Goal: Transaction & Acquisition: Purchase product/service

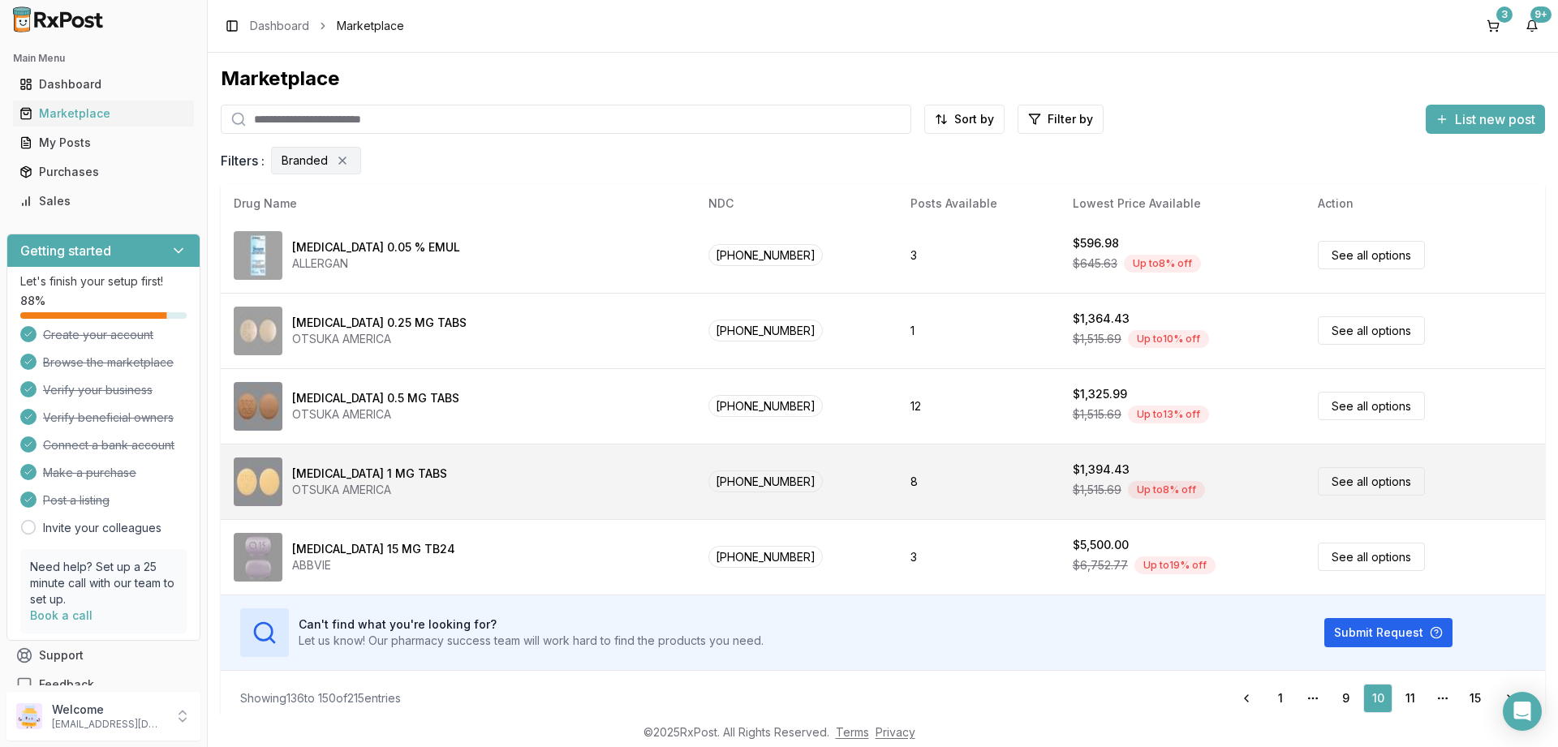
scroll to position [11, 0]
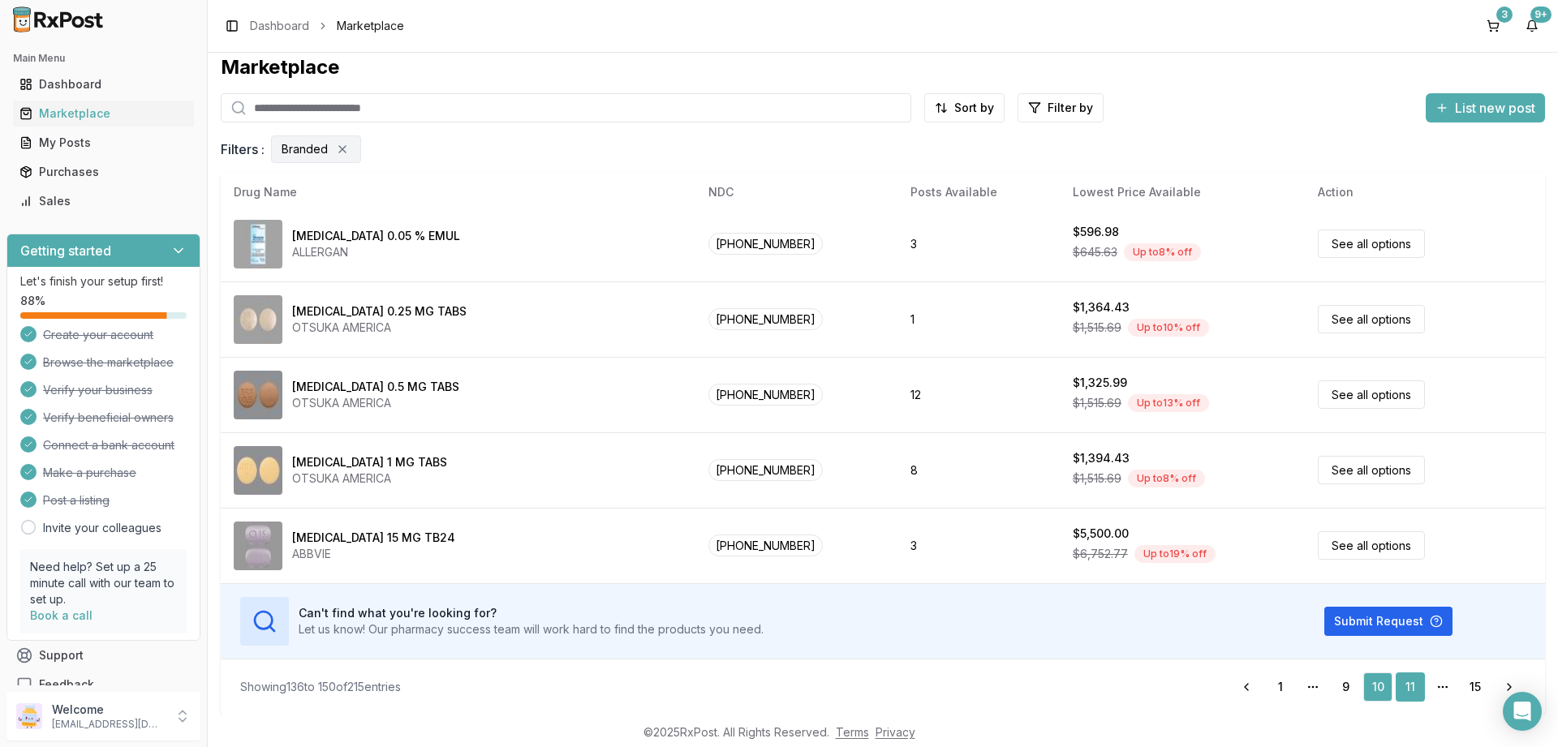
click at [1409, 684] on link "11" at bounding box center [1410, 687] width 29 height 29
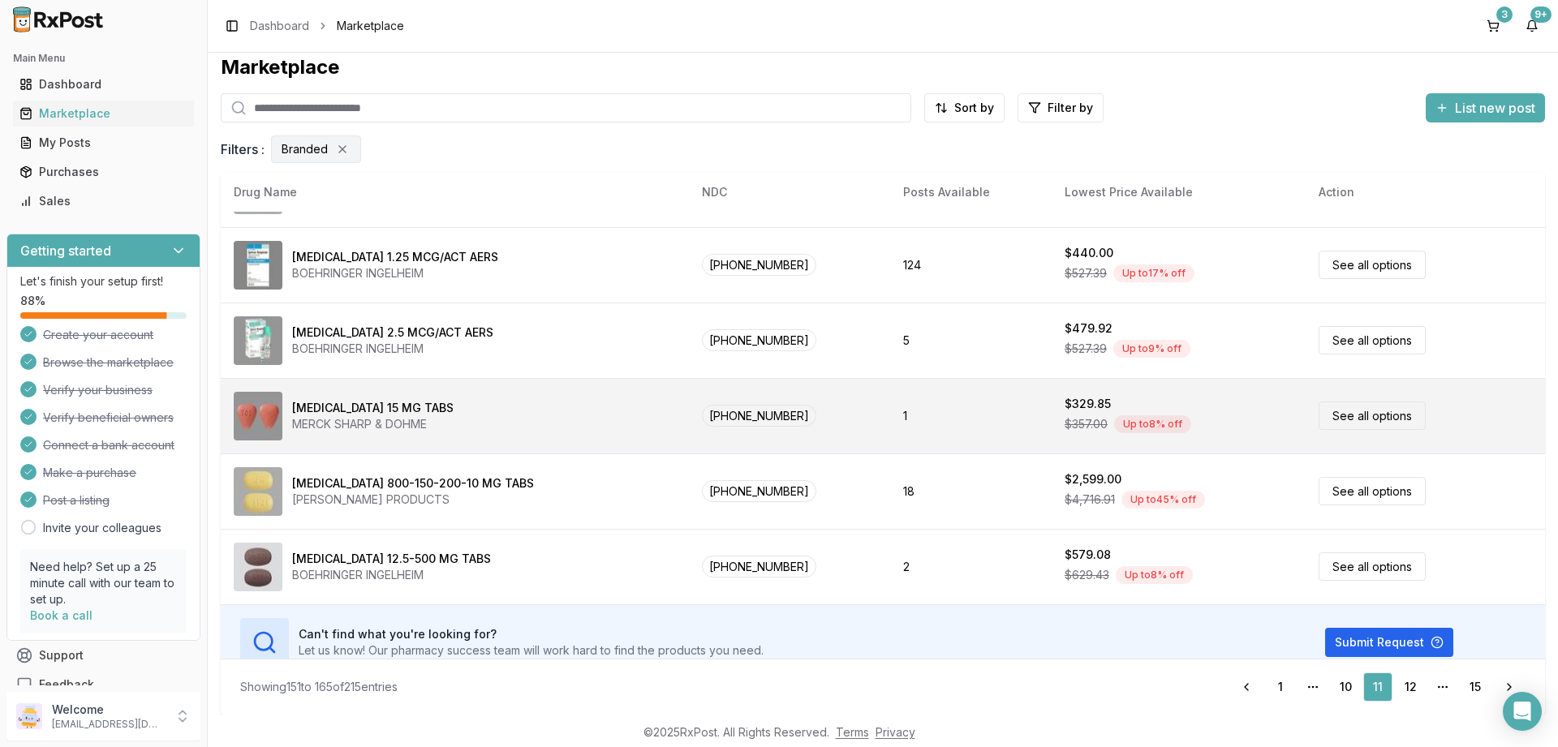
scroll to position [760, 0]
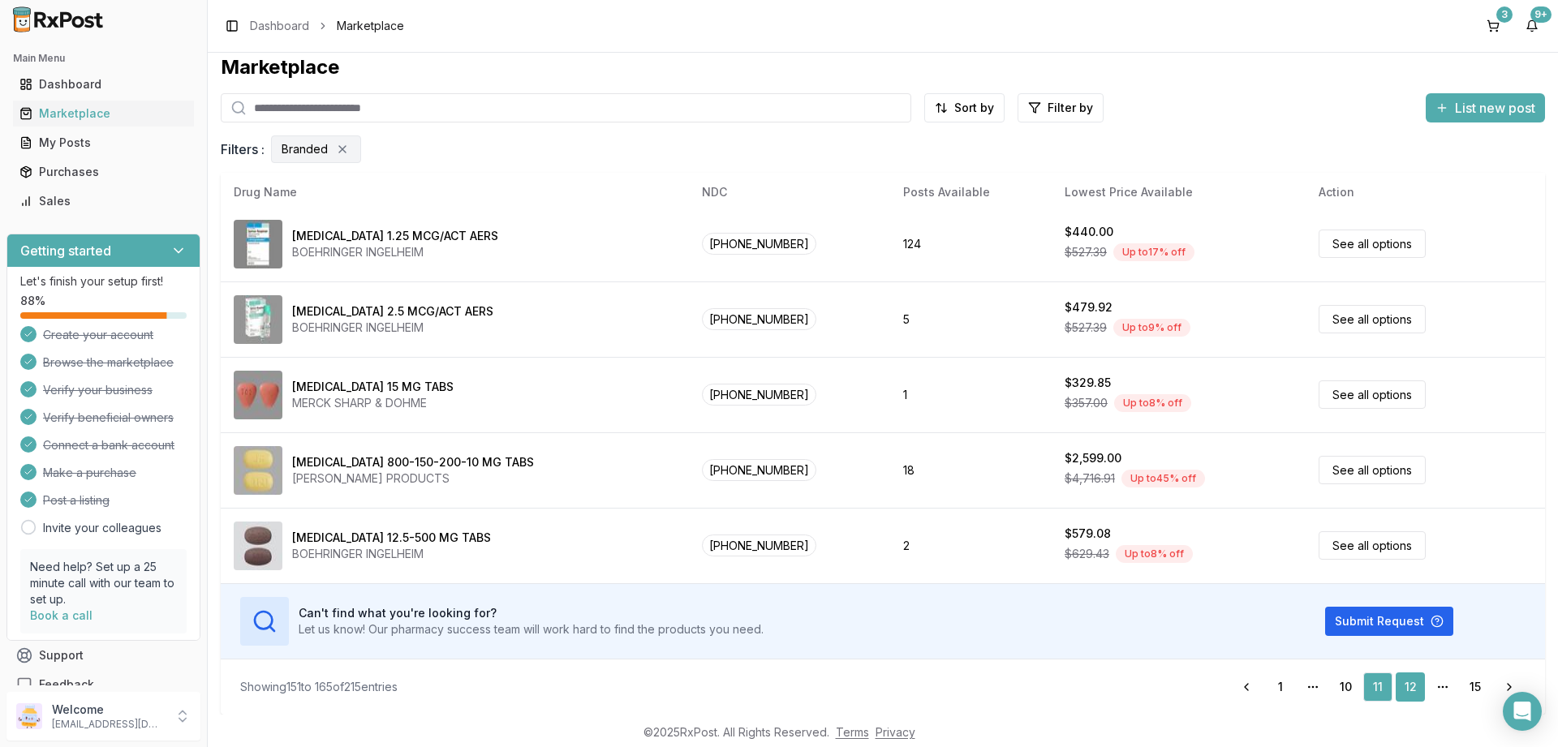
click at [1412, 685] on link "12" at bounding box center [1410, 687] width 29 height 29
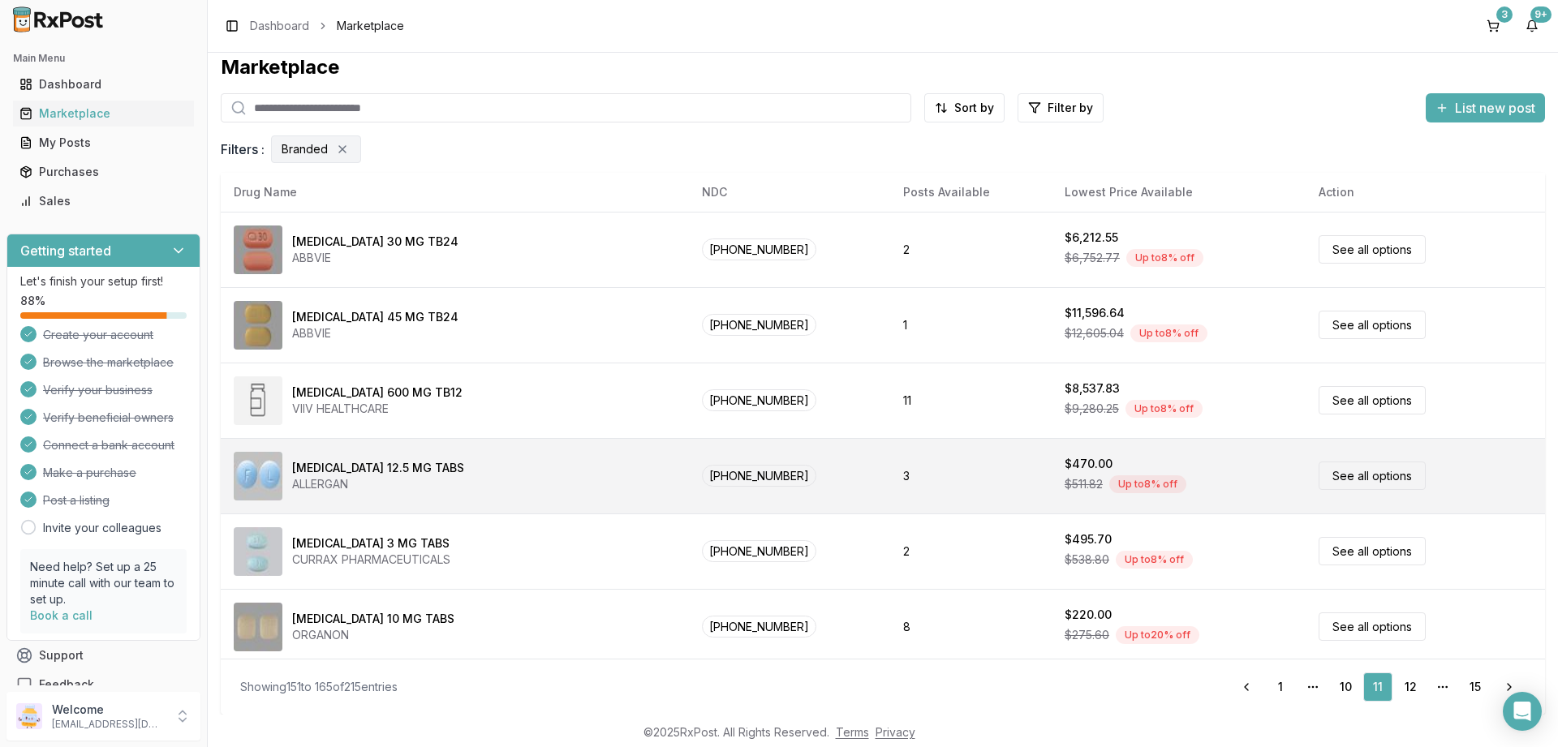
scroll to position [2, 0]
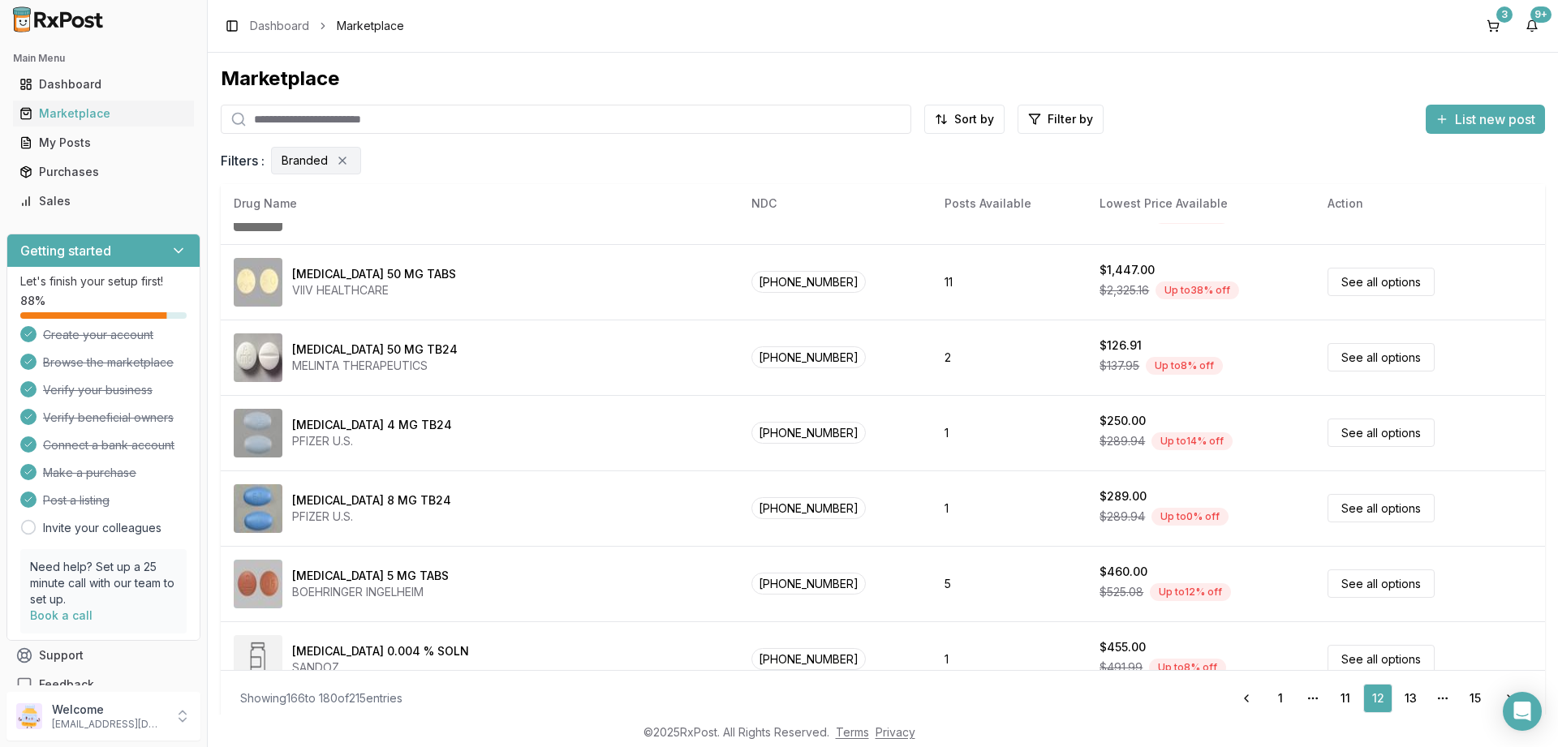
scroll to position [195, 0]
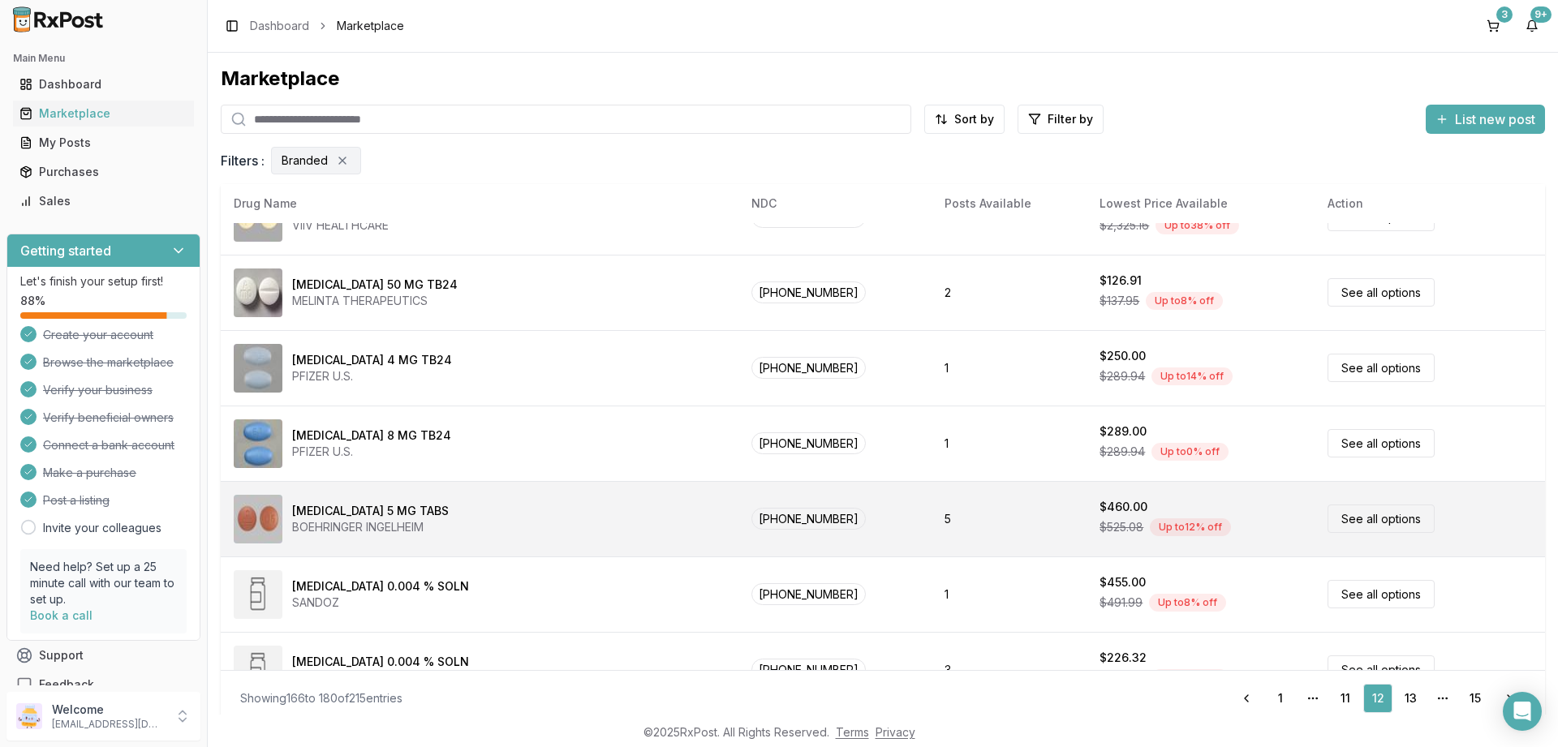
click at [1353, 518] on link "See all options" at bounding box center [1380, 519] width 107 height 28
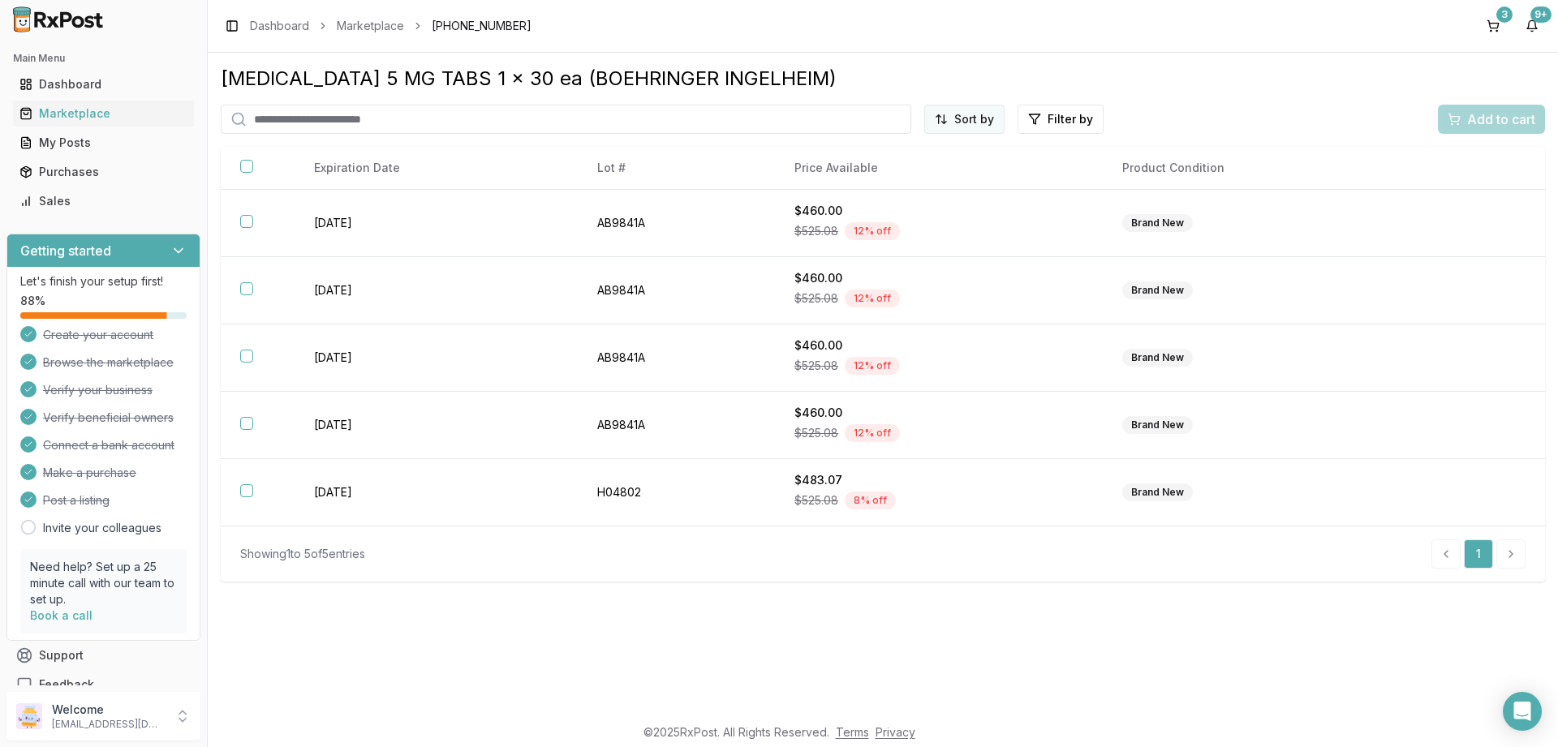
click at [969, 127] on html "Main Menu Dashboard Marketplace My Posts Purchases Sales Getting started Let's …" at bounding box center [779, 373] width 1558 height 747
click at [907, 179] on div "Price (Low to High)" at bounding box center [925, 180] width 154 height 26
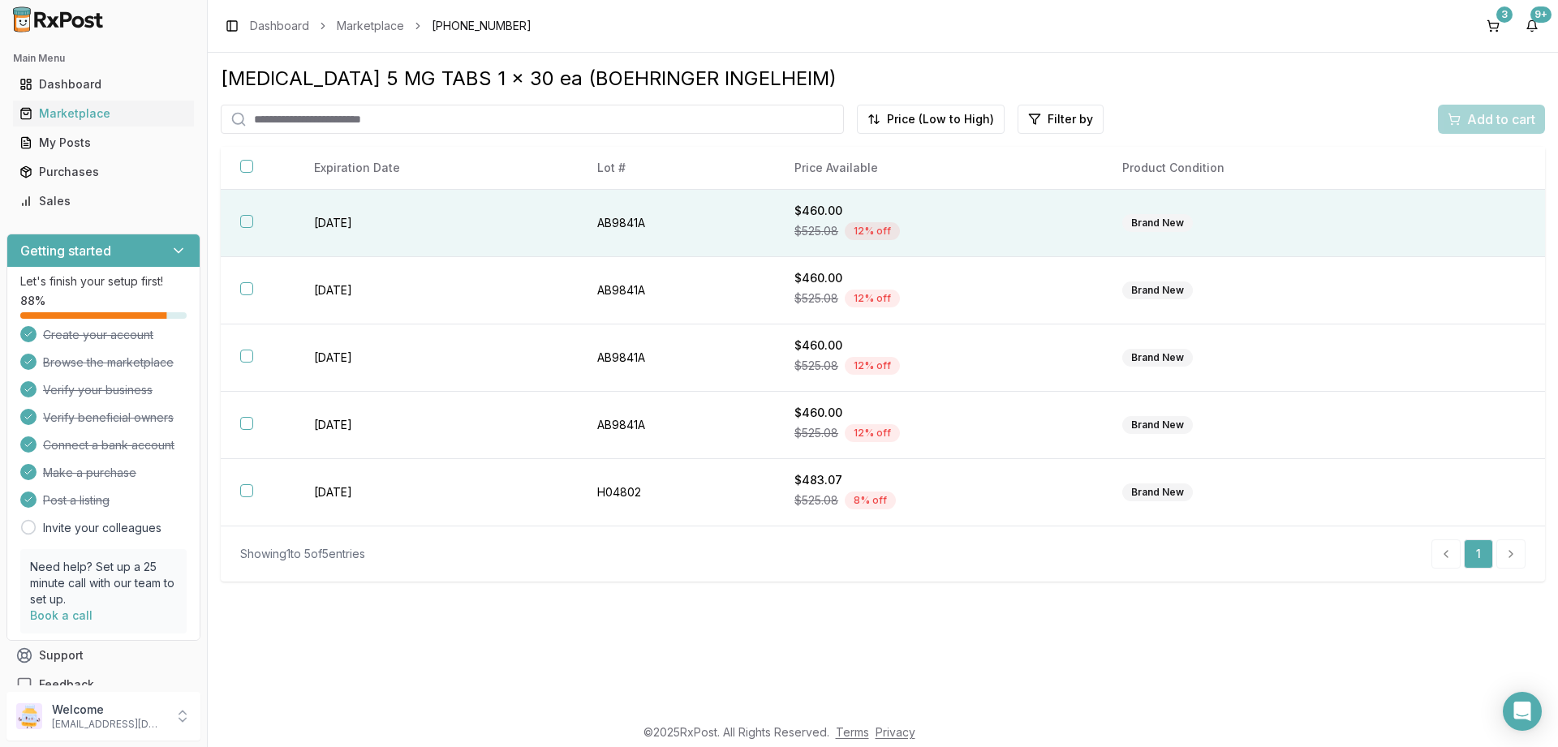
click at [246, 222] on button "button" at bounding box center [246, 221] width 13 height 13
click at [1492, 115] on span "Add to cart" at bounding box center [1501, 119] width 68 height 19
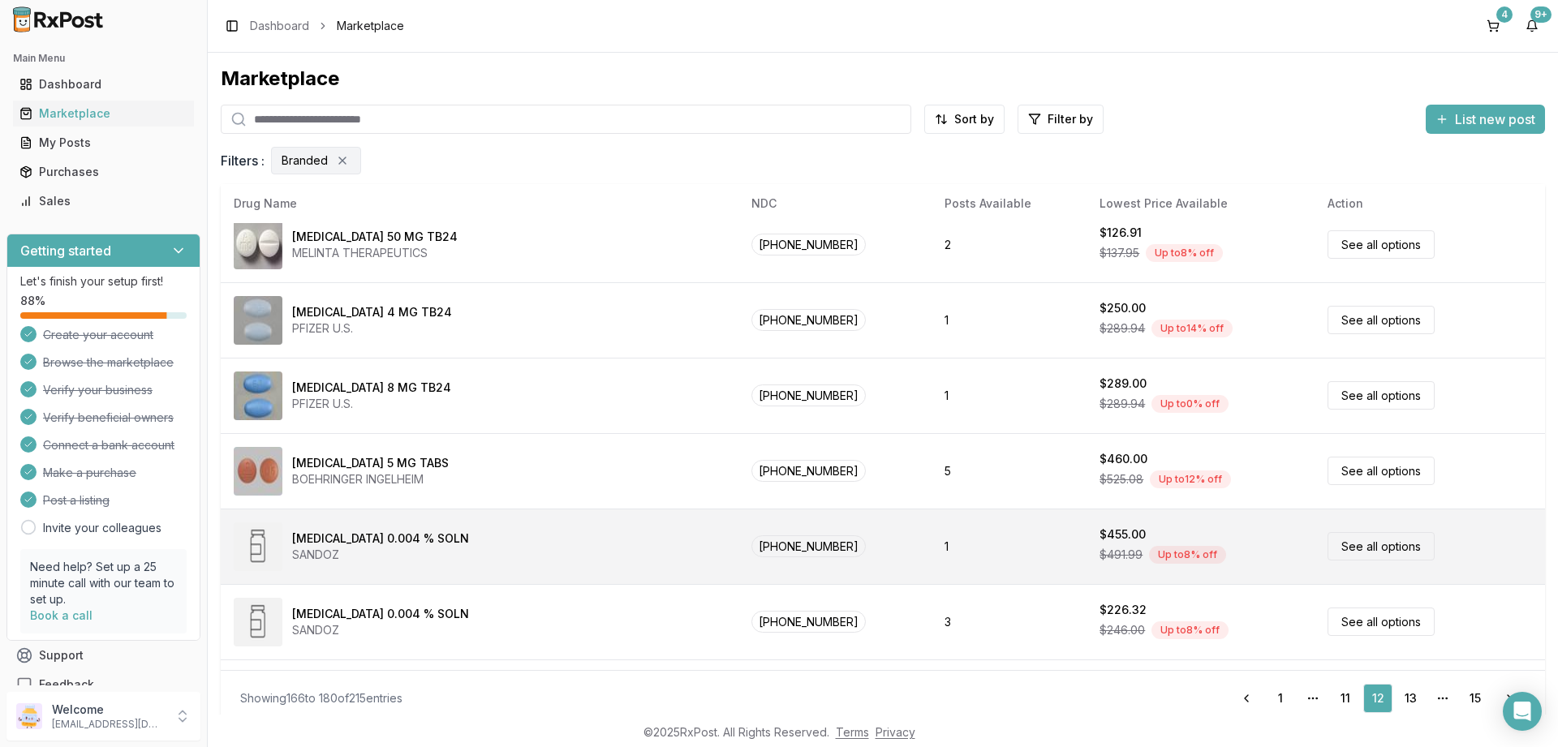
scroll to position [487, 0]
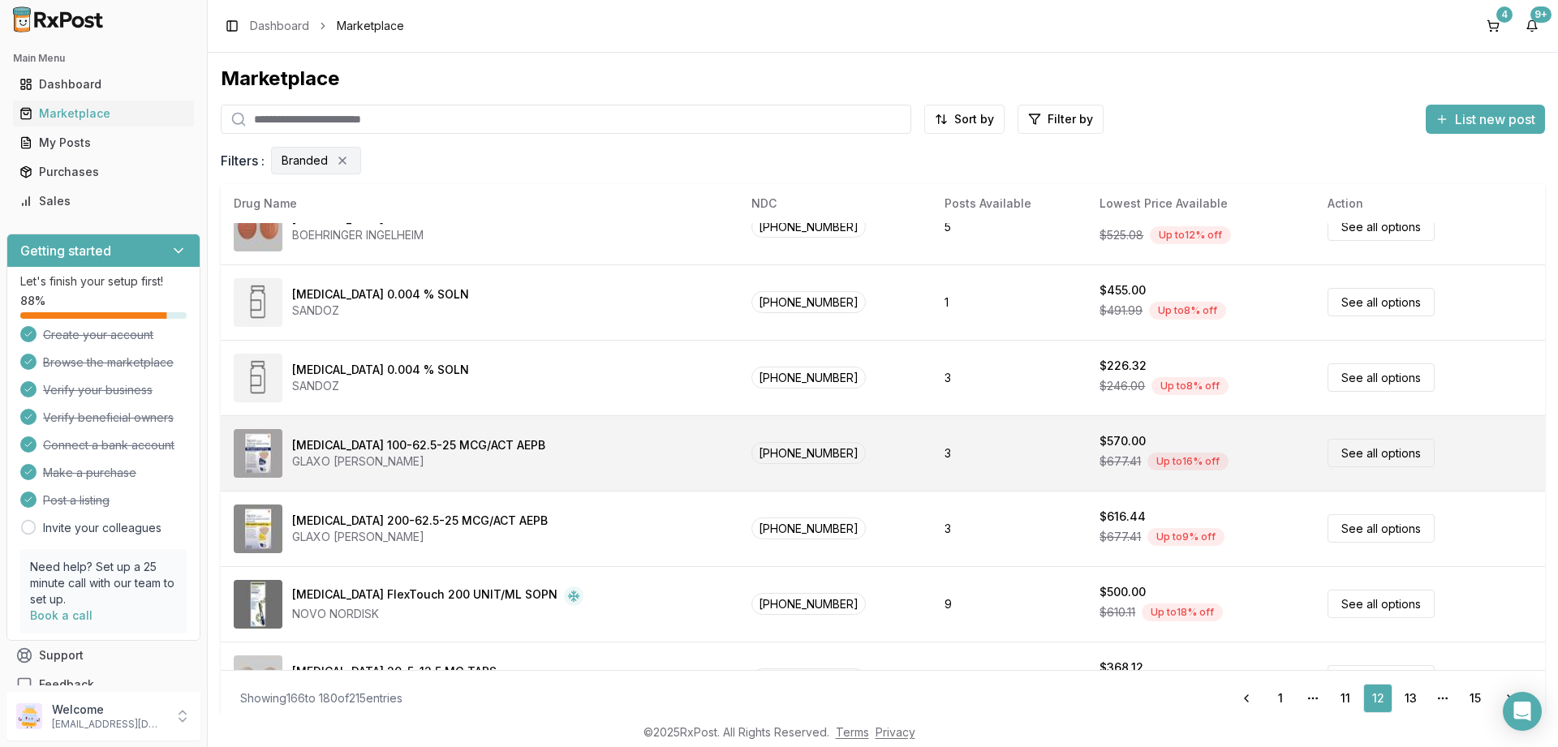
click at [1379, 454] on link "See all options" at bounding box center [1380, 453] width 107 height 28
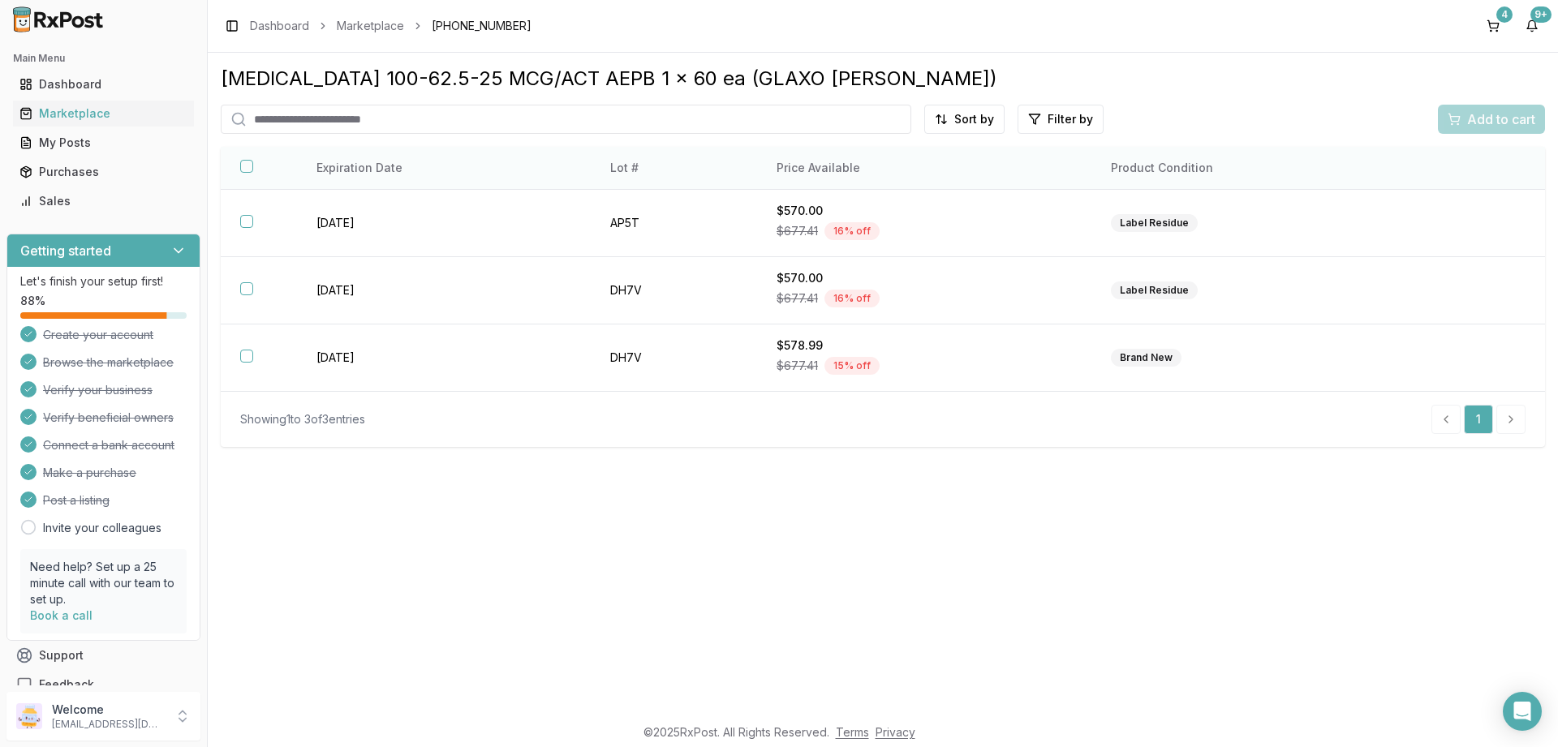
click at [248, 170] on button "button" at bounding box center [246, 166] width 13 height 13
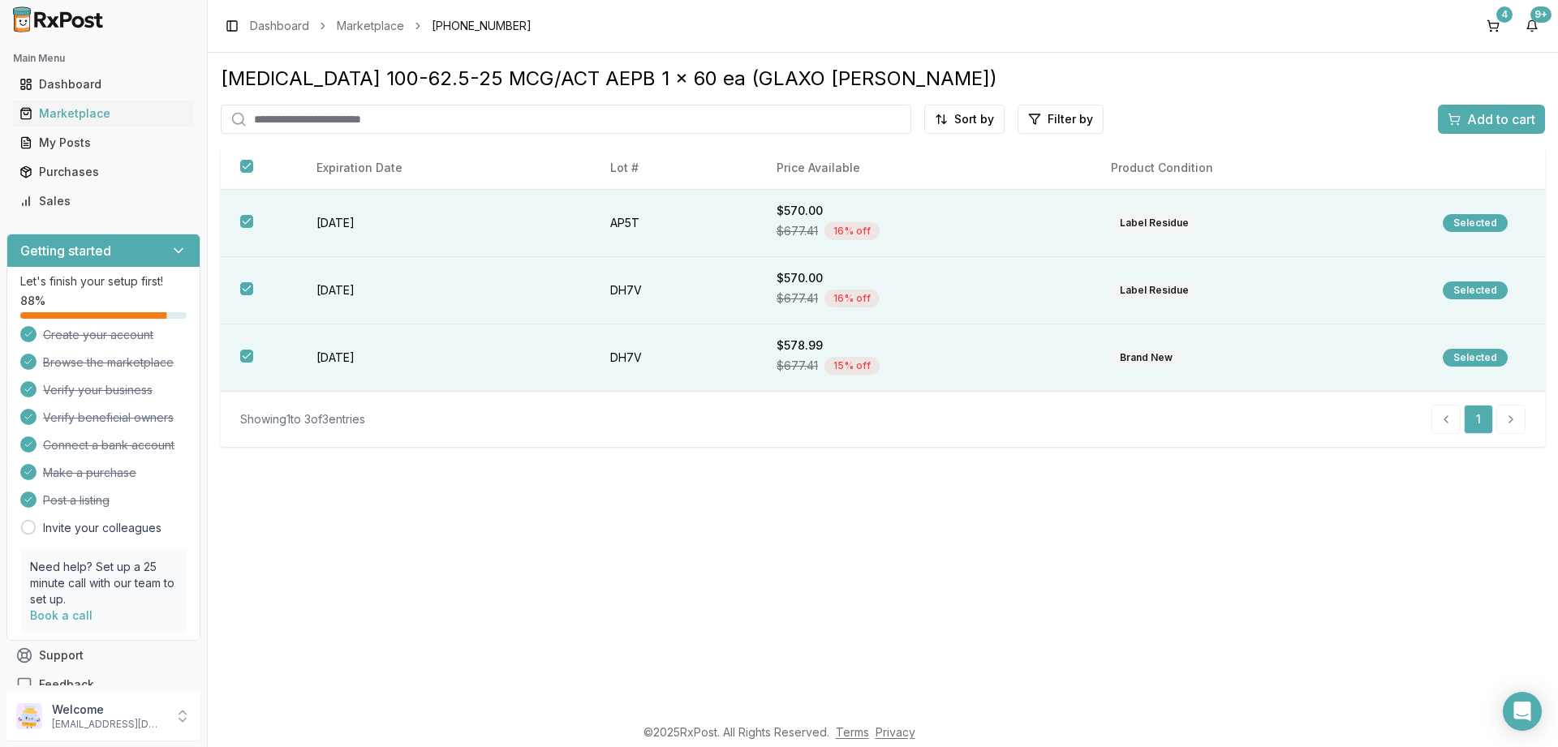
click at [1470, 117] on span "Add to cart" at bounding box center [1501, 119] width 68 height 19
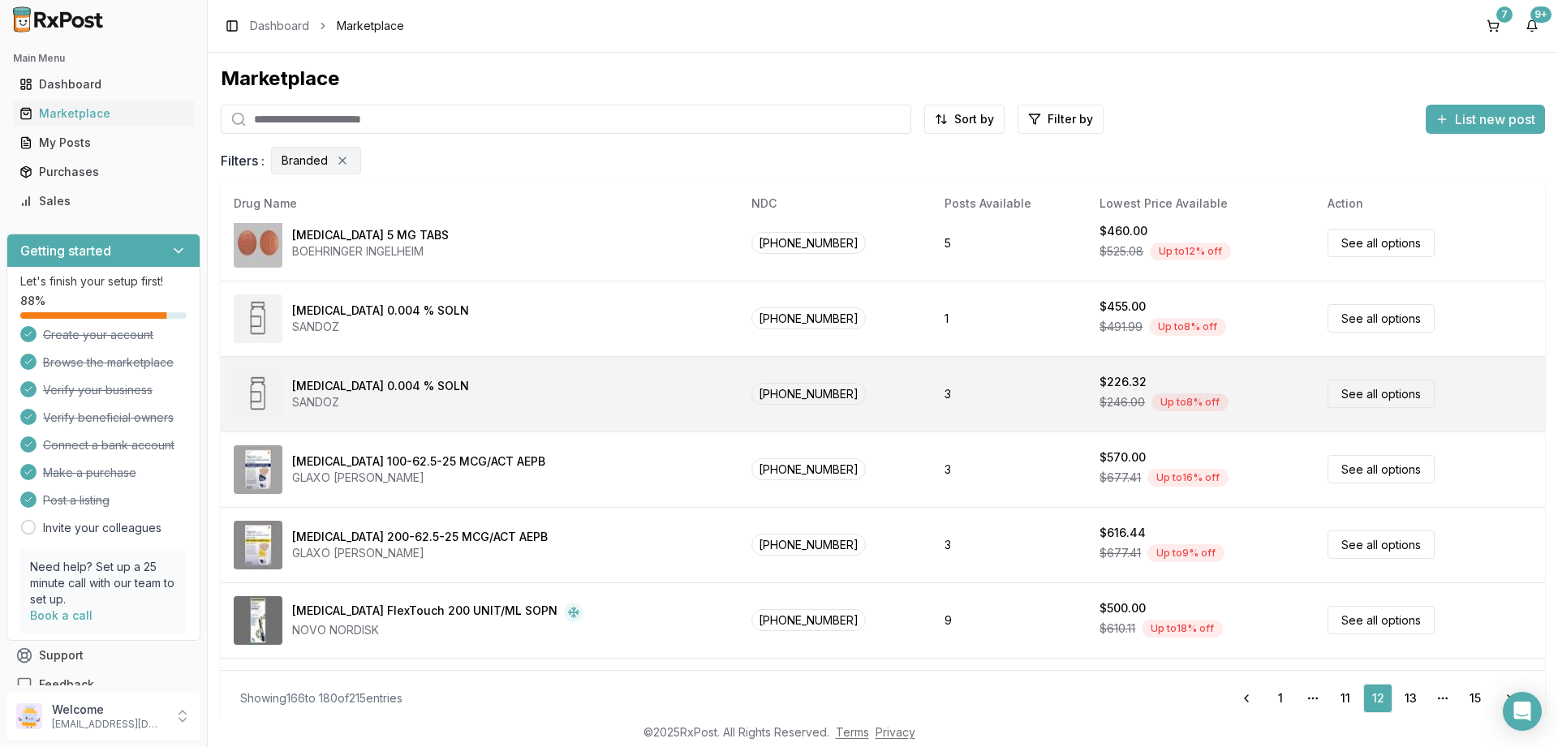
scroll to position [584, 0]
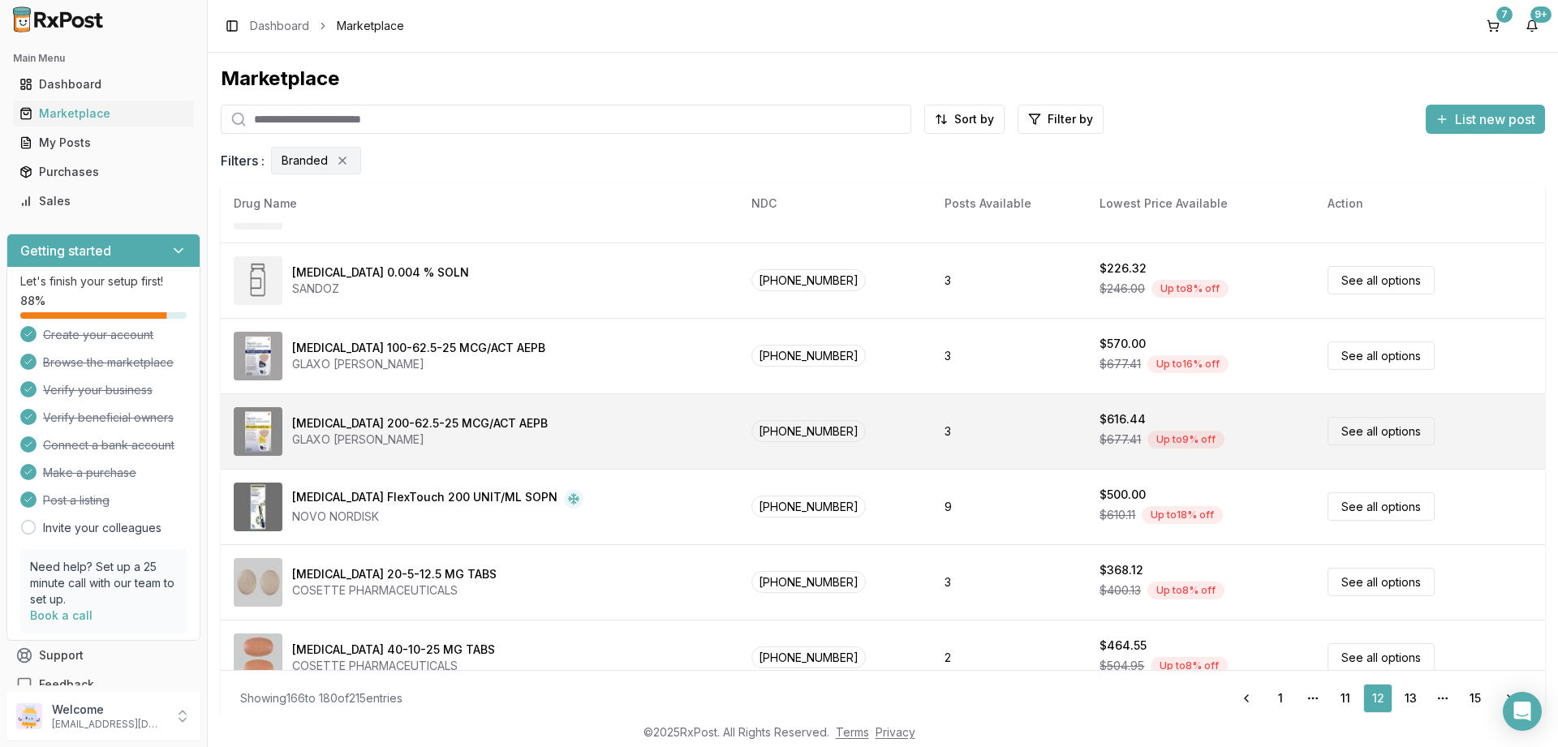
click at [1357, 431] on link "See all options" at bounding box center [1380, 431] width 107 height 28
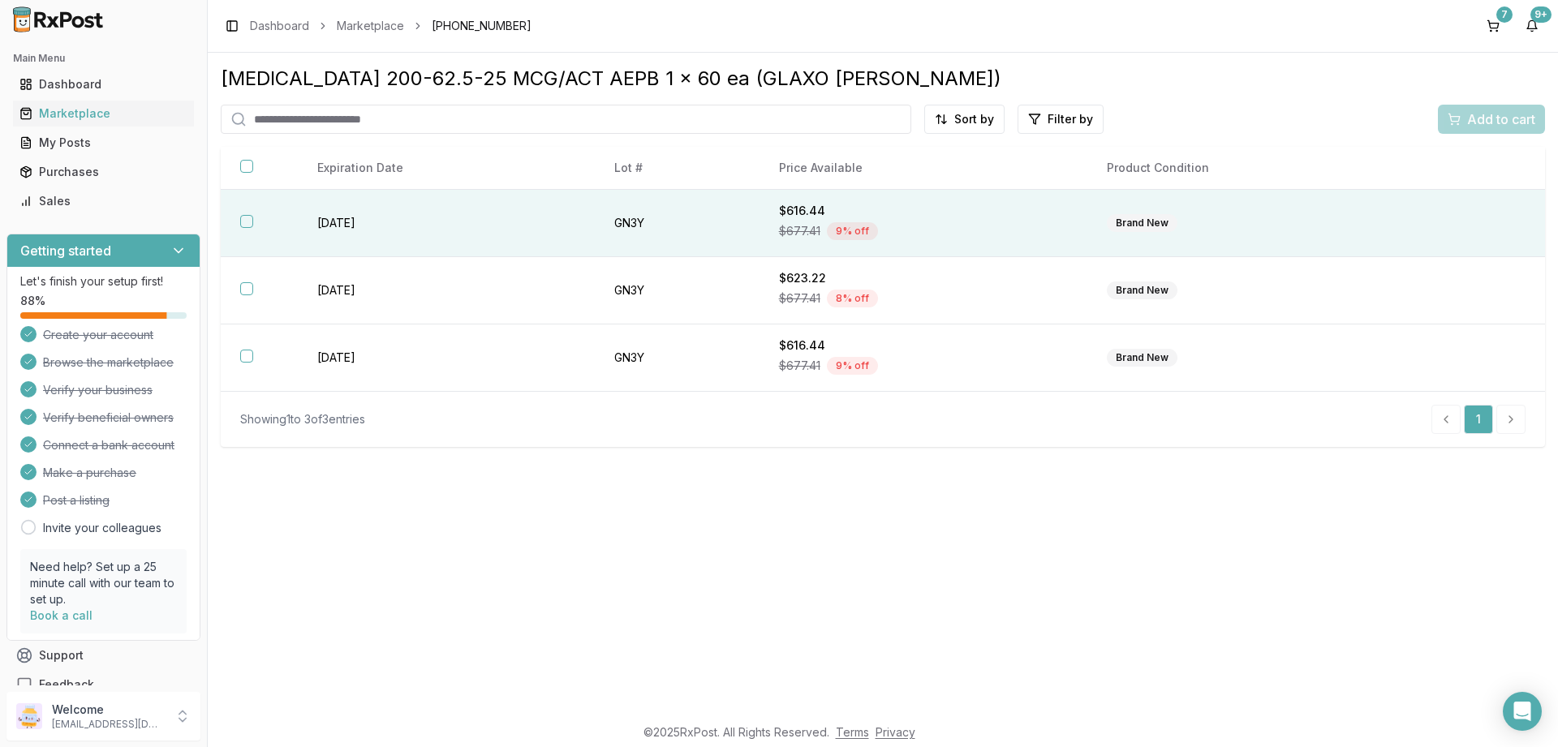
click at [246, 222] on button "button" at bounding box center [246, 221] width 13 height 13
click at [1480, 114] on span "Add to cart" at bounding box center [1501, 119] width 68 height 19
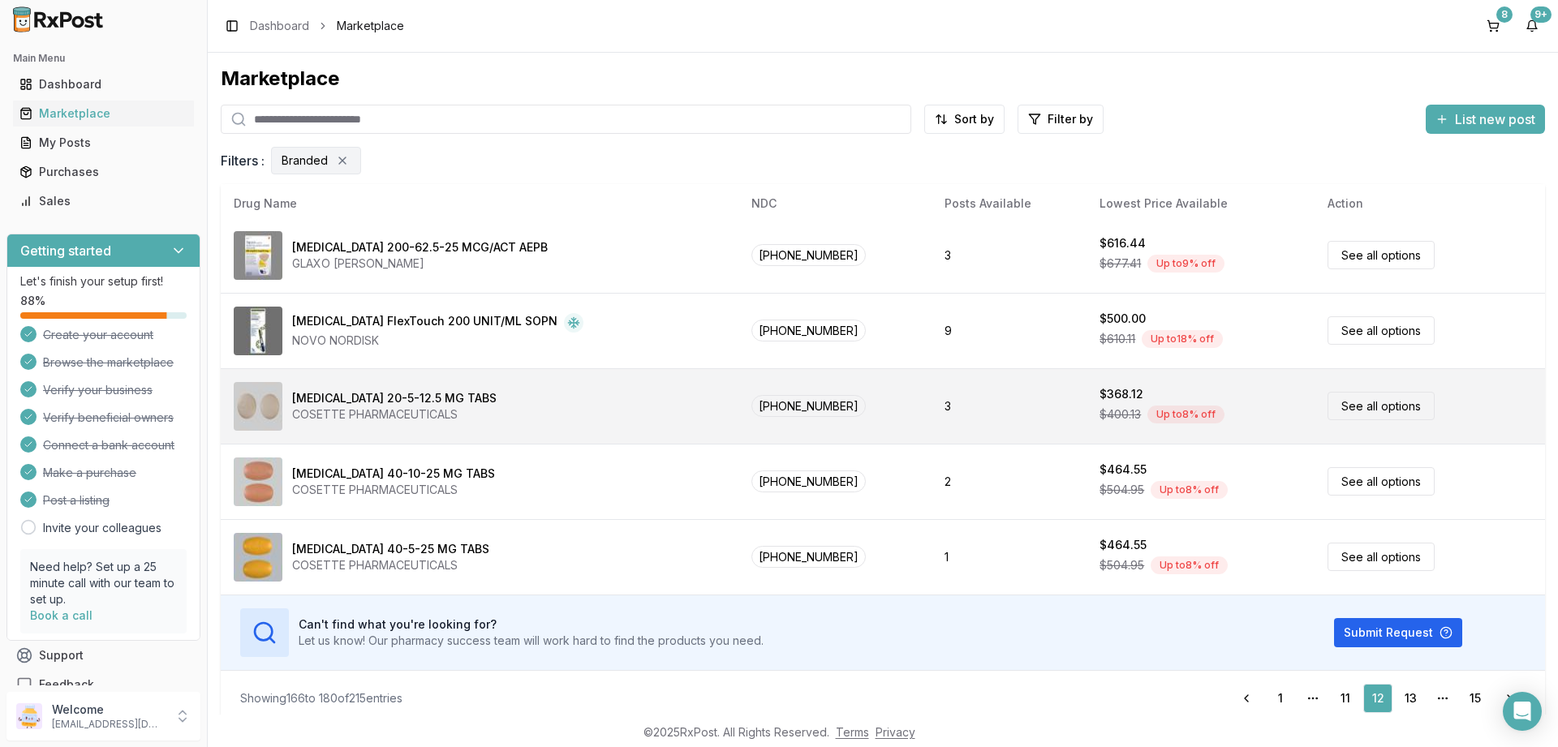
scroll to position [11, 0]
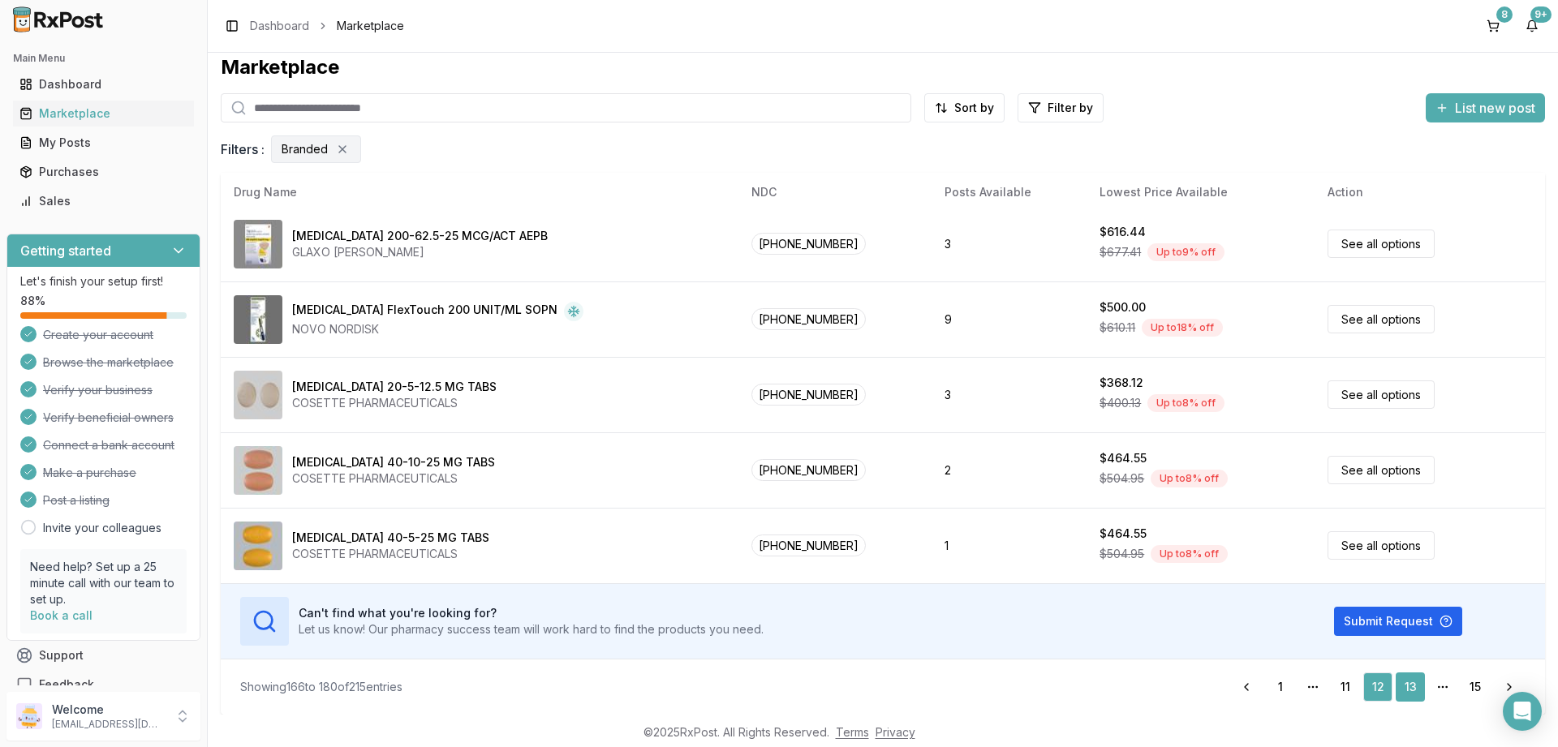
click at [1409, 682] on link "13" at bounding box center [1410, 687] width 29 height 29
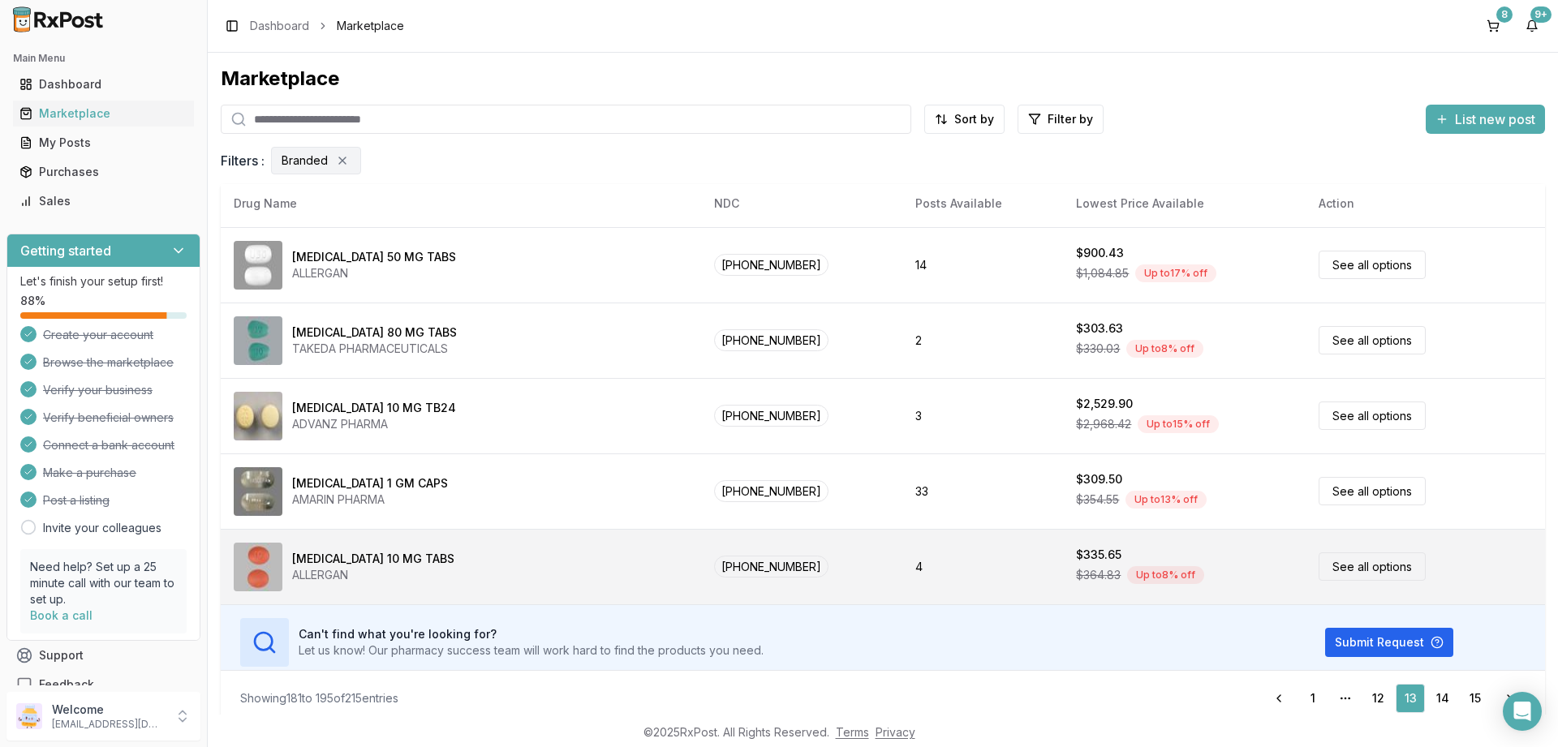
scroll to position [760, 0]
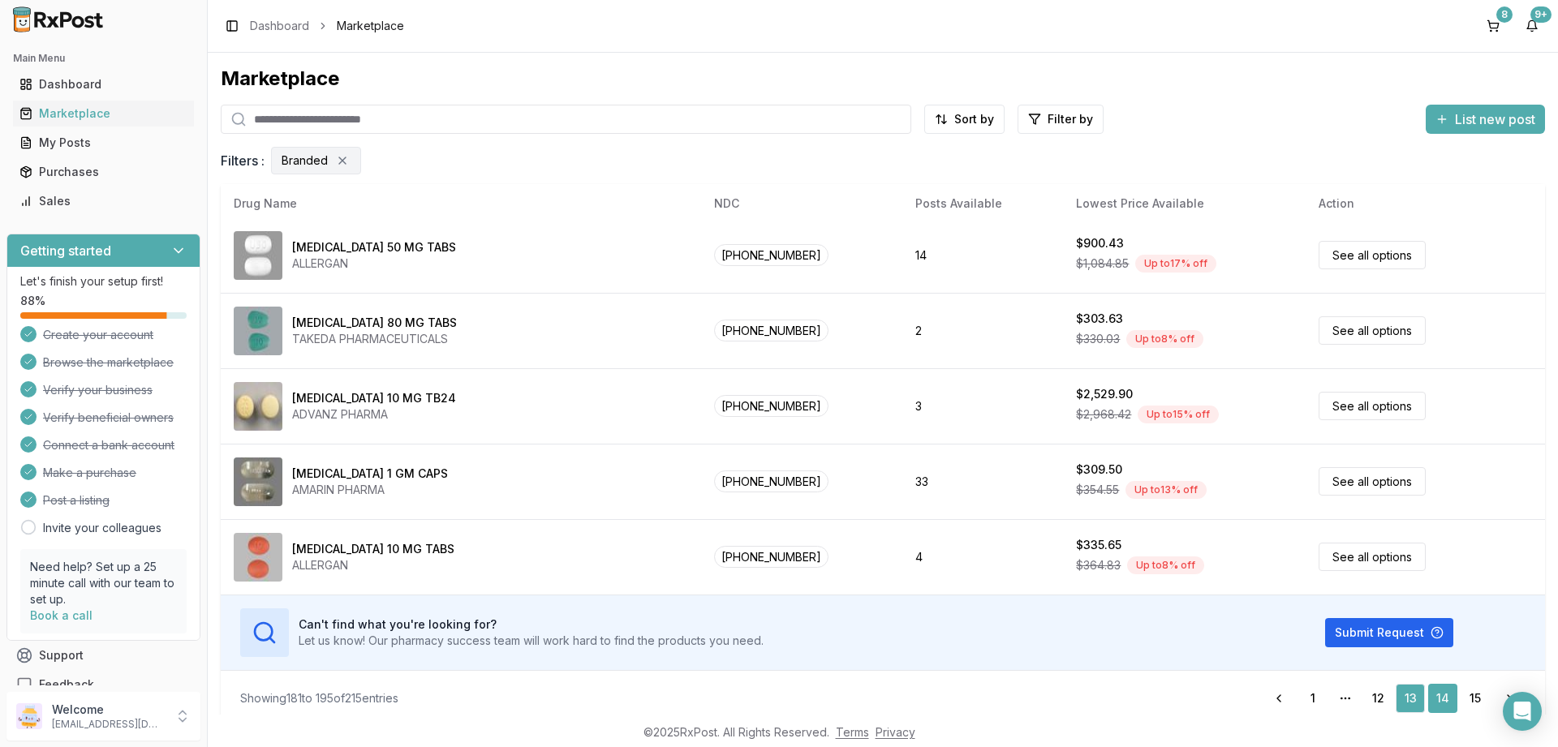
click at [1443, 695] on link "14" at bounding box center [1442, 698] width 29 height 29
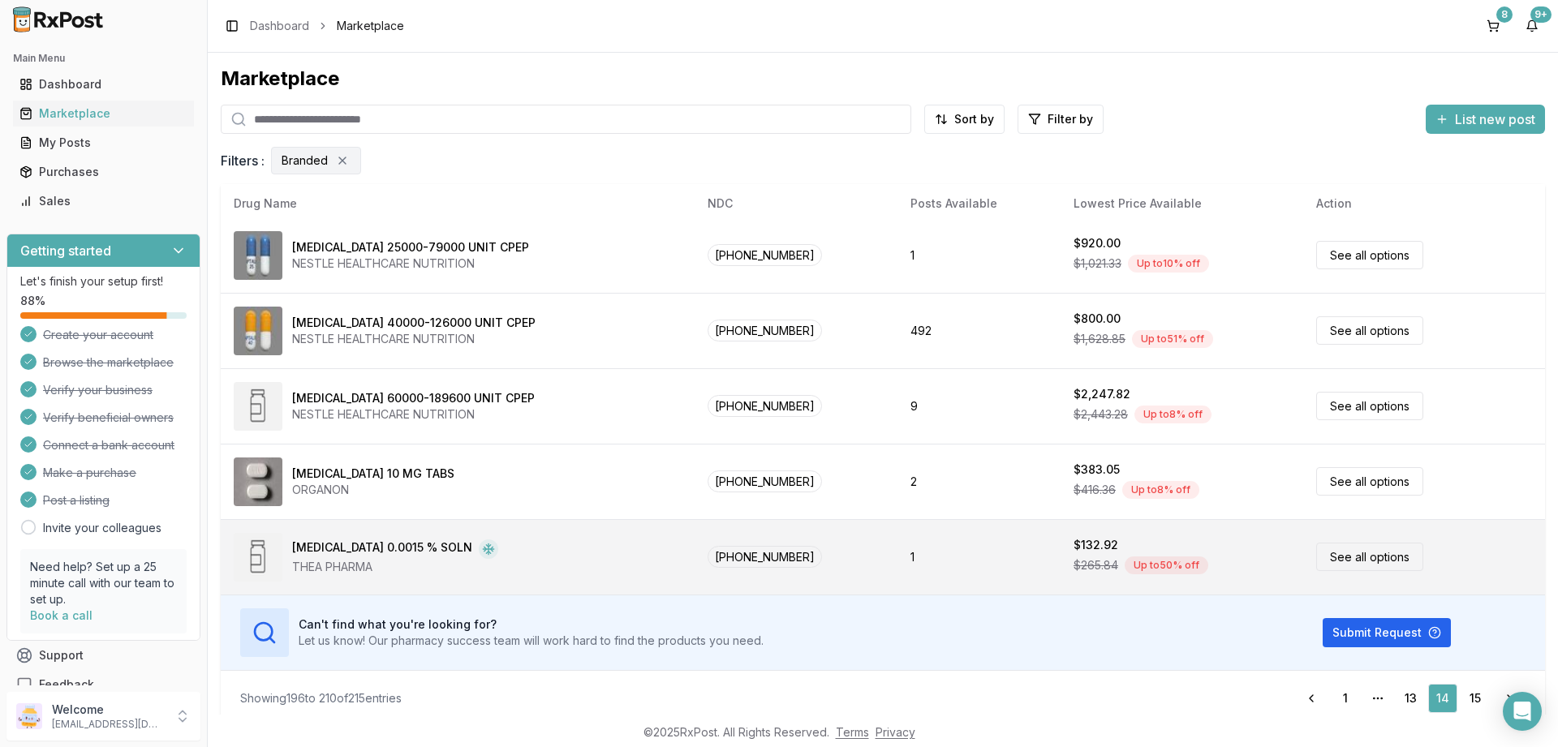
scroll to position [11, 0]
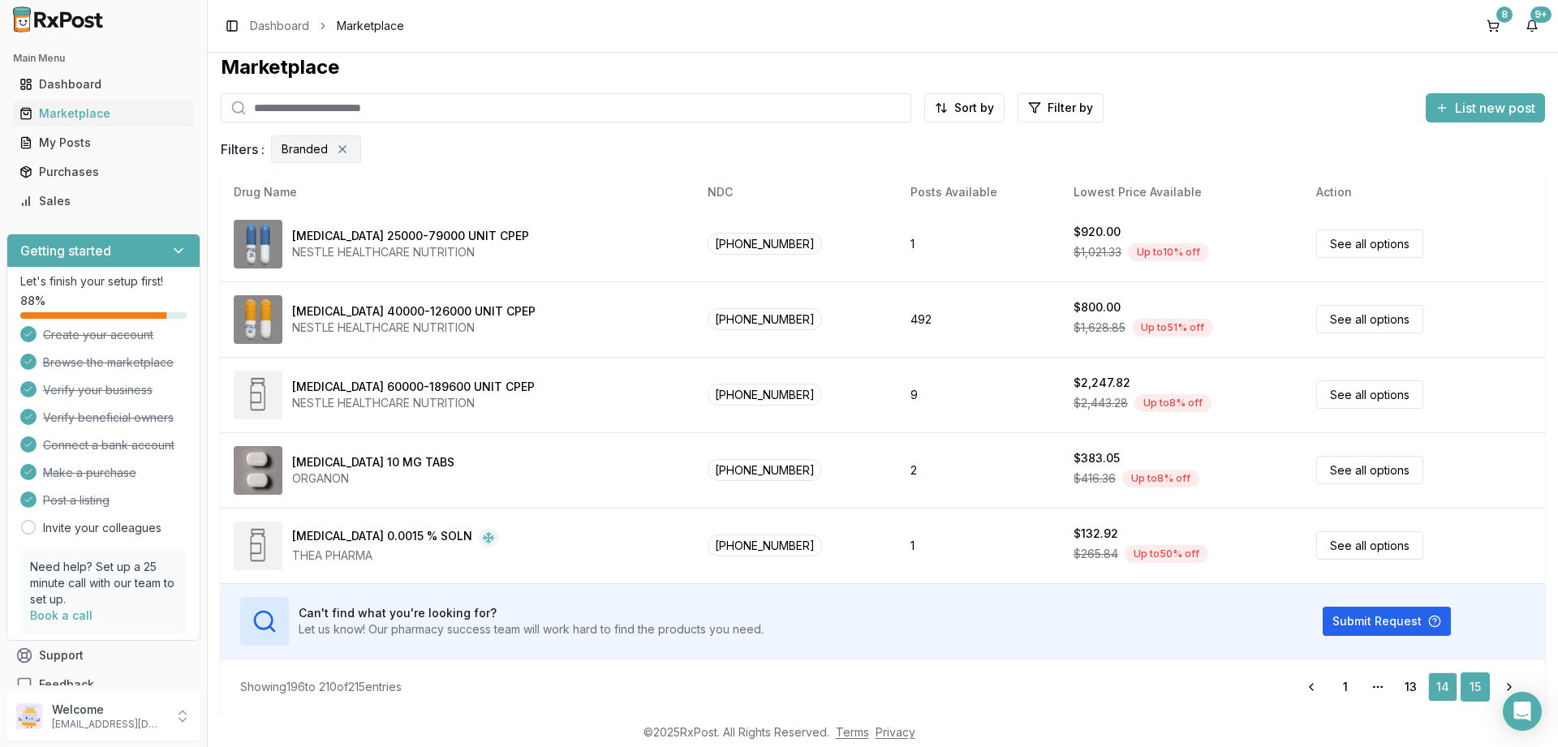
click at [1478, 681] on link "15" at bounding box center [1474, 687] width 29 height 29
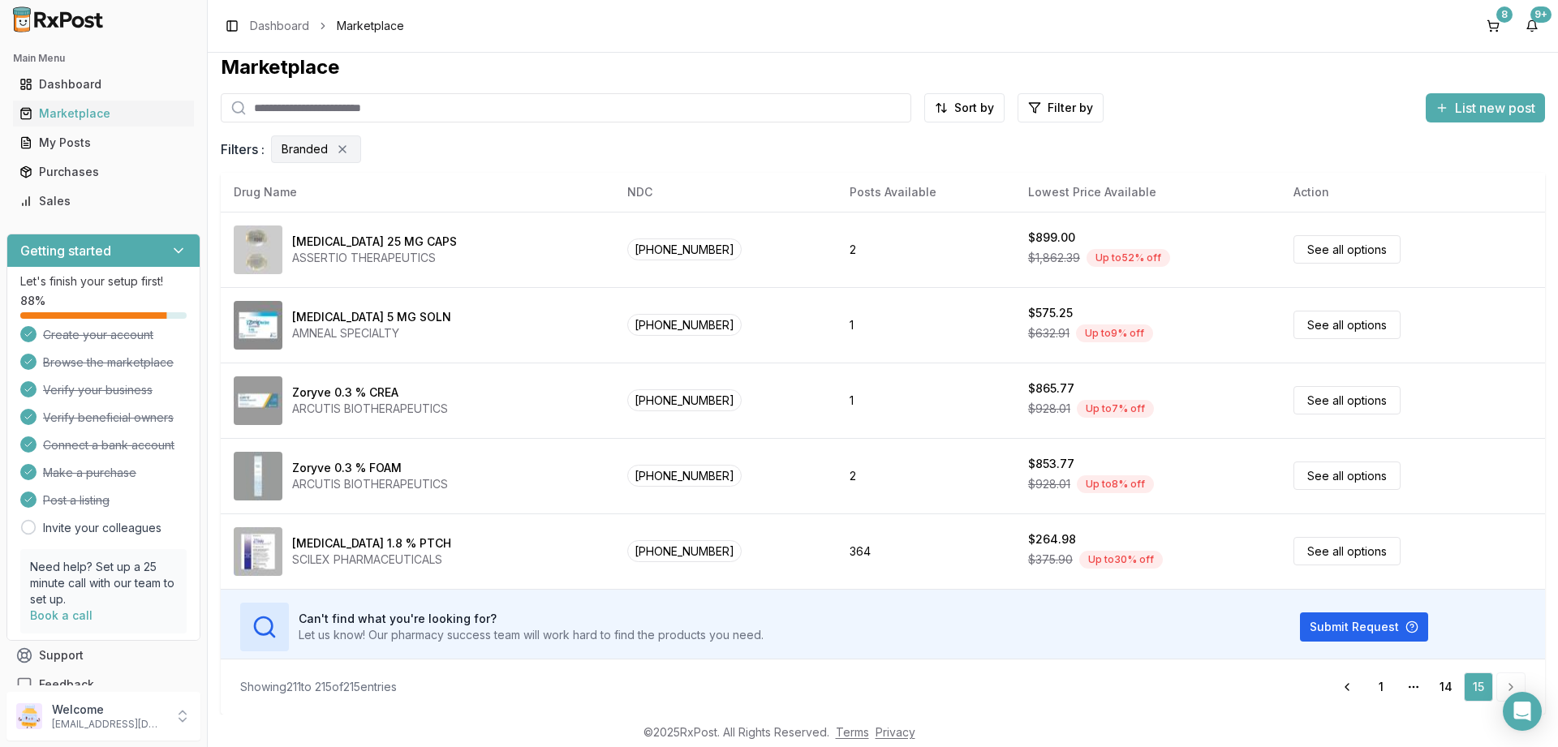
scroll to position [6, 0]
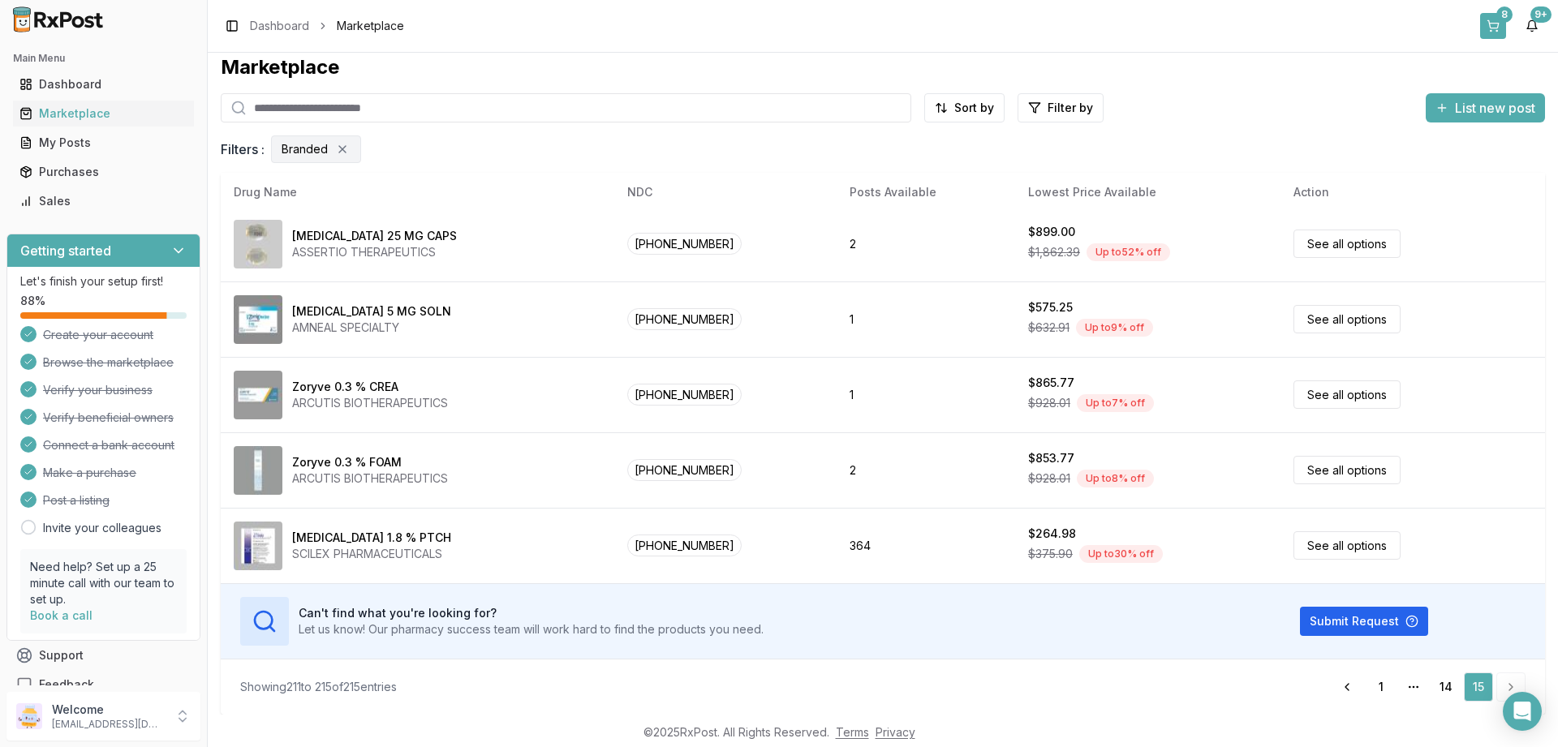
click at [1500, 24] on button "8" at bounding box center [1493, 26] width 26 height 26
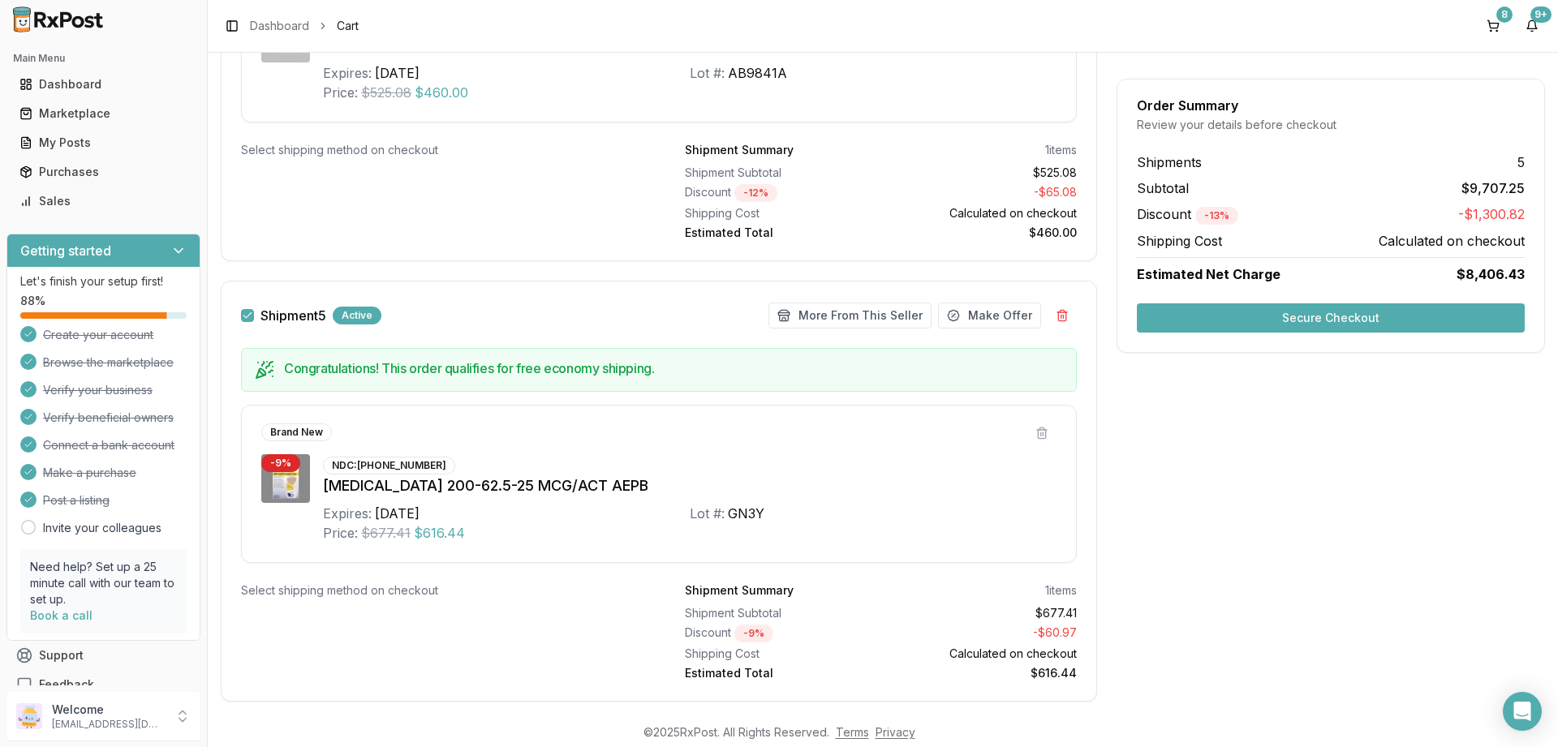
scroll to position [2658, 0]
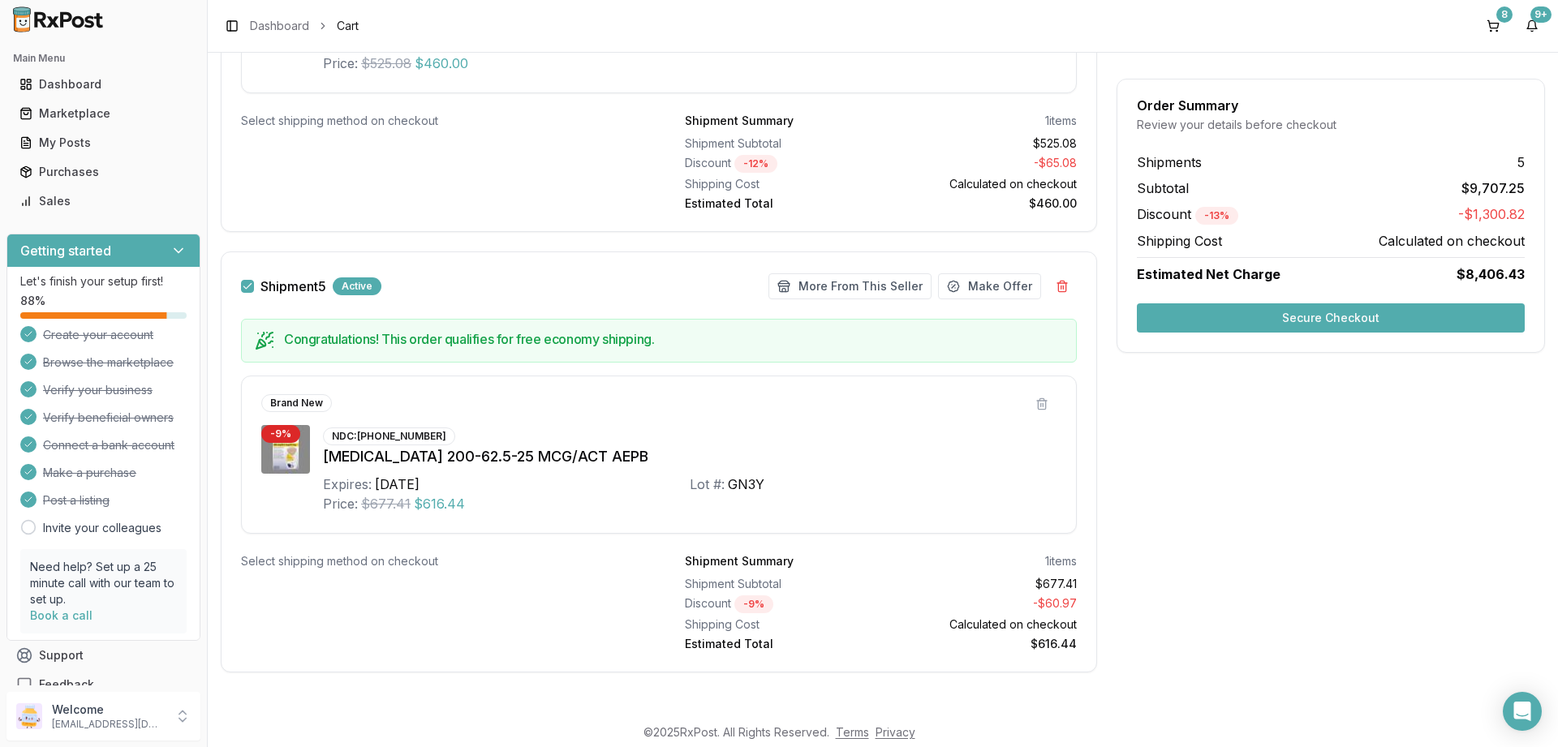
click at [1326, 314] on button "Secure Checkout" at bounding box center [1331, 317] width 388 height 29
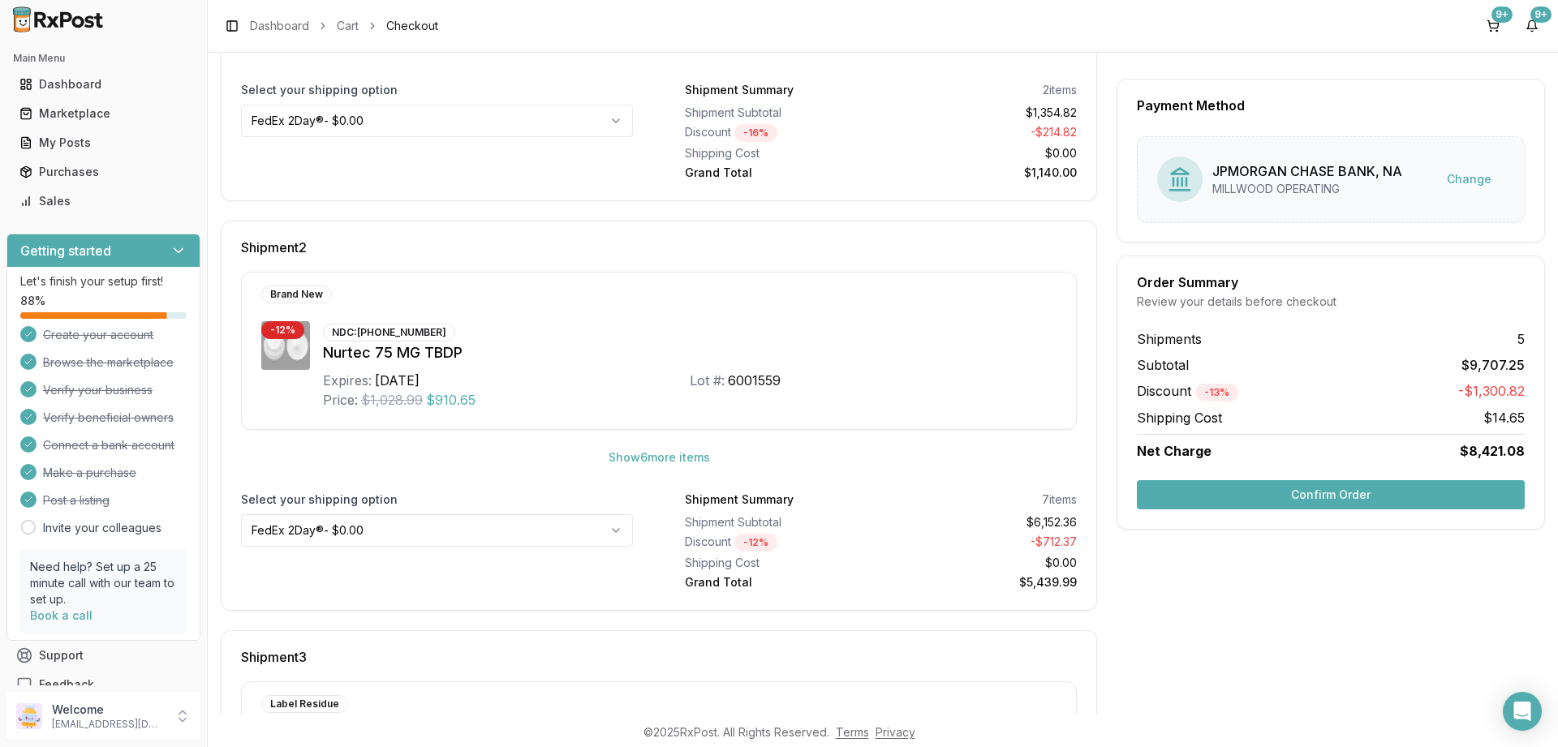
scroll to position [974, 0]
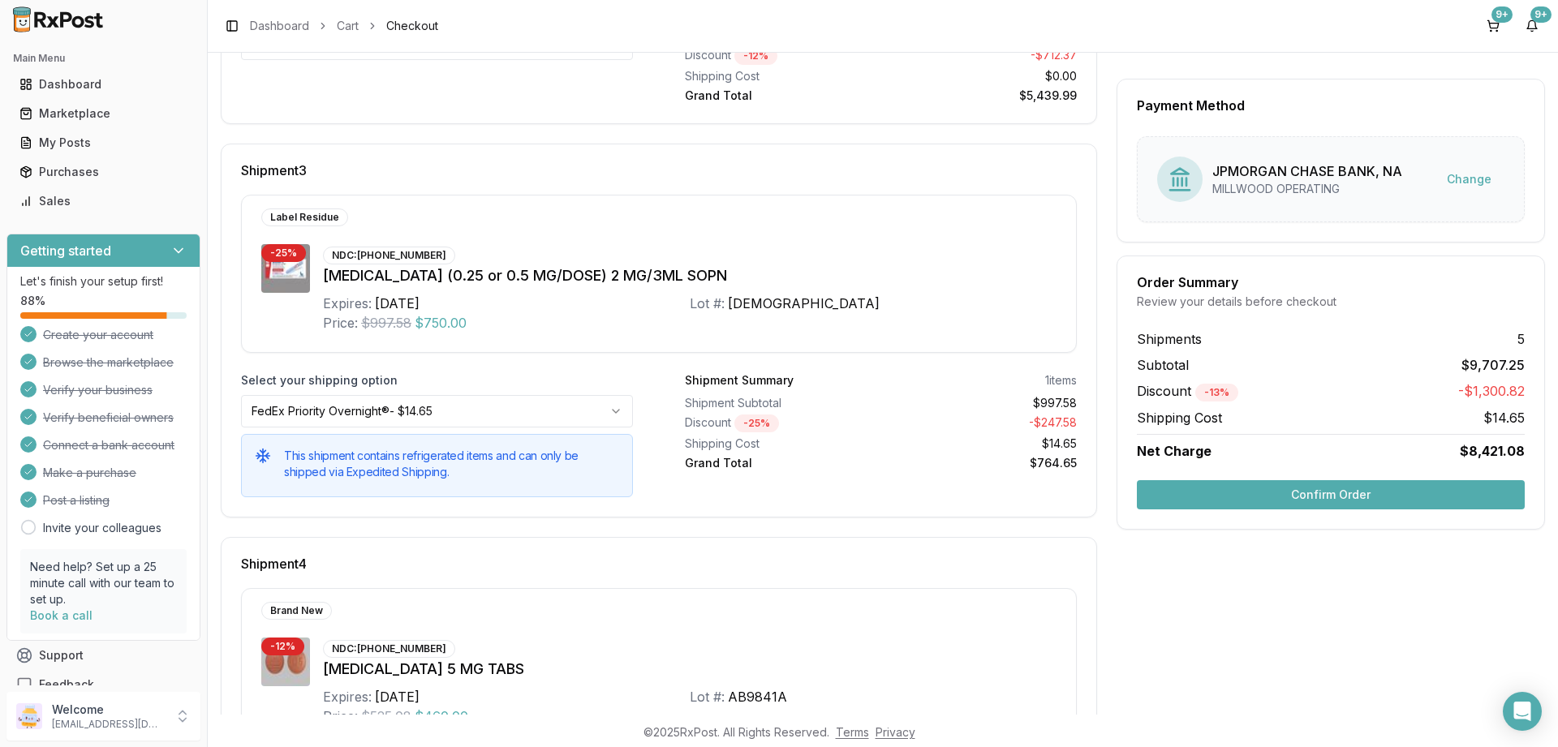
click at [1319, 494] on button "Confirm Order" at bounding box center [1331, 494] width 388 height 29
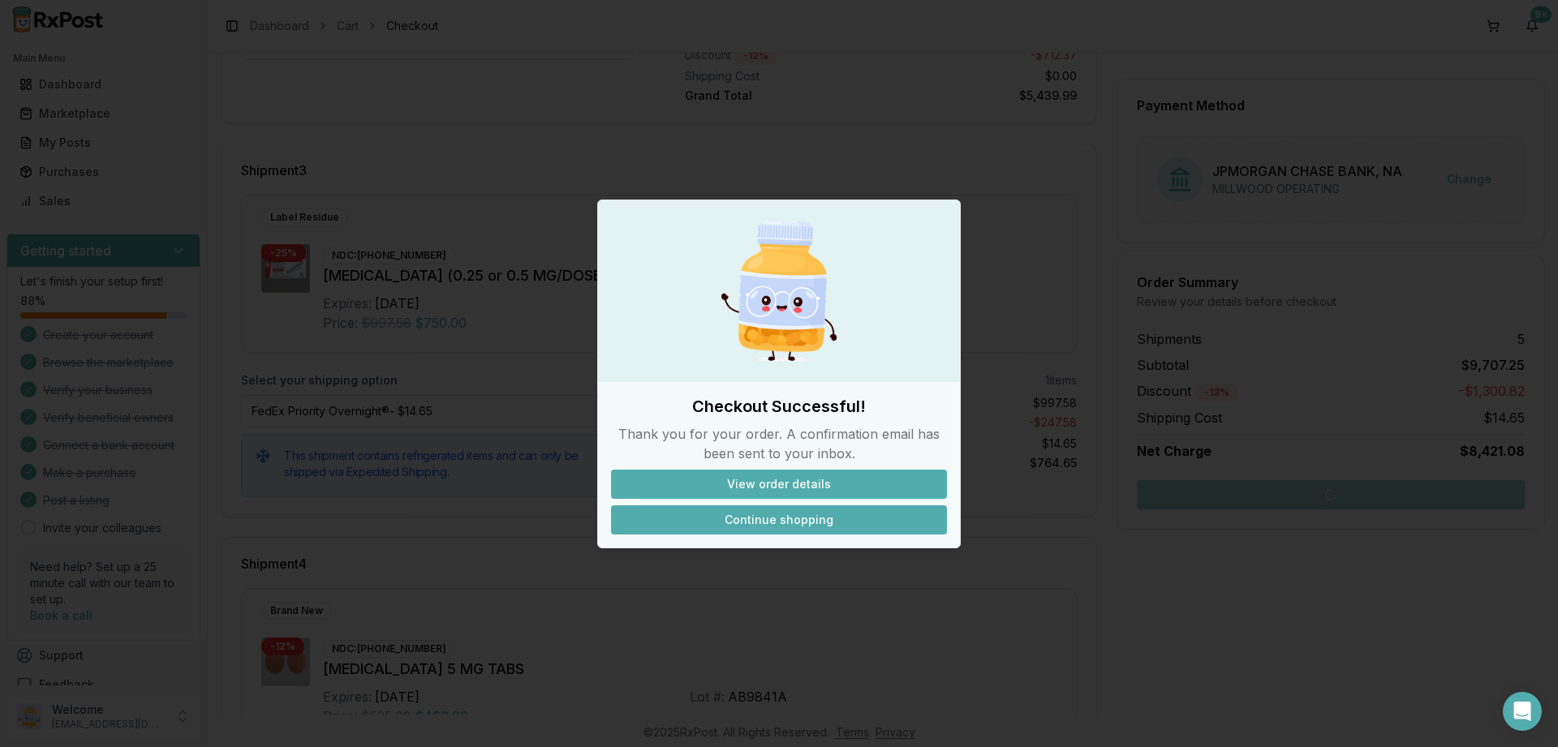
click at [798, 520] on button "Continue shopping" at bounding box center [779, 519] width 336 height 29
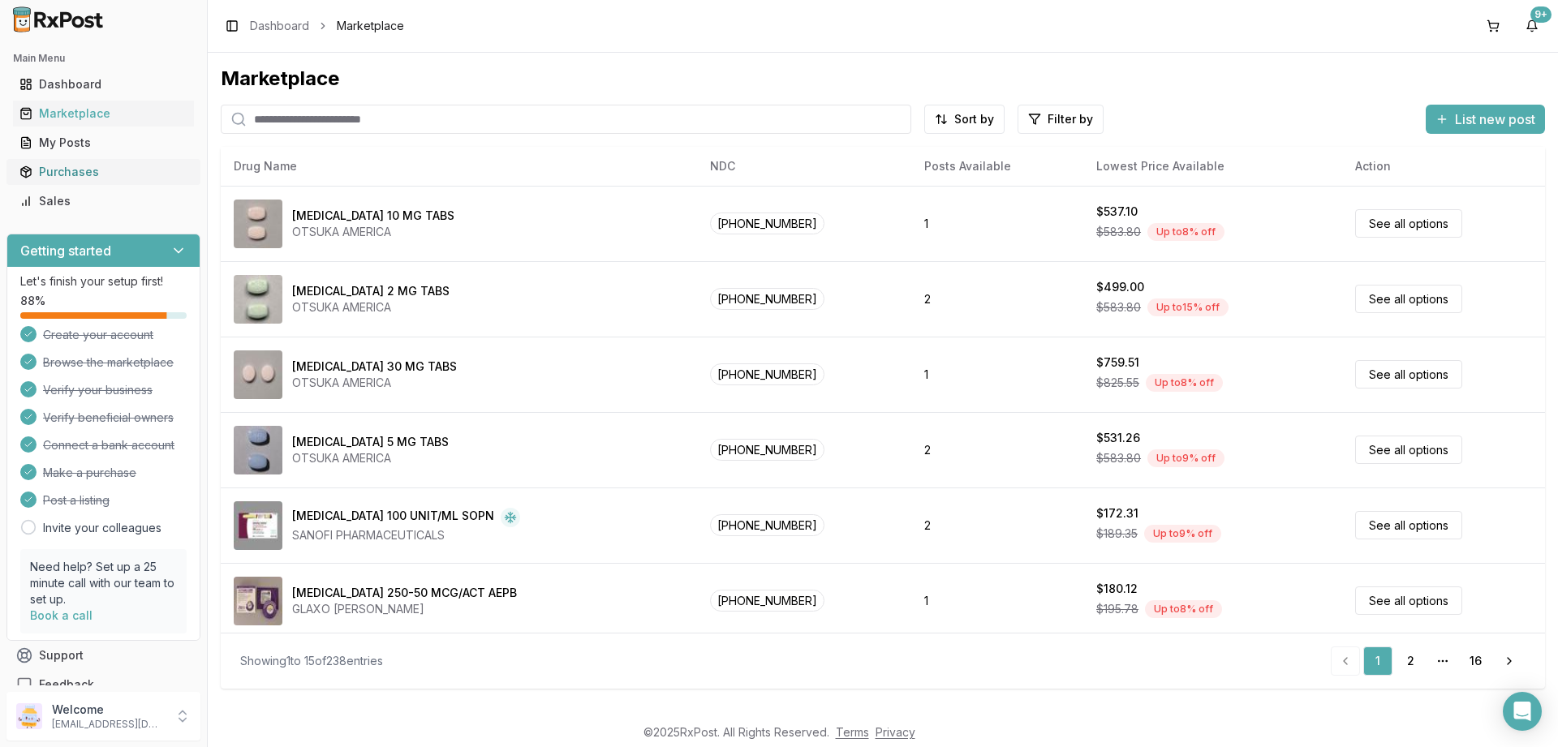
click at [71, 174] on div "Purchases" at bounding box center [103, 172] width 168 height 16
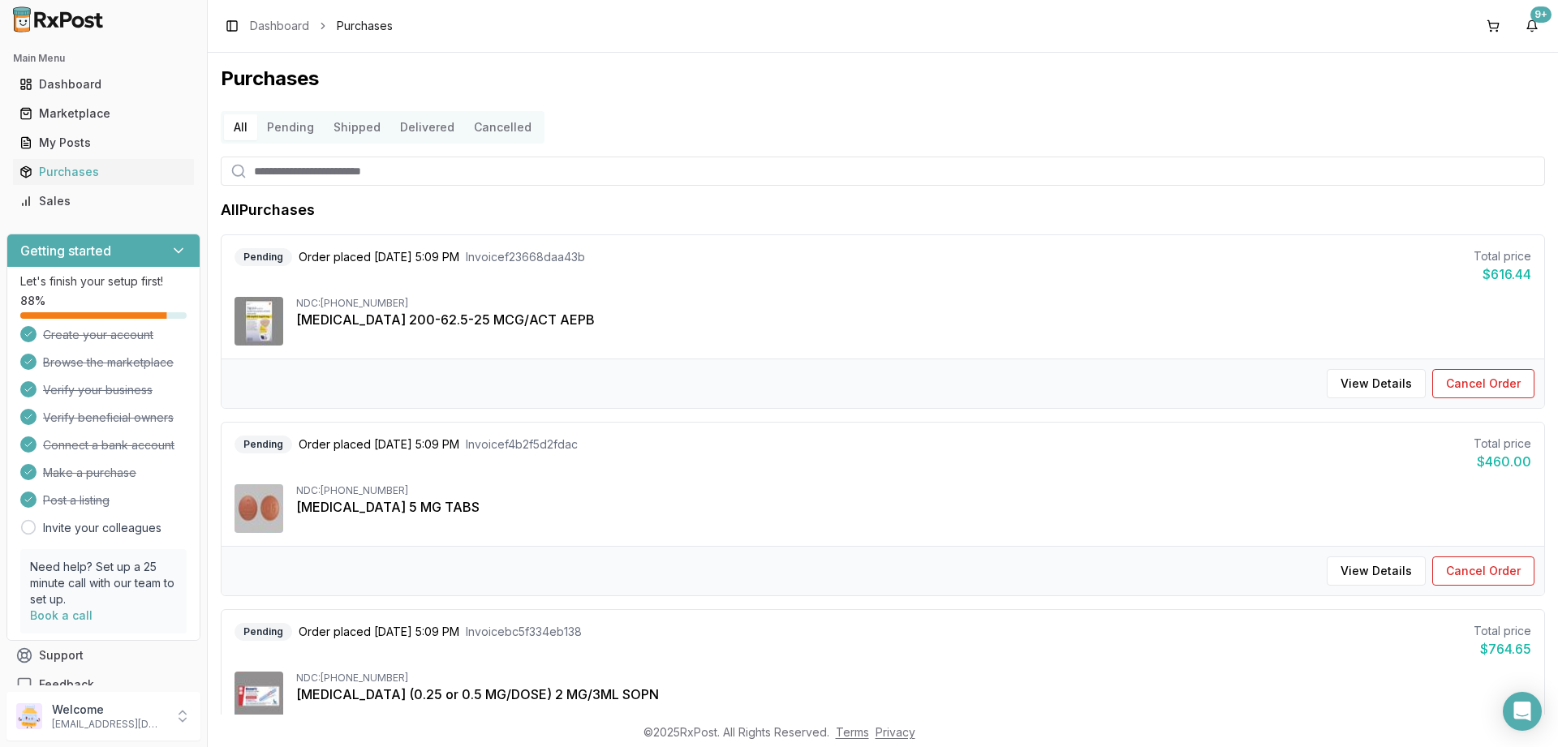
click at [307, 123] on button "Pending" at bounding box center [290, 127] width 67 height 26
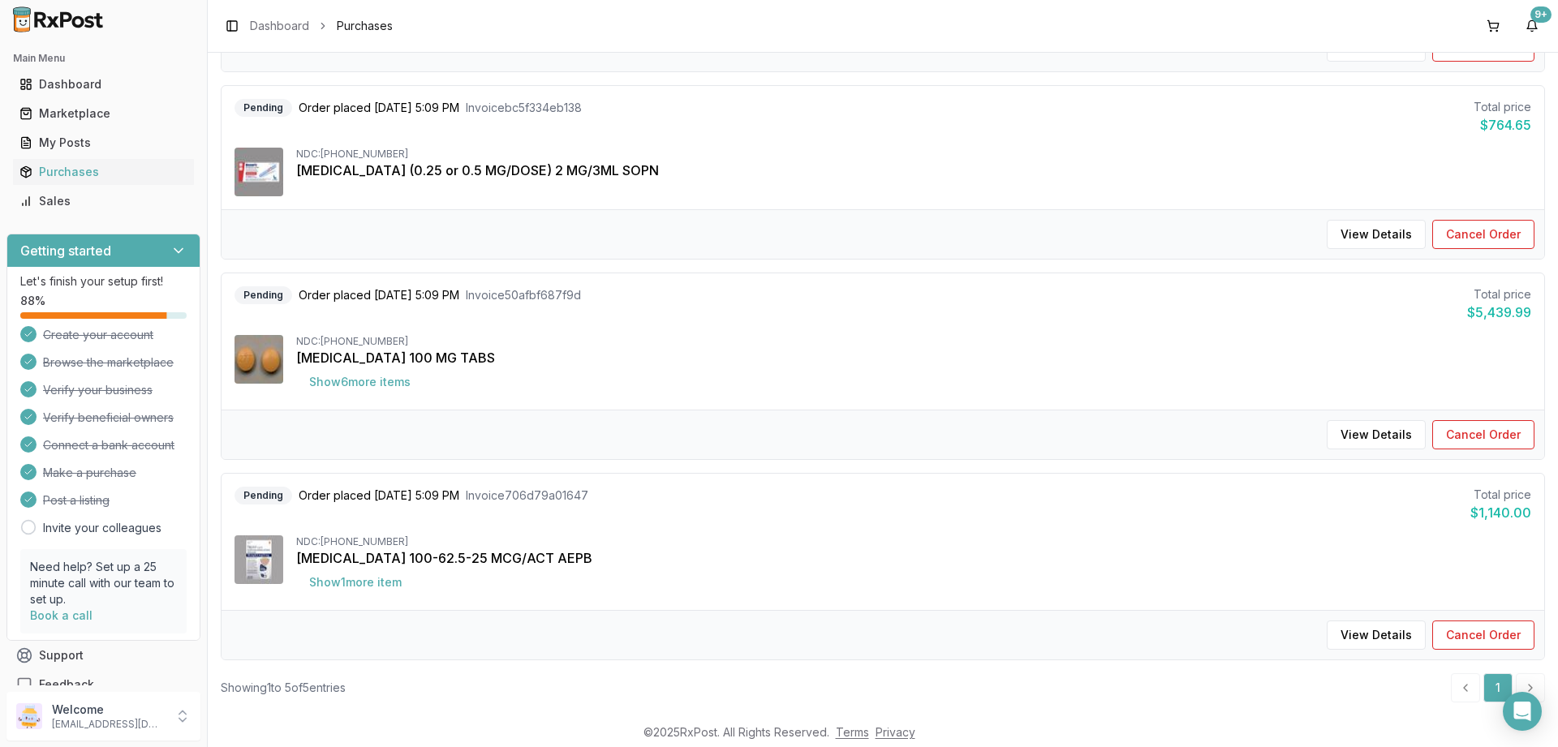
scroll to position [551, 0]
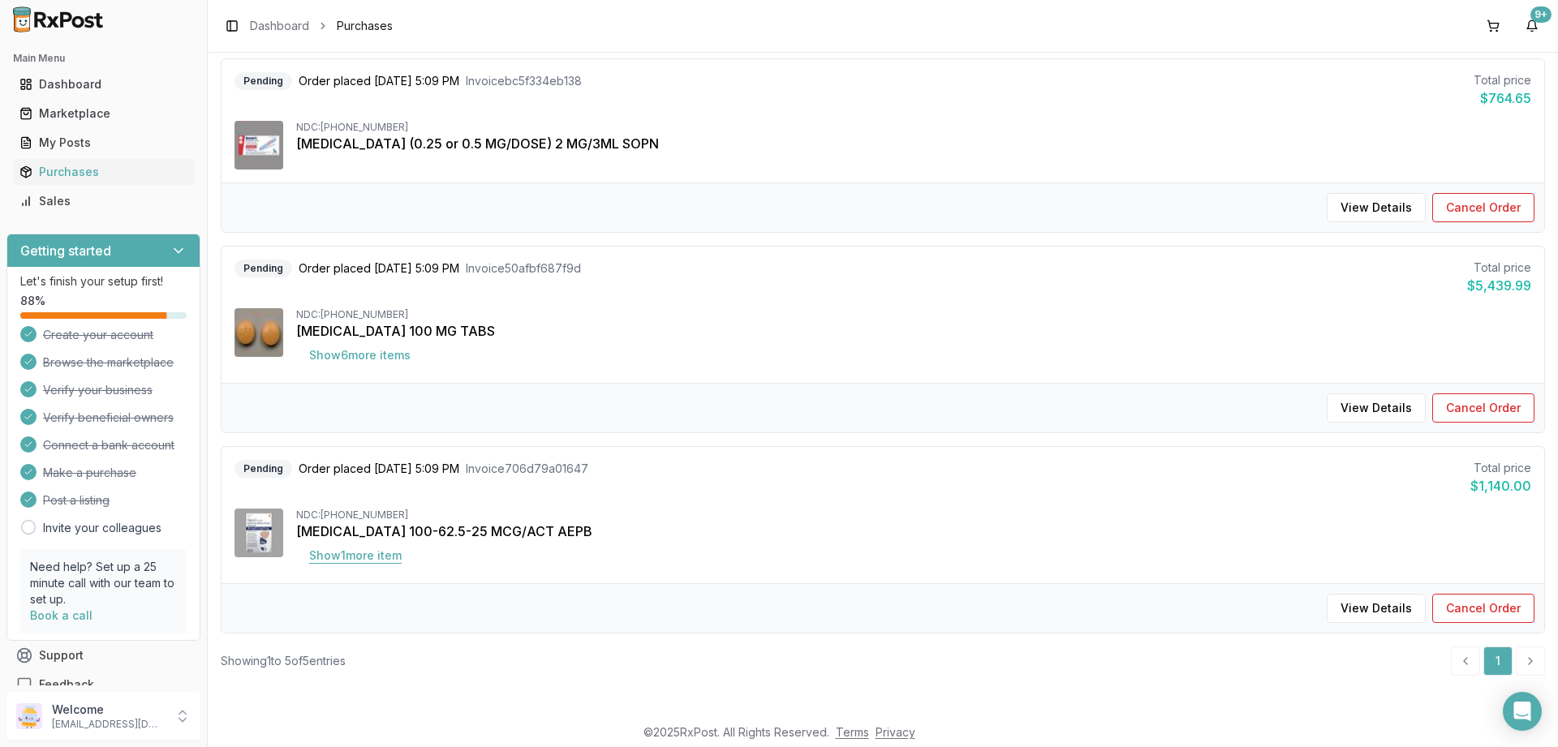
click at [368, 558] on button "Show 1 more item" at bounding box center [355, 555] width 118 height 29
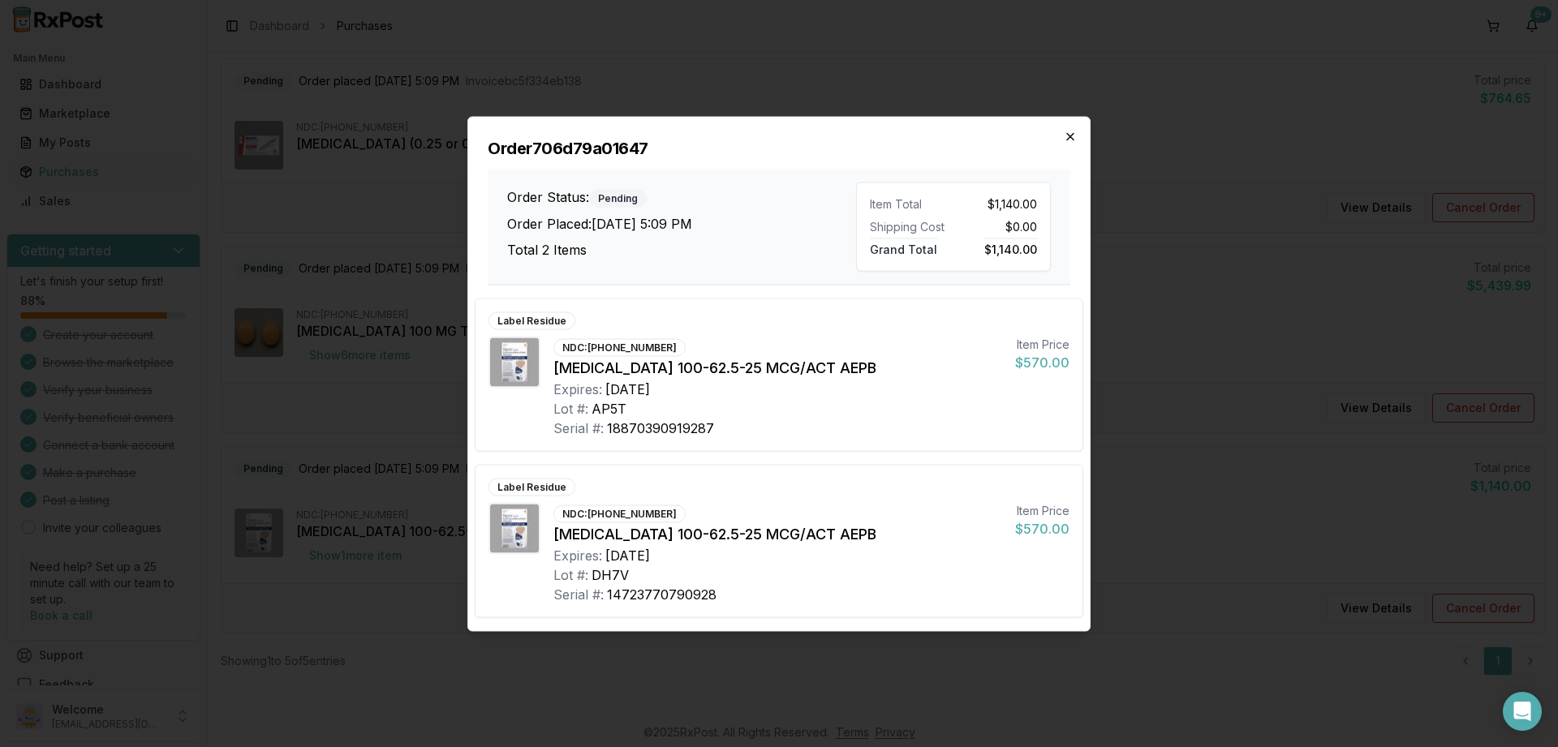
click at [1073, 136] on icon "button" at bounding box center [1070, 136] width 13 height 13
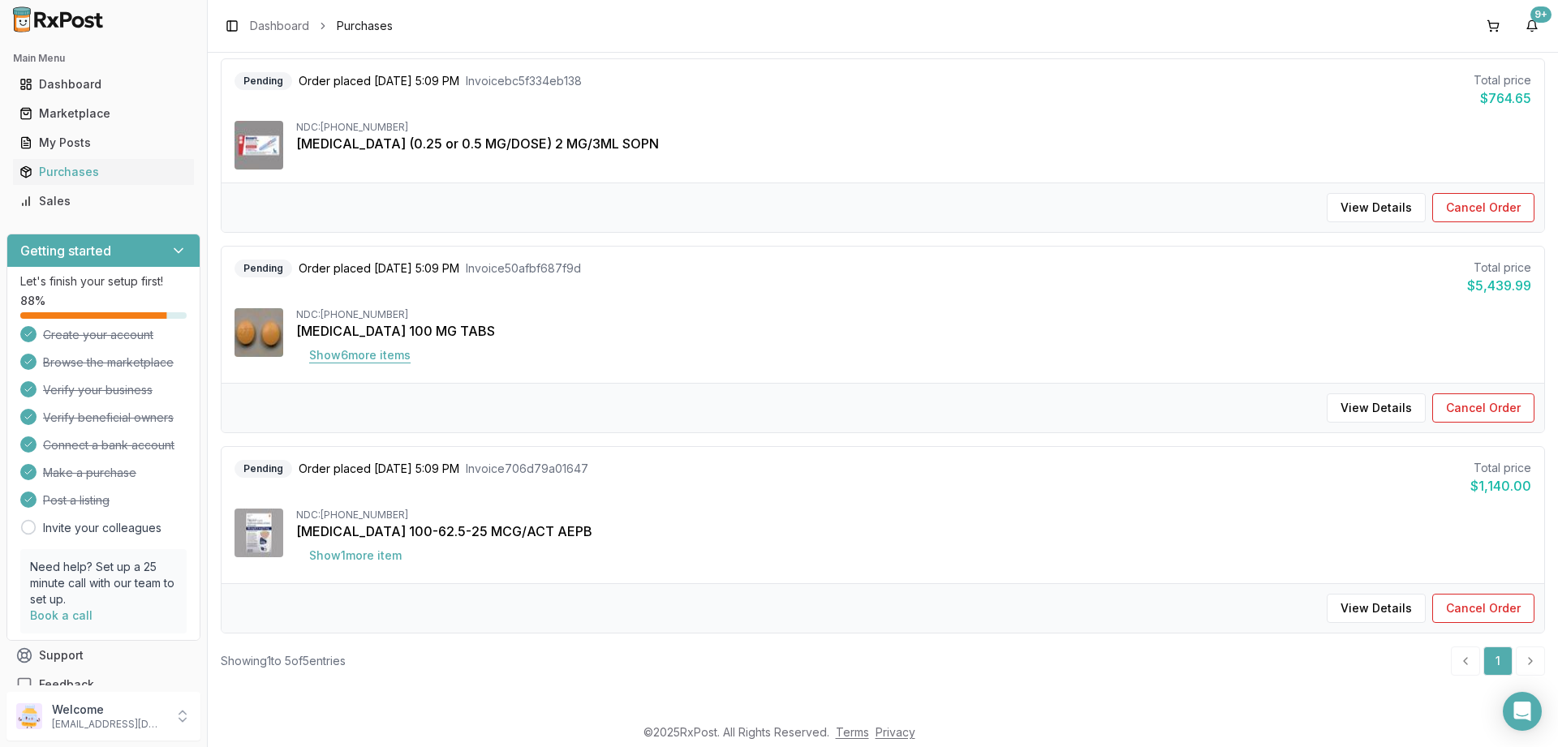
click at [349, 357] on button "Show 6 more item s" at bounding box center [359, 355] width 127 height 29
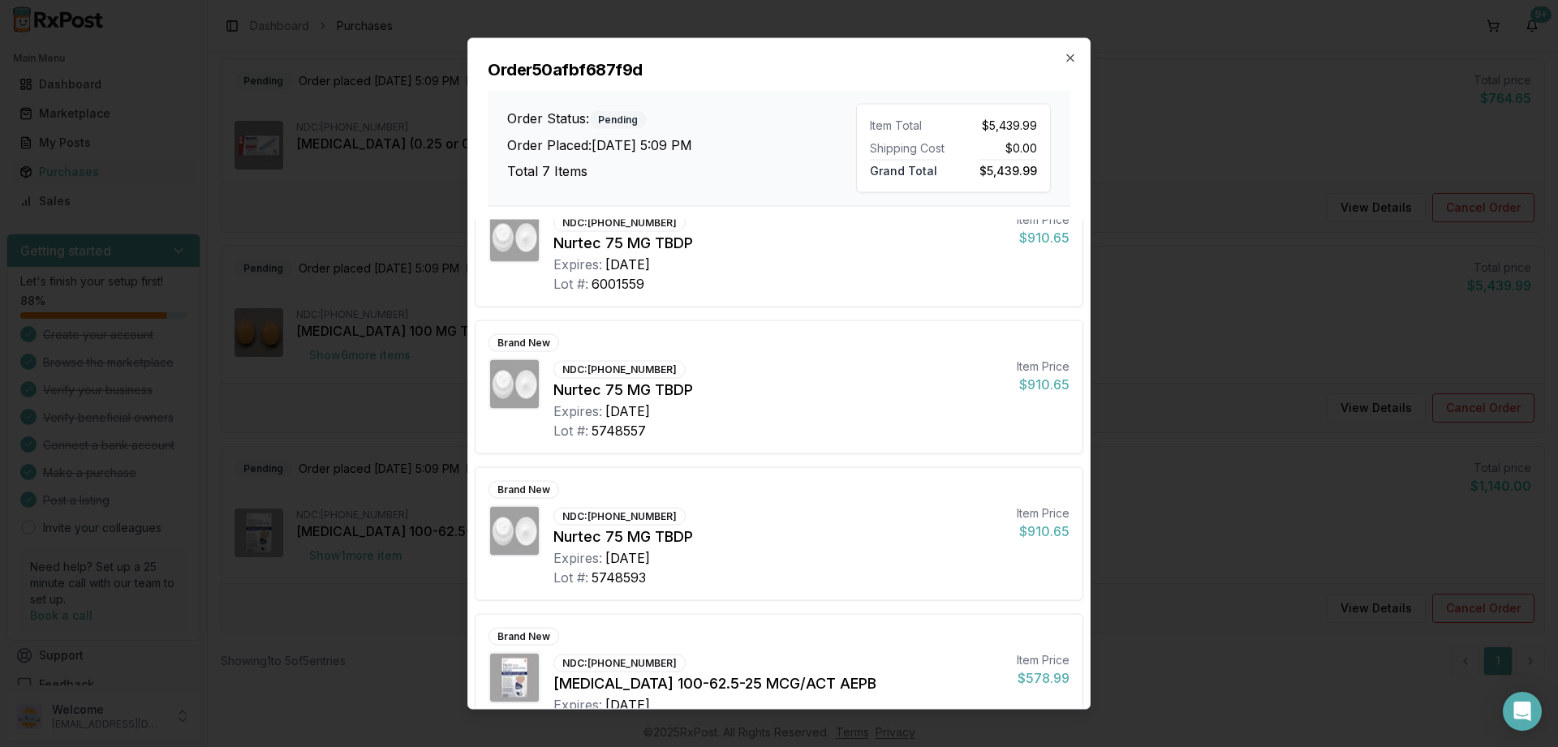
scroll to position [0, 0]
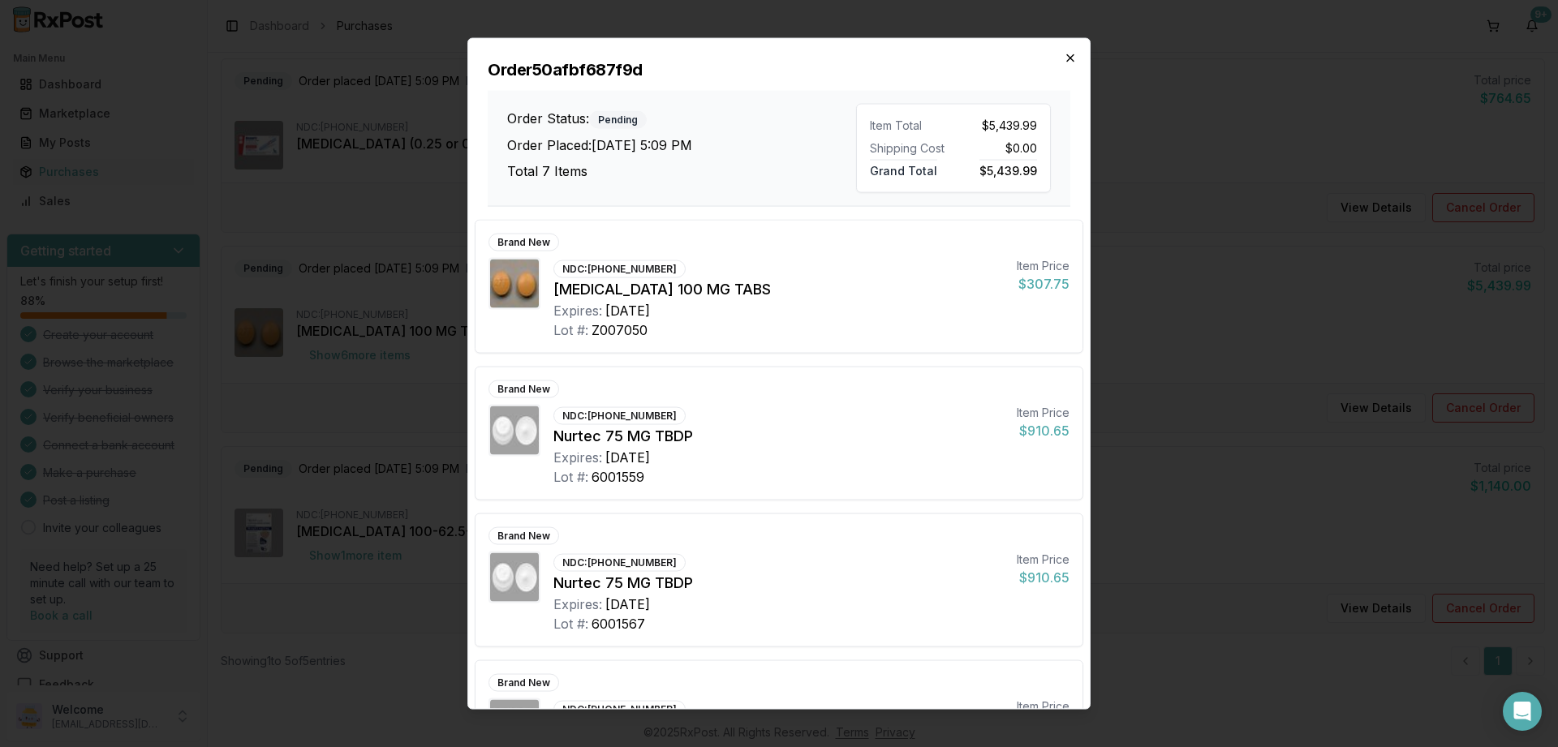
click at [1073, 52] on icon "button" at bounding box center [1070, 57] width 13 height 13
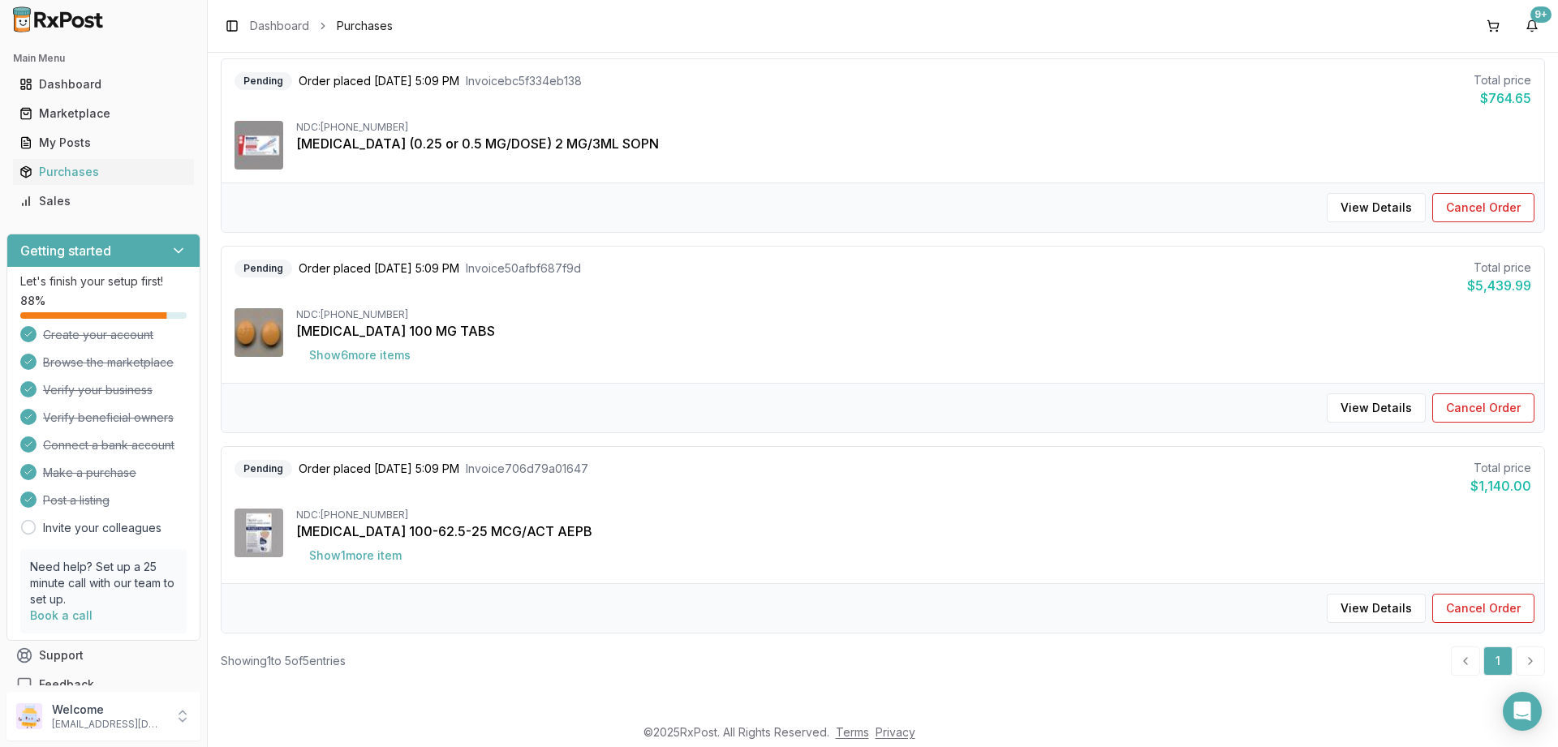
scroll to position [259, 0]
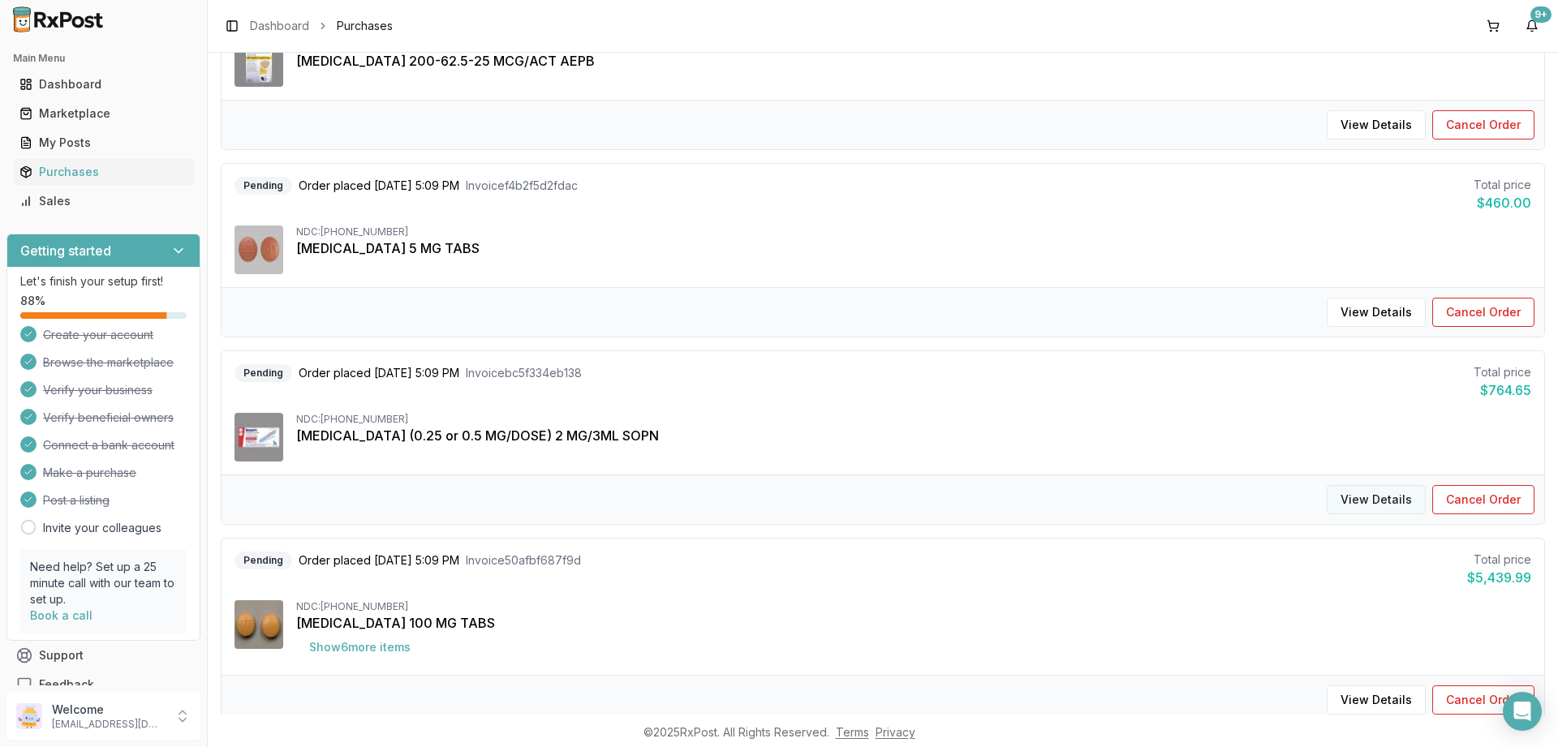
click at [1377, 497] on button "View Details" at bounding box center [1376, 499] width 99 height 29
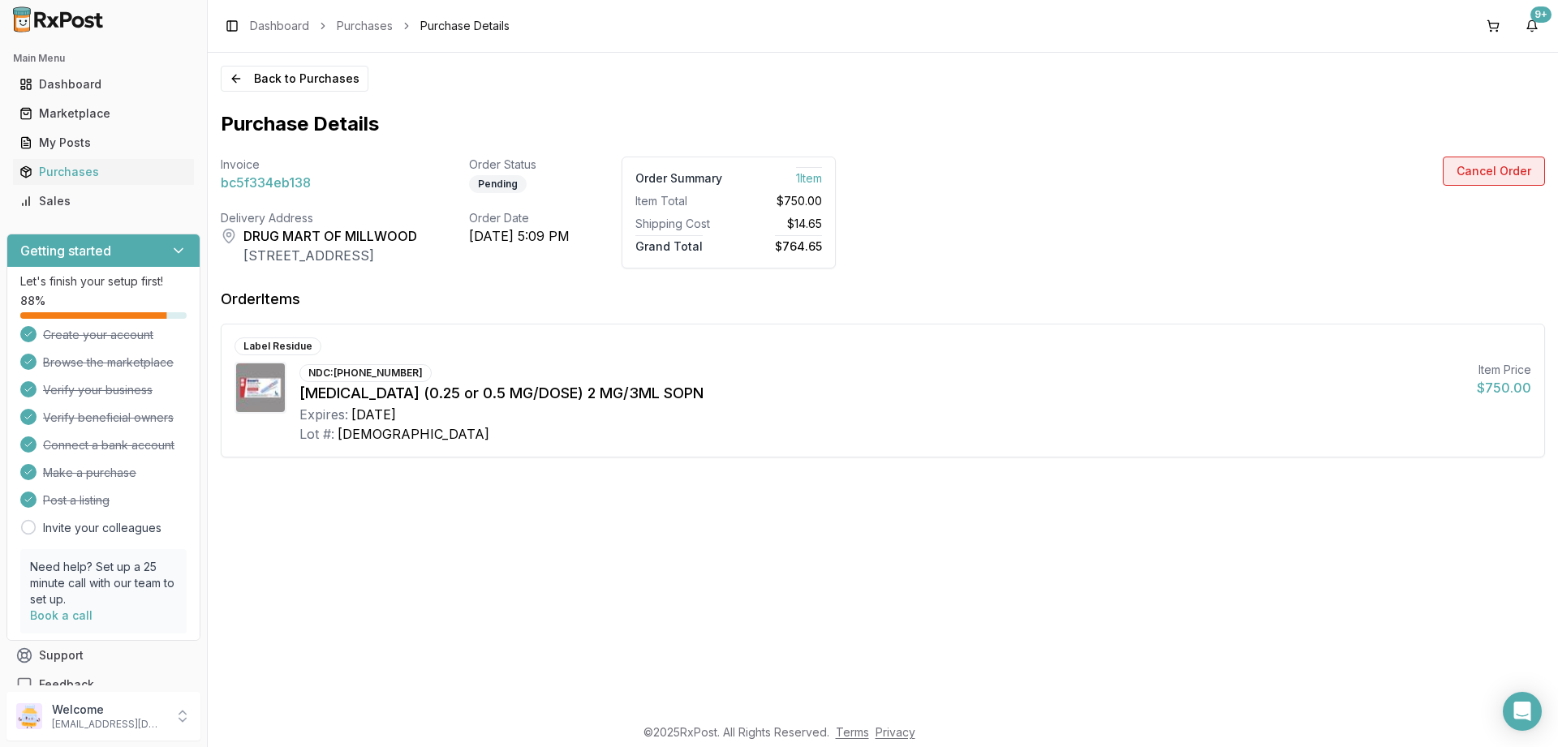
click at [1487, 170] on button "Cancel Order" at bounding box center [1494, 171] width 102 height 29
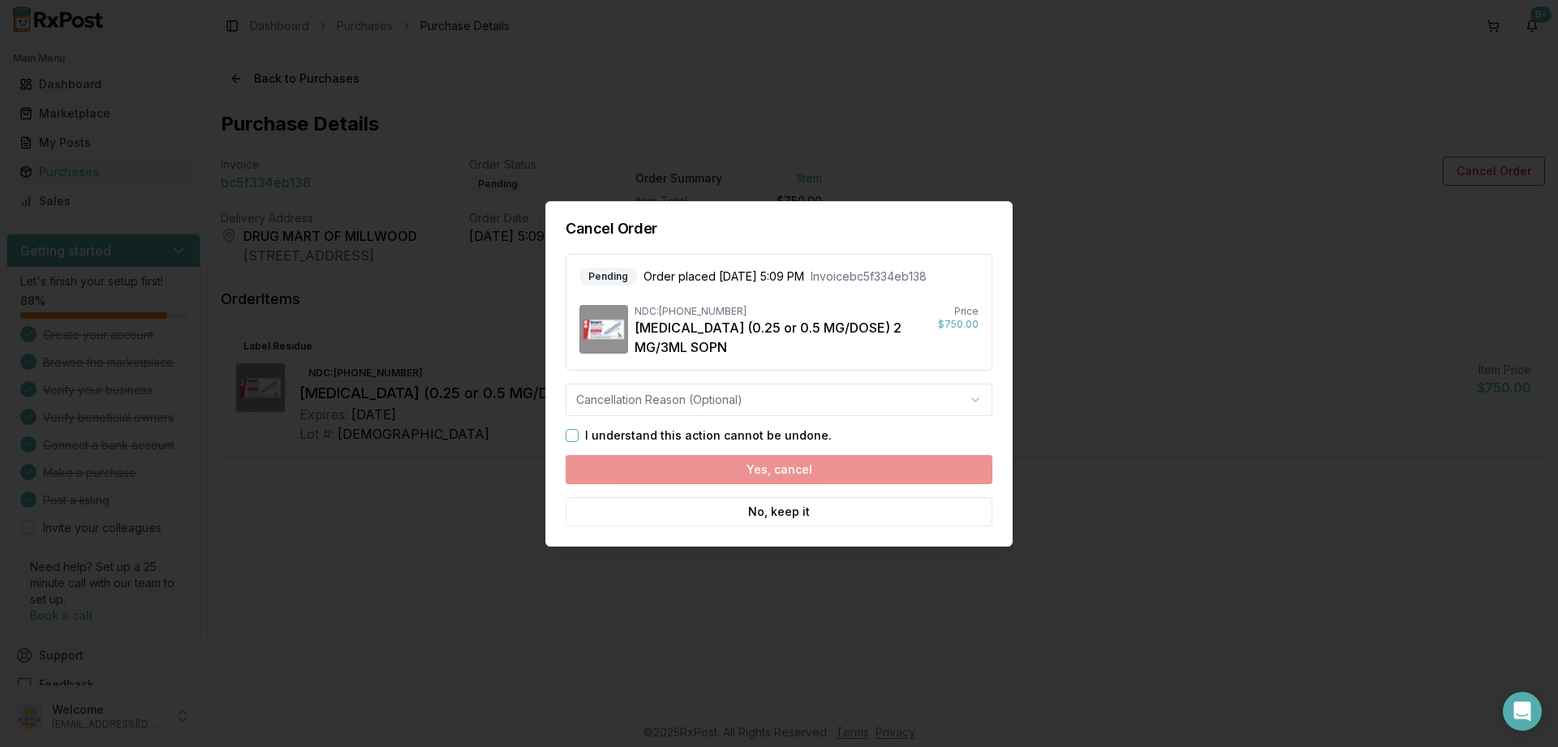
click at [574, 433] on button "I understand this action cannot be undone." at bounding box center [572, 435] width 13 height 13
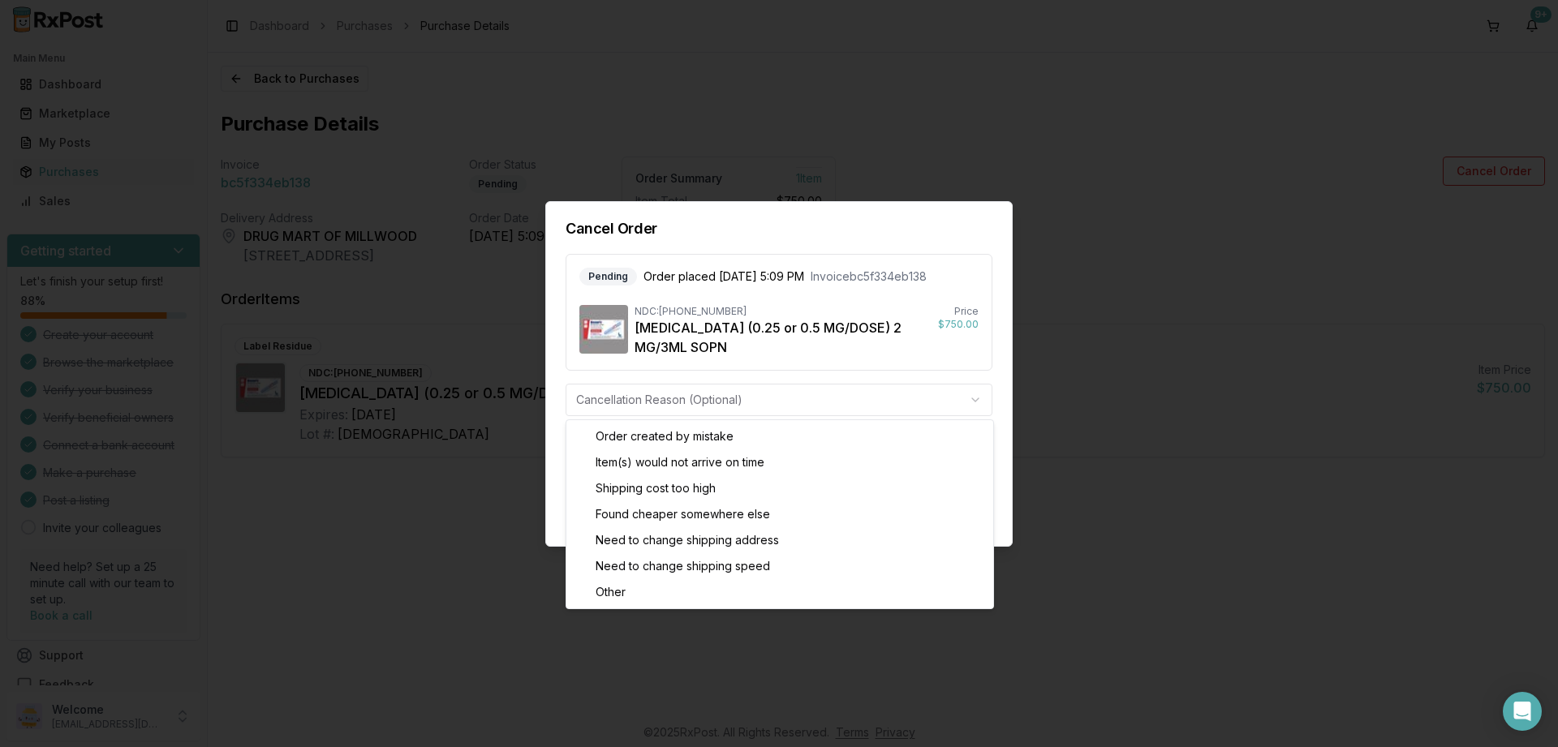
click at [962, 396] on body "Main Menu Dashboard Marketplace My Posts Purchases Sales Getting started Let's …" at bounding box center [779, 373] width 1558 height 747
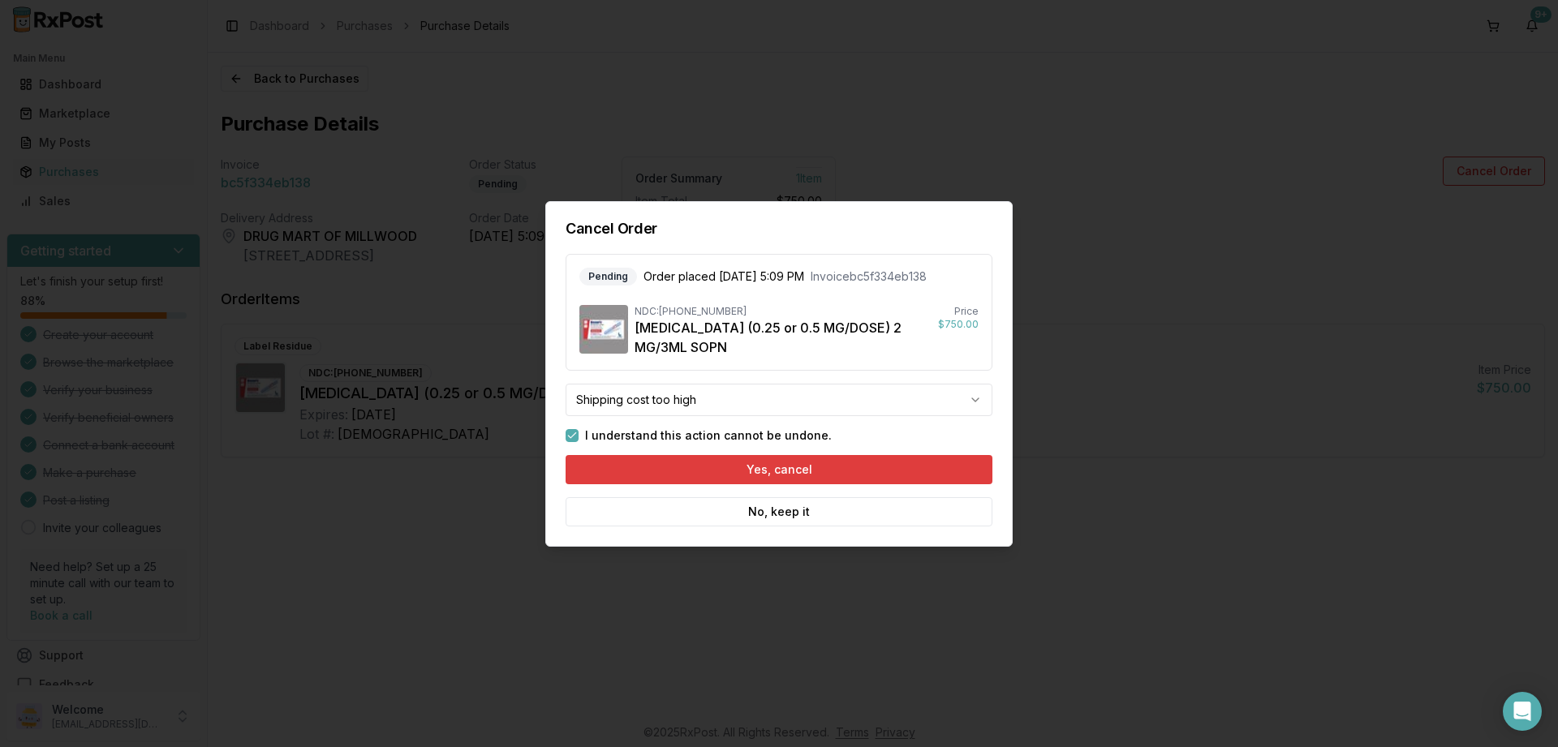
click at [776, 471] on button "Yes, cancel" at bounding box center [779, 469] width 427 height 29
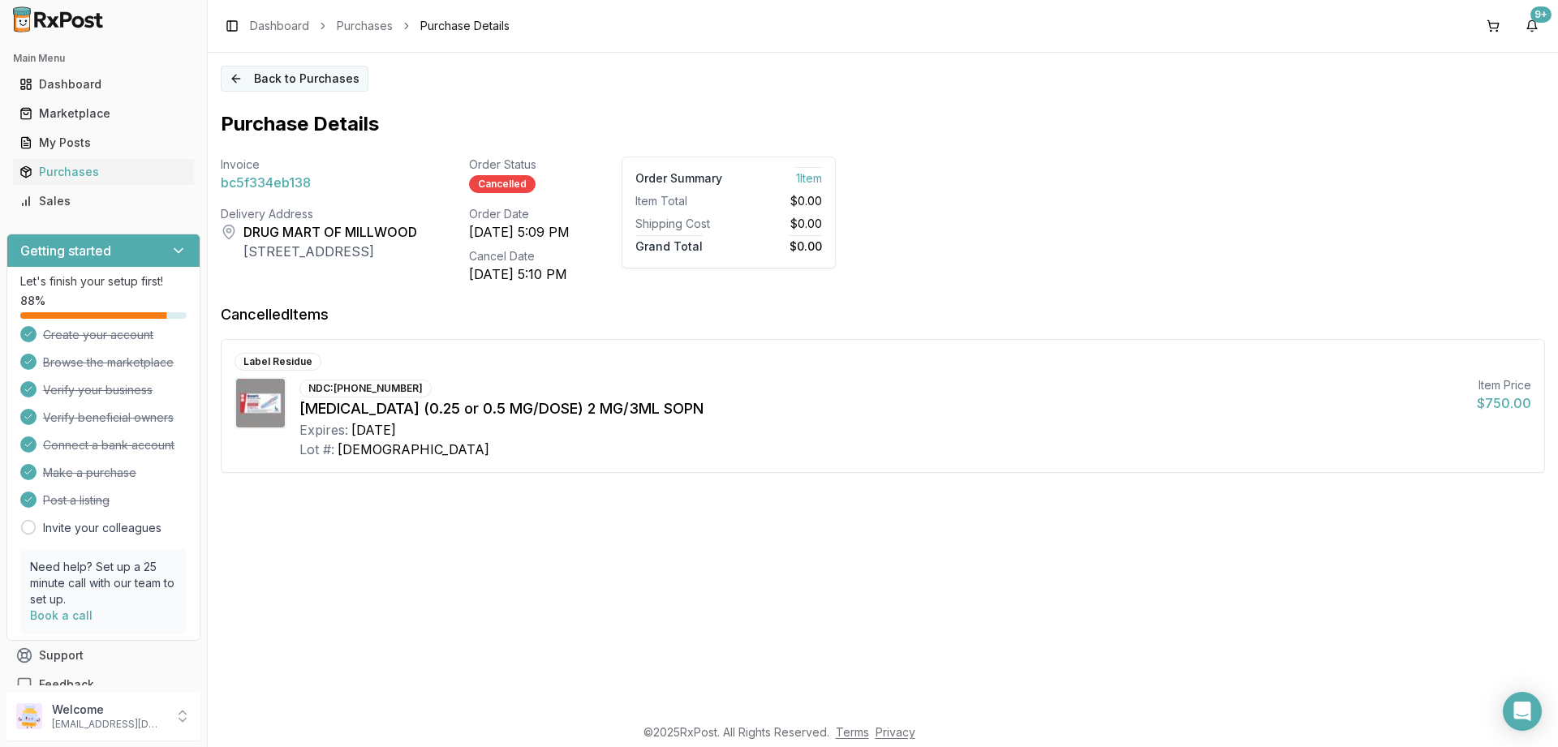
click at [240, 74] on button "Back to Purchases" at bounding box center [295, 79] width 148 height 26
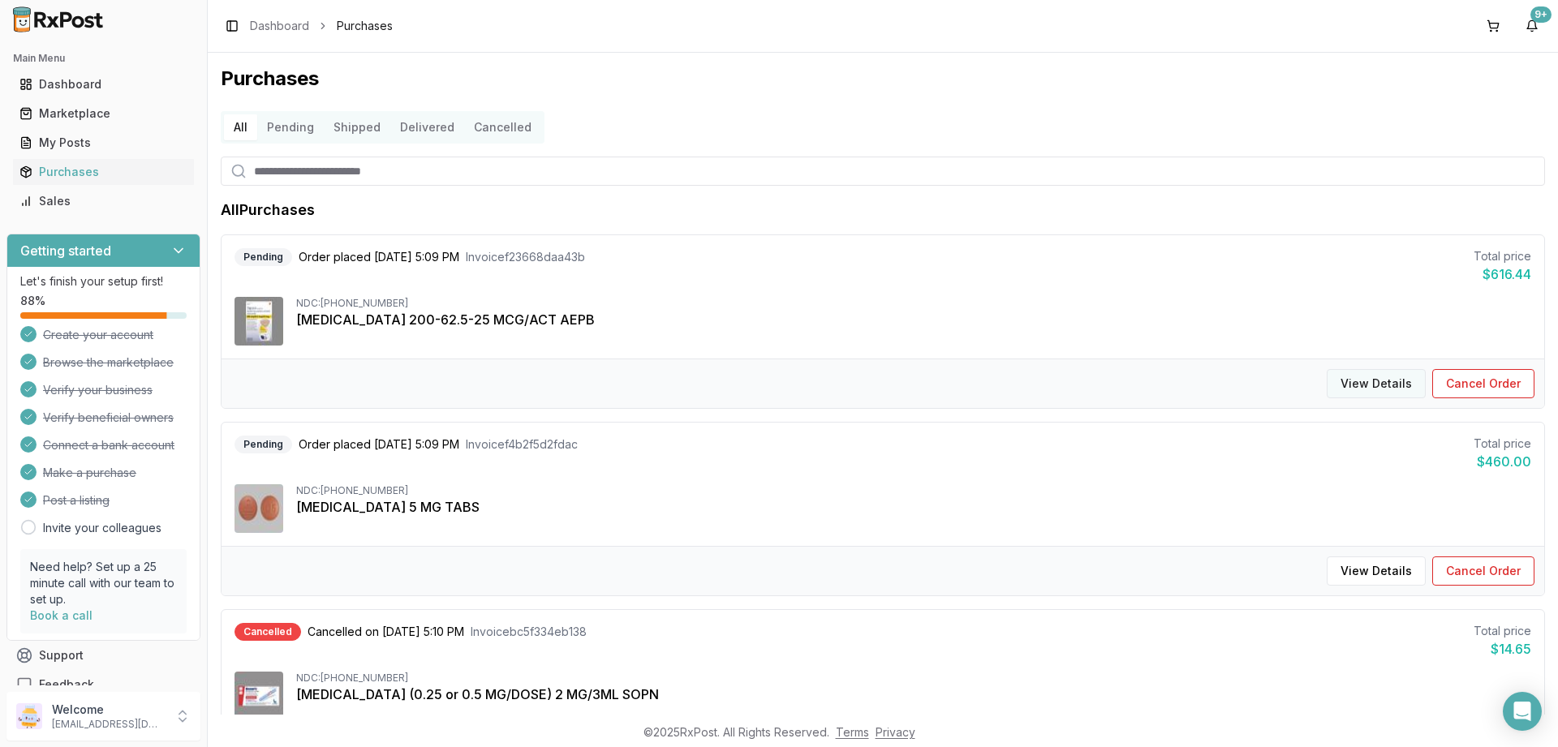
click at [1370, 380] on button "View Details" at bounding box center [1376, 383] width 99 height 29
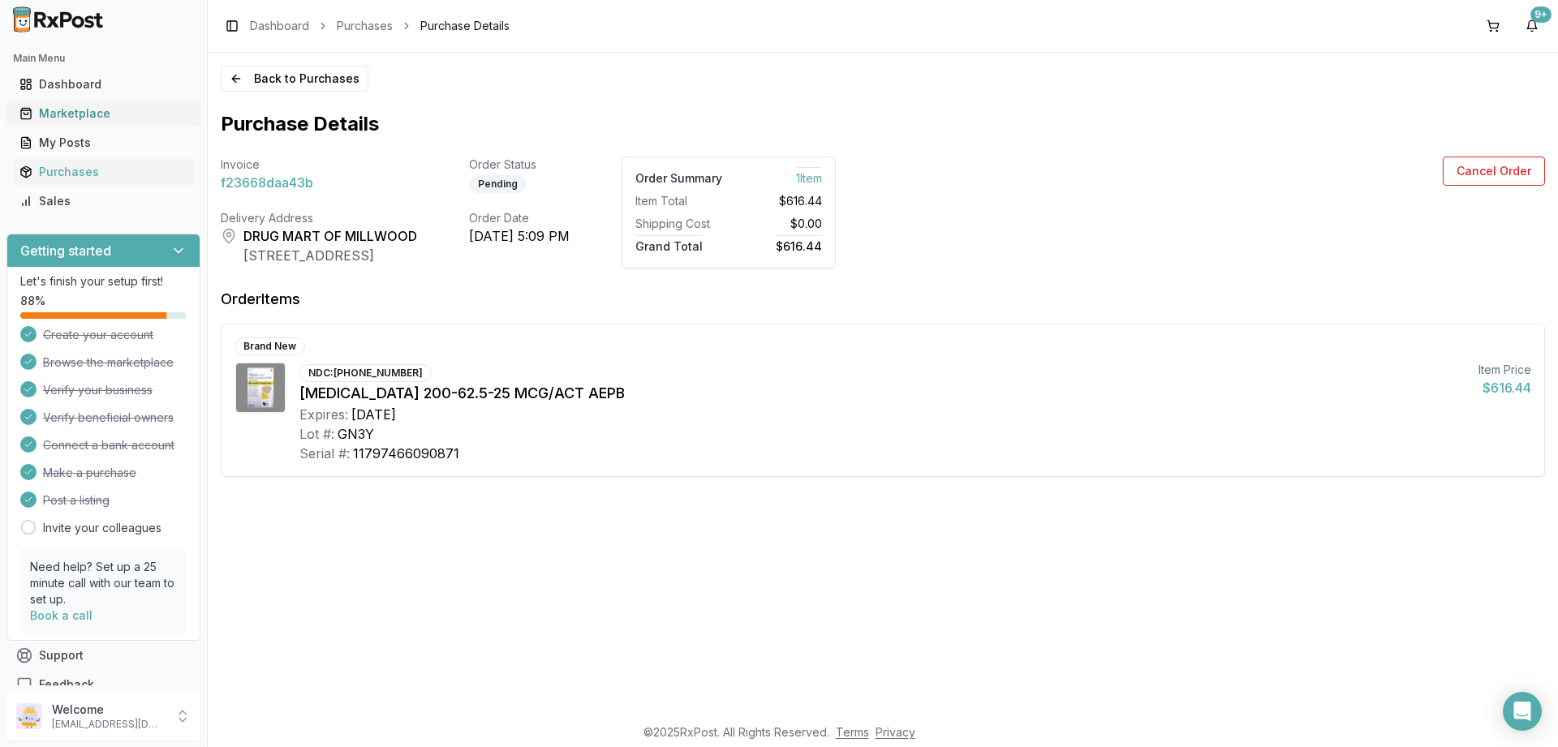
click at [72, 106] on div "Marketplace" at bounding box center [103, 113] width 168 height 16
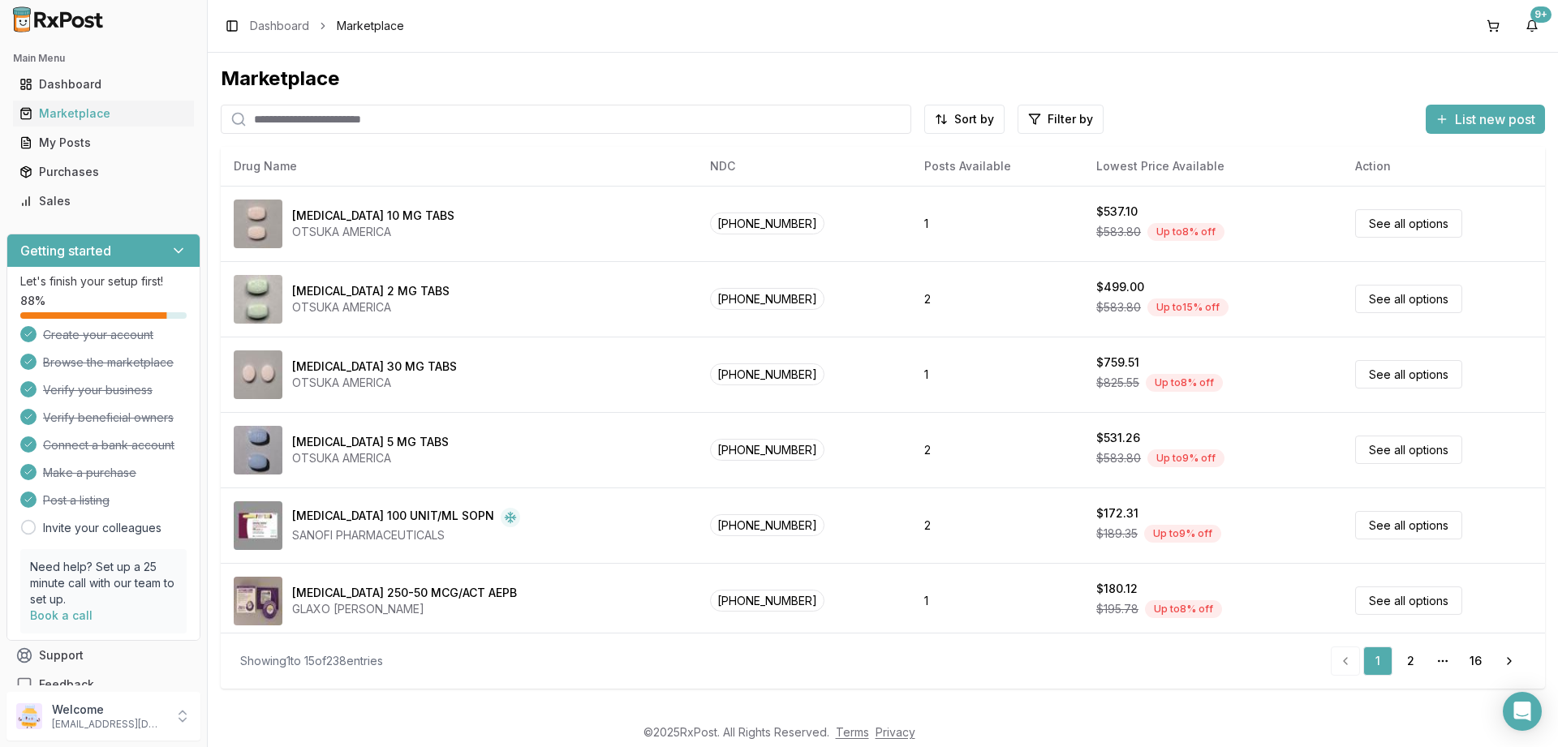
click at [447, 118] on input "search" at bounding box center [566, 119] width 690 height 29
type input "*******"
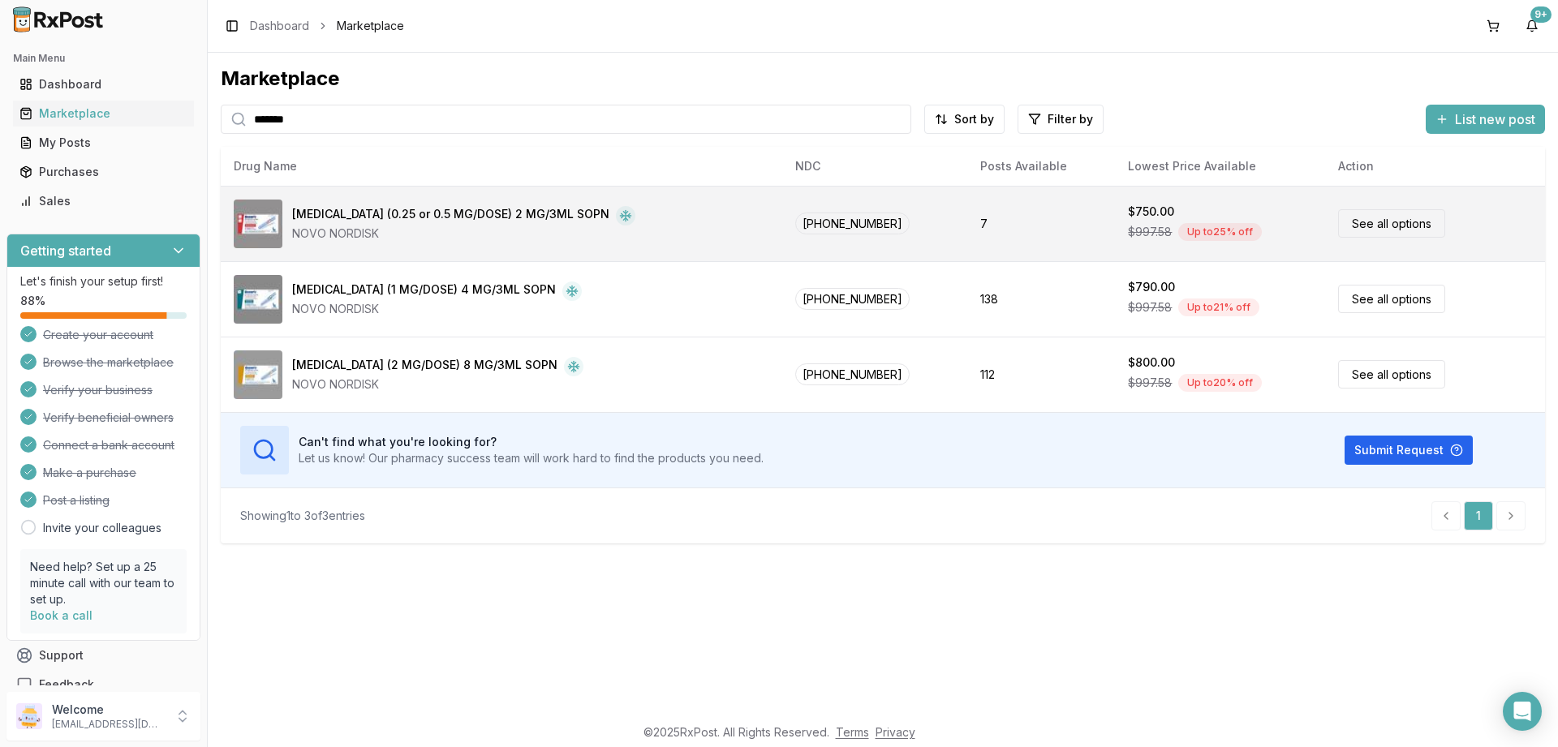
click at [1371, 222] on link "See all options" at bounding box center [1391, 223] width 107 height 28
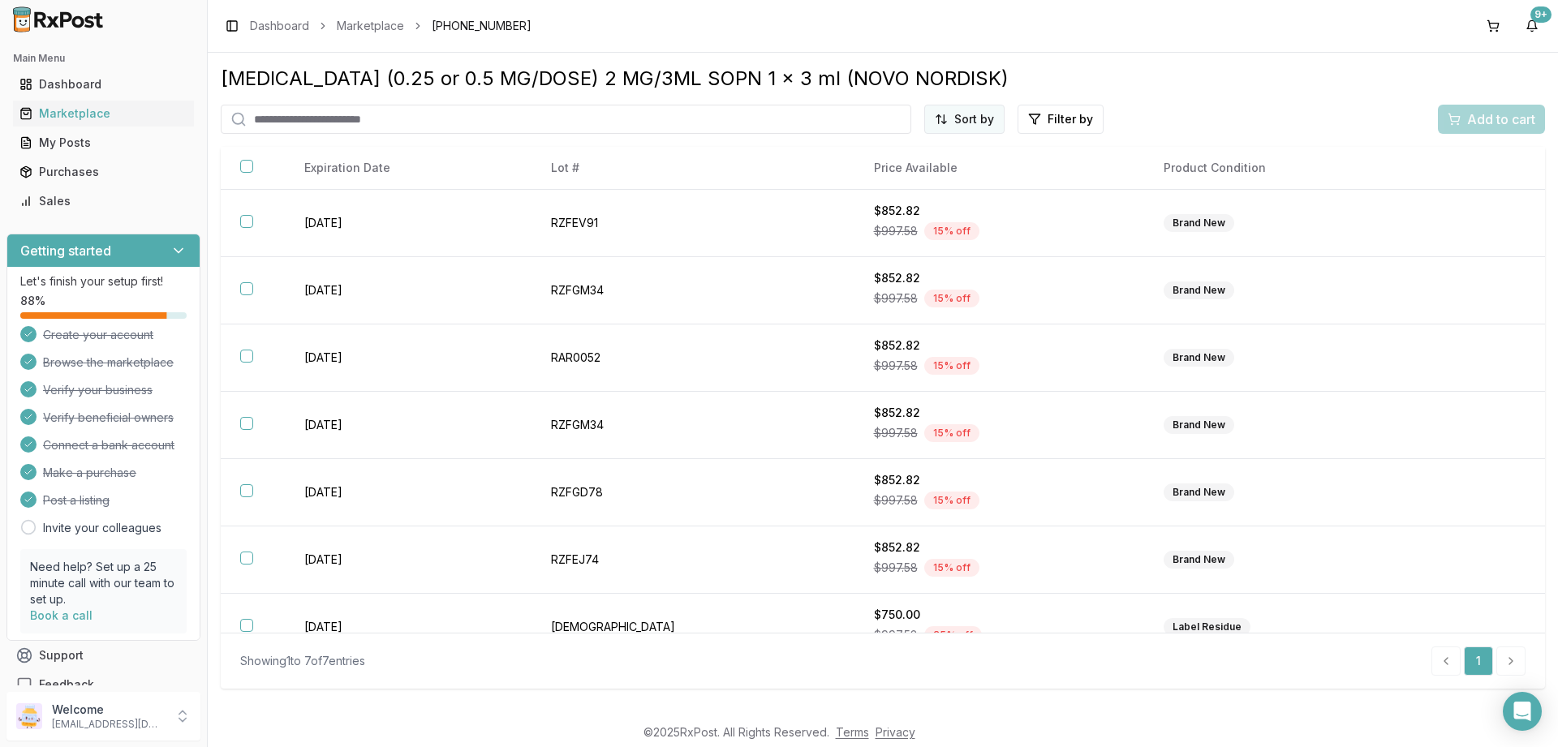
click at [966, 122] on html "Main Menu Dashboard Marketplace My Posts Purchases Sales Getting started Let's …" at bounding box center [779, 373] width 1558 height 747
click at [897, 179] on div "Price (Low to High)" at bounding box center [925, 180] width 154 height 26
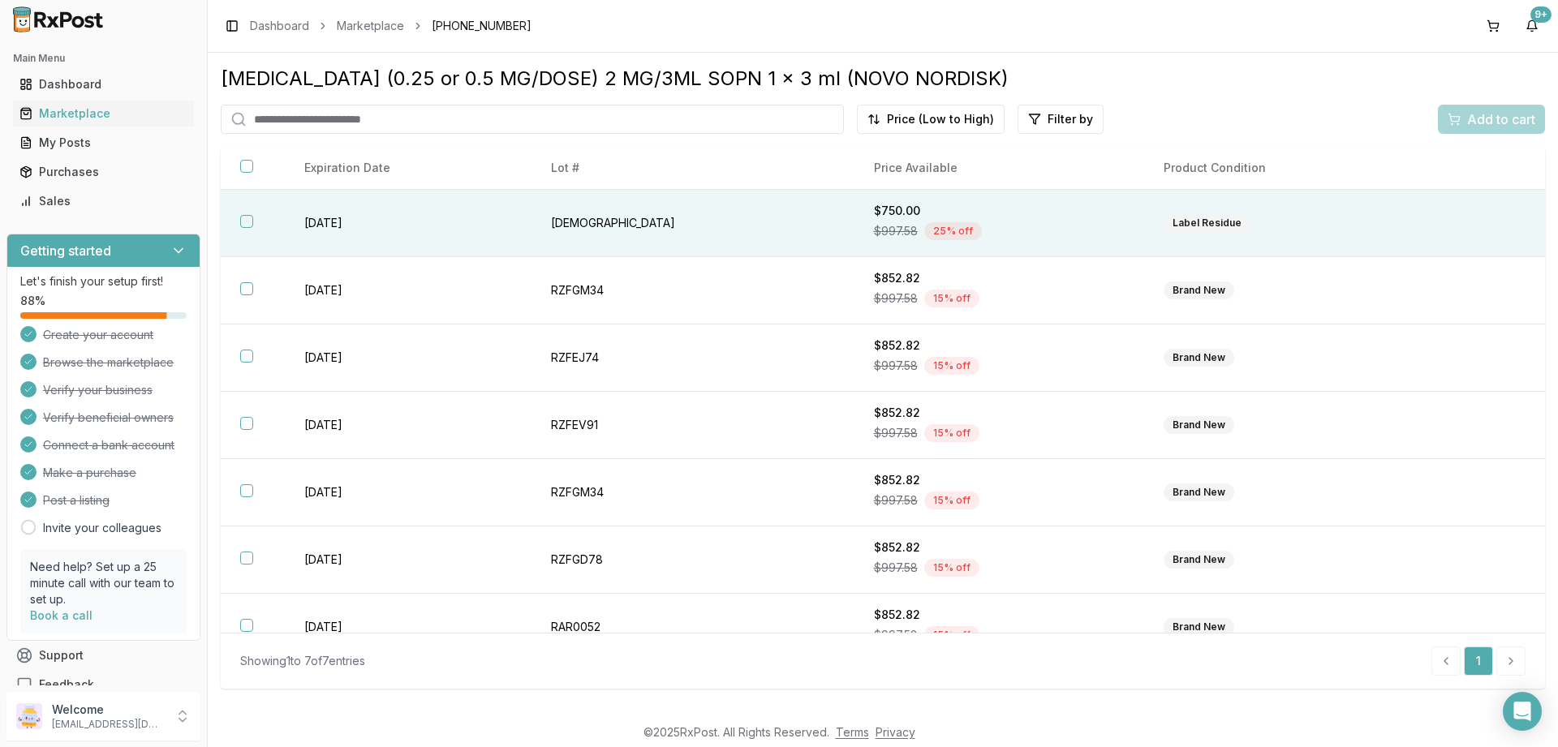
click at [247, 217] on button "button" at bounding box center [246, 221] width 13 height 13
click at [1491, 118] on span "Add to cart" at bounding box center [1501, 119] width 68 height 19
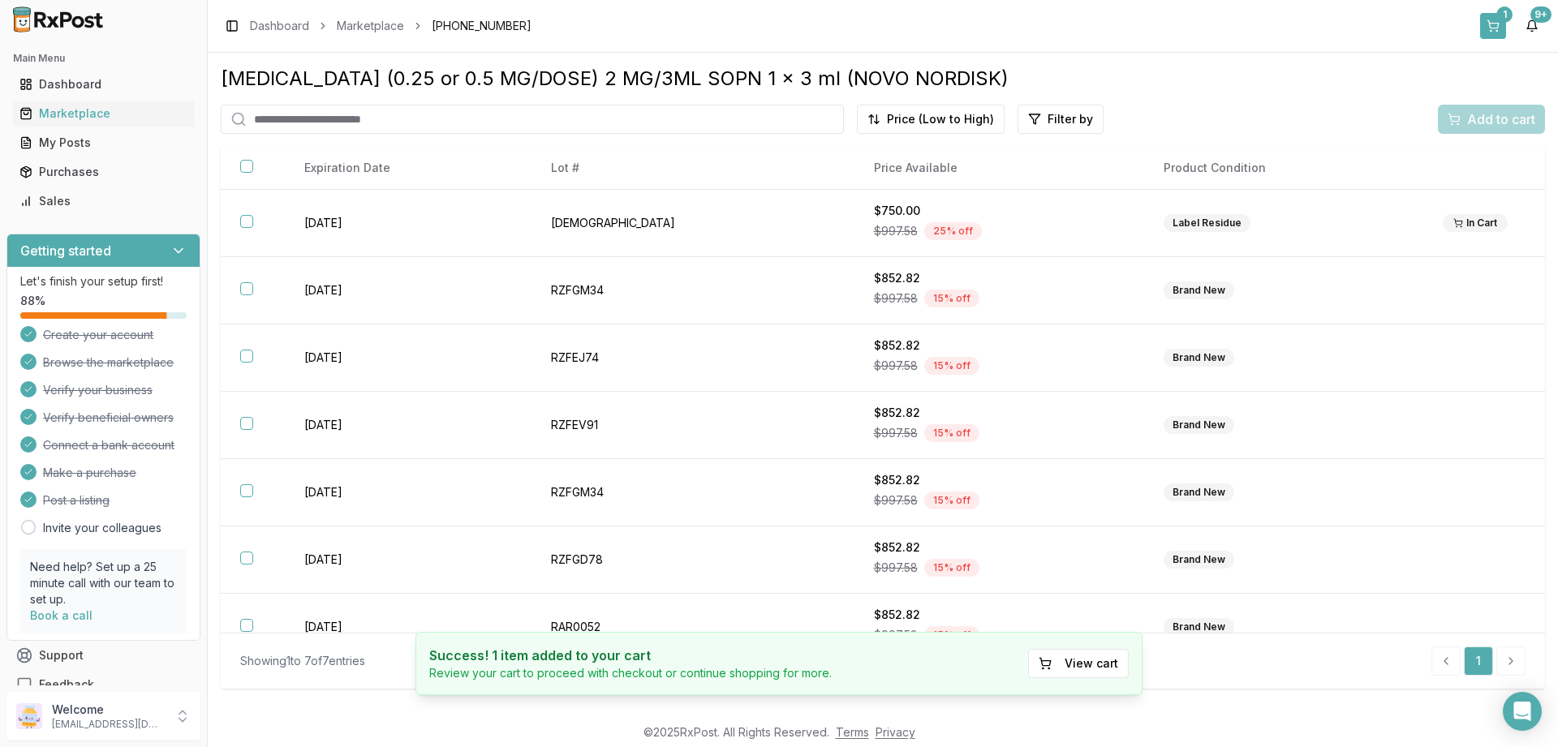
click at [1498, 20] on button "1" at bounding box center [1493, 26] width 26 height 26
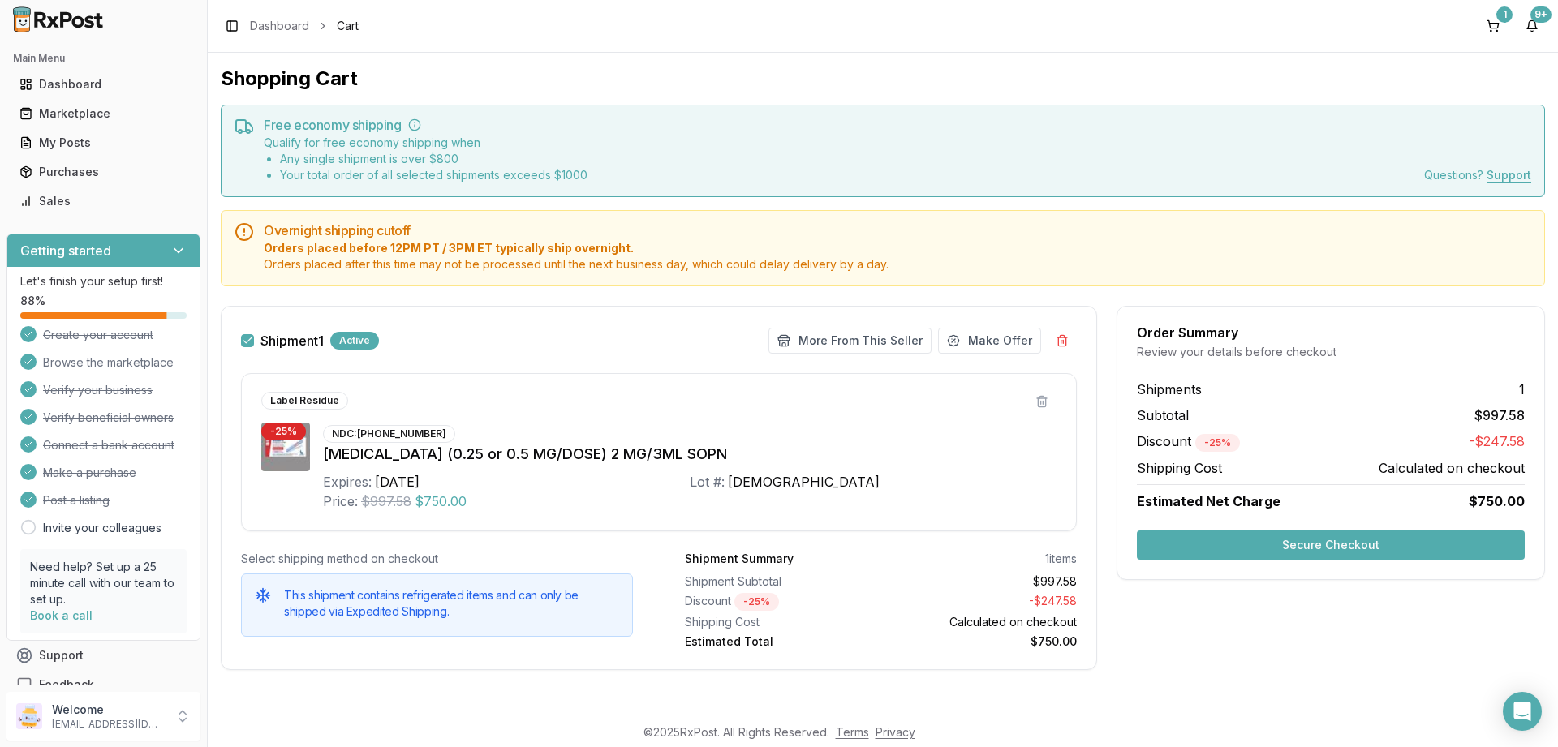
scroll to position [2, 0]
click at [859, 337] on button "More From This Seller" at bounding box center [849, 340] width 163 height 26
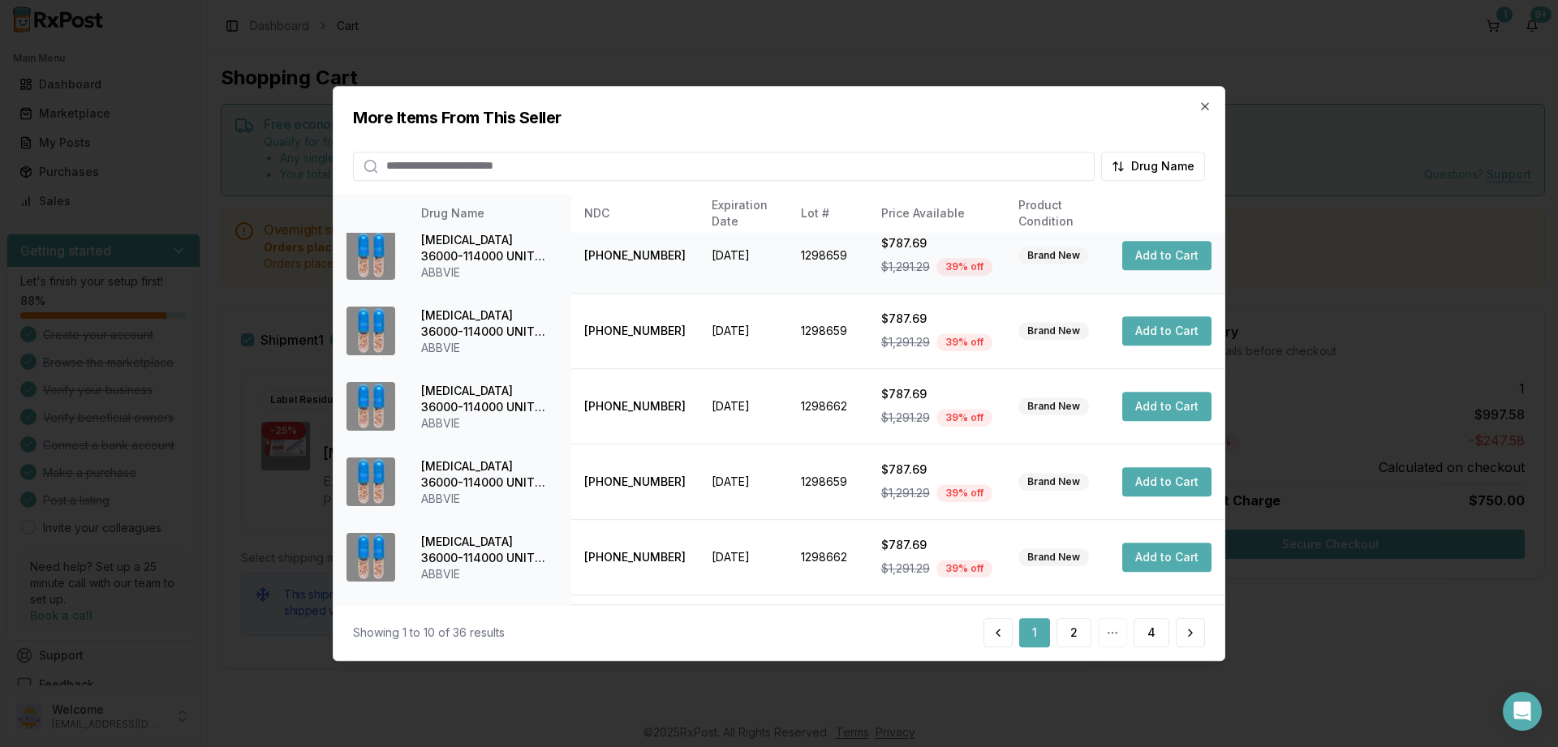
scroll to position [382, 0]
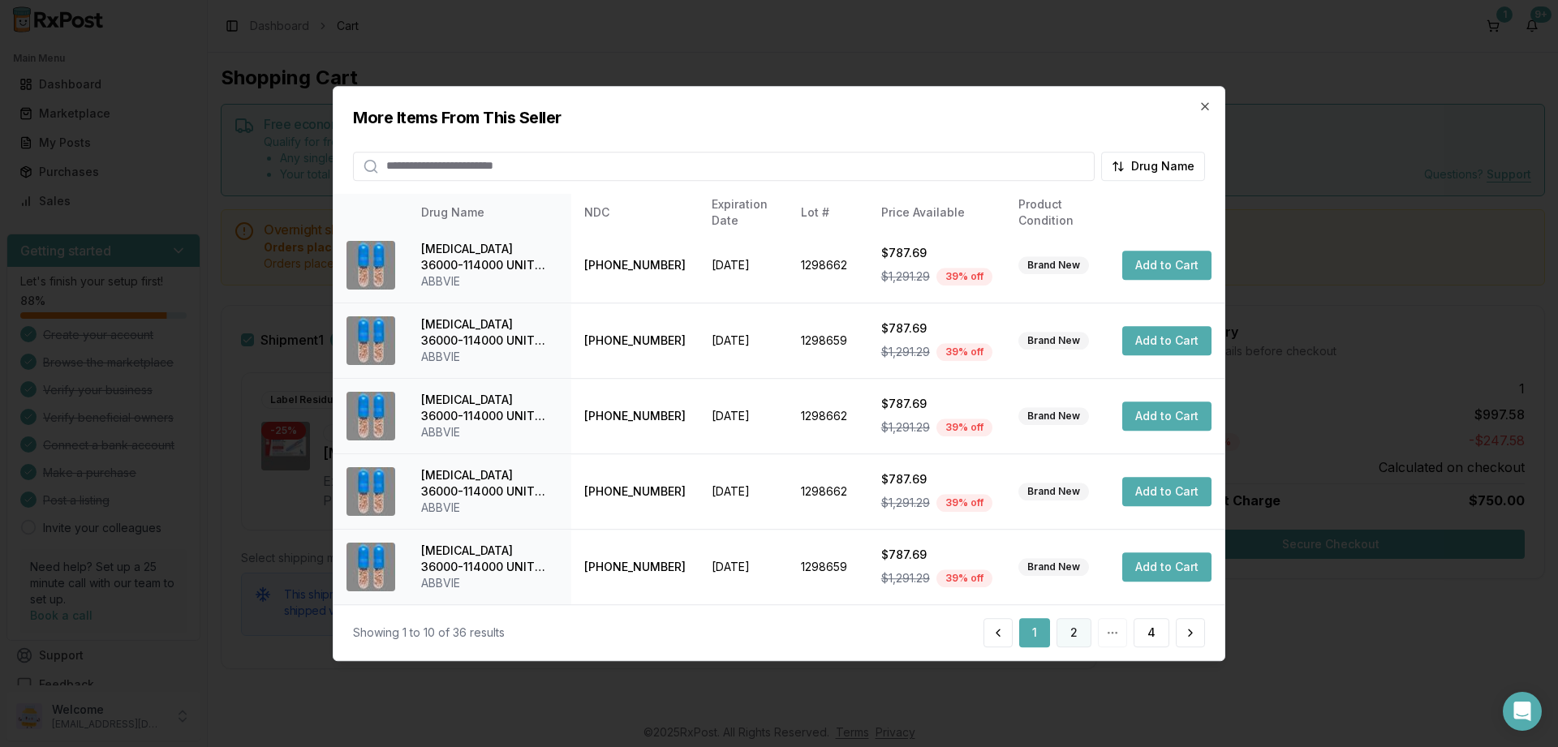
click at [1078, 627] on button "2" at bounding box center [1073, 632] width 35 height 29
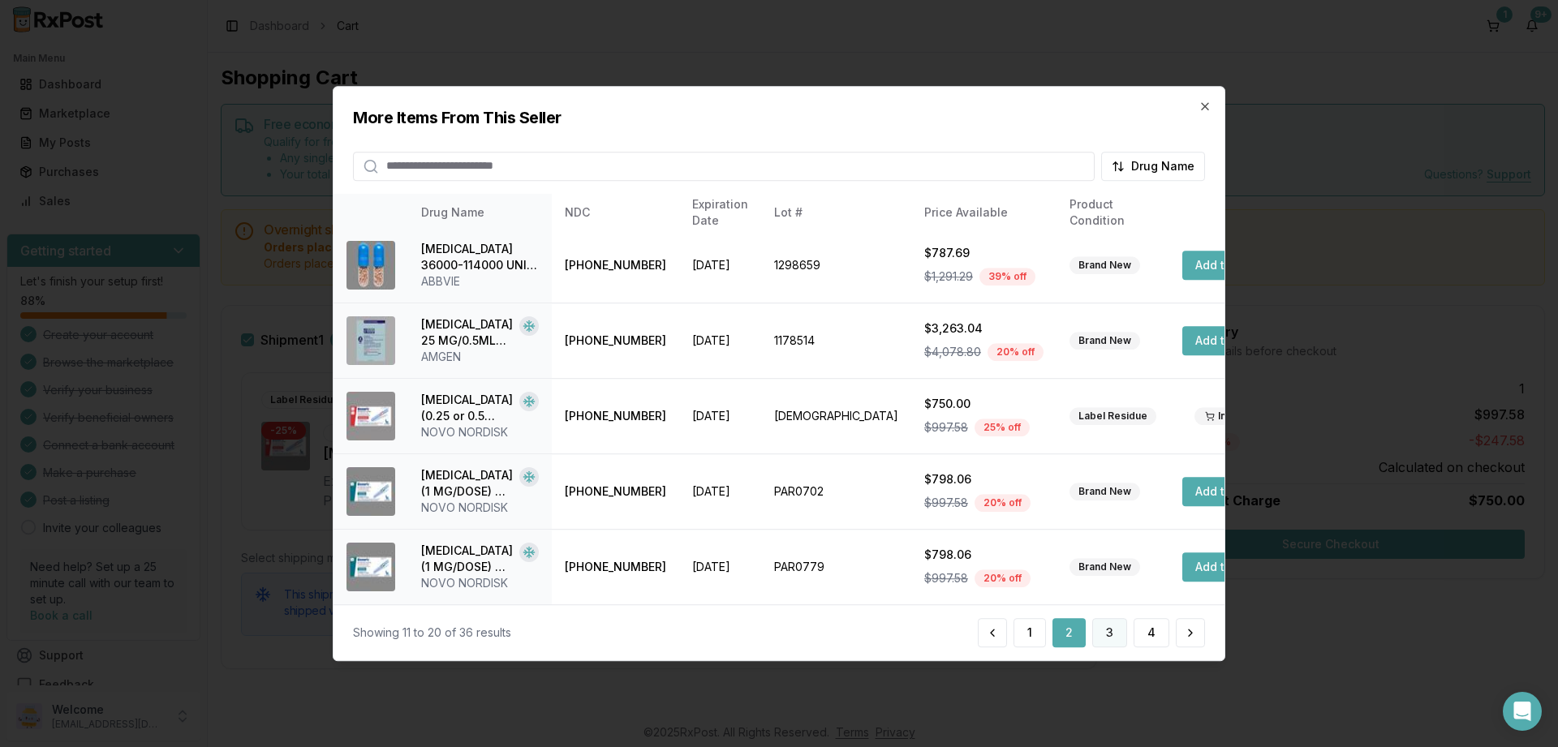
click at [1108, 632] on button "3" at bounding box center [1109, 632] width 35 height 29
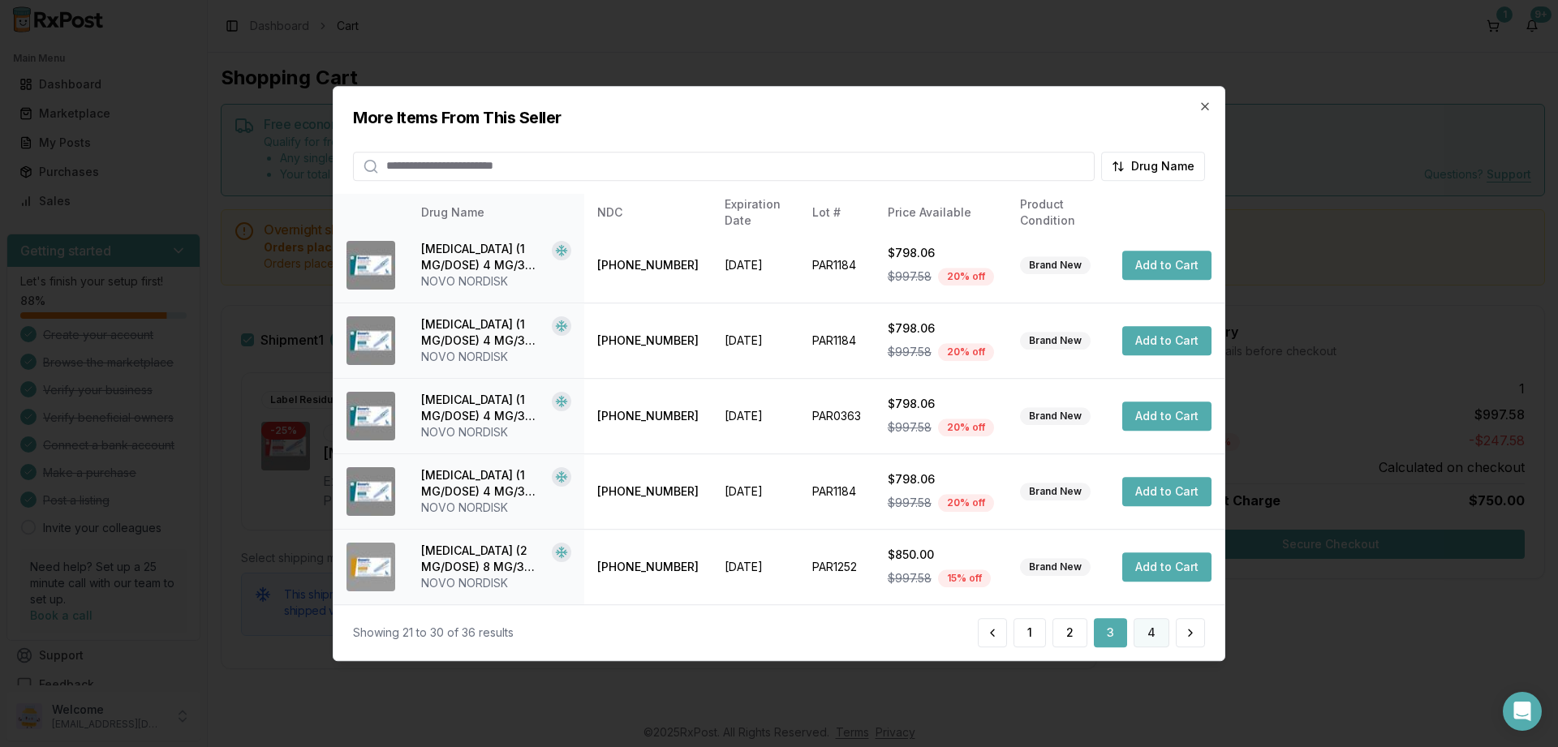
click at [1148, 631] on button "4" at bounding box center [1152, 632] width 36 height 29
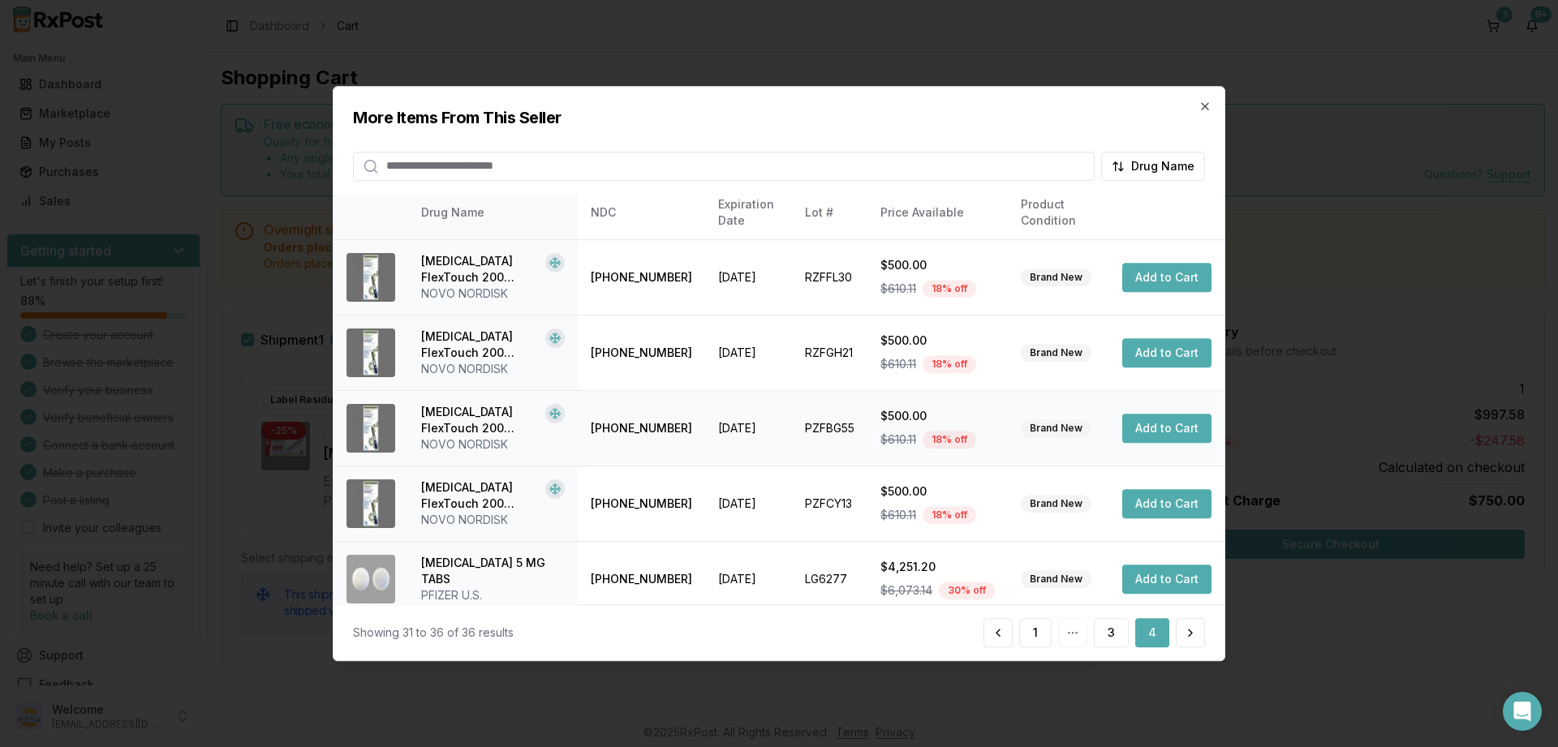
scroll to position [80, 0]
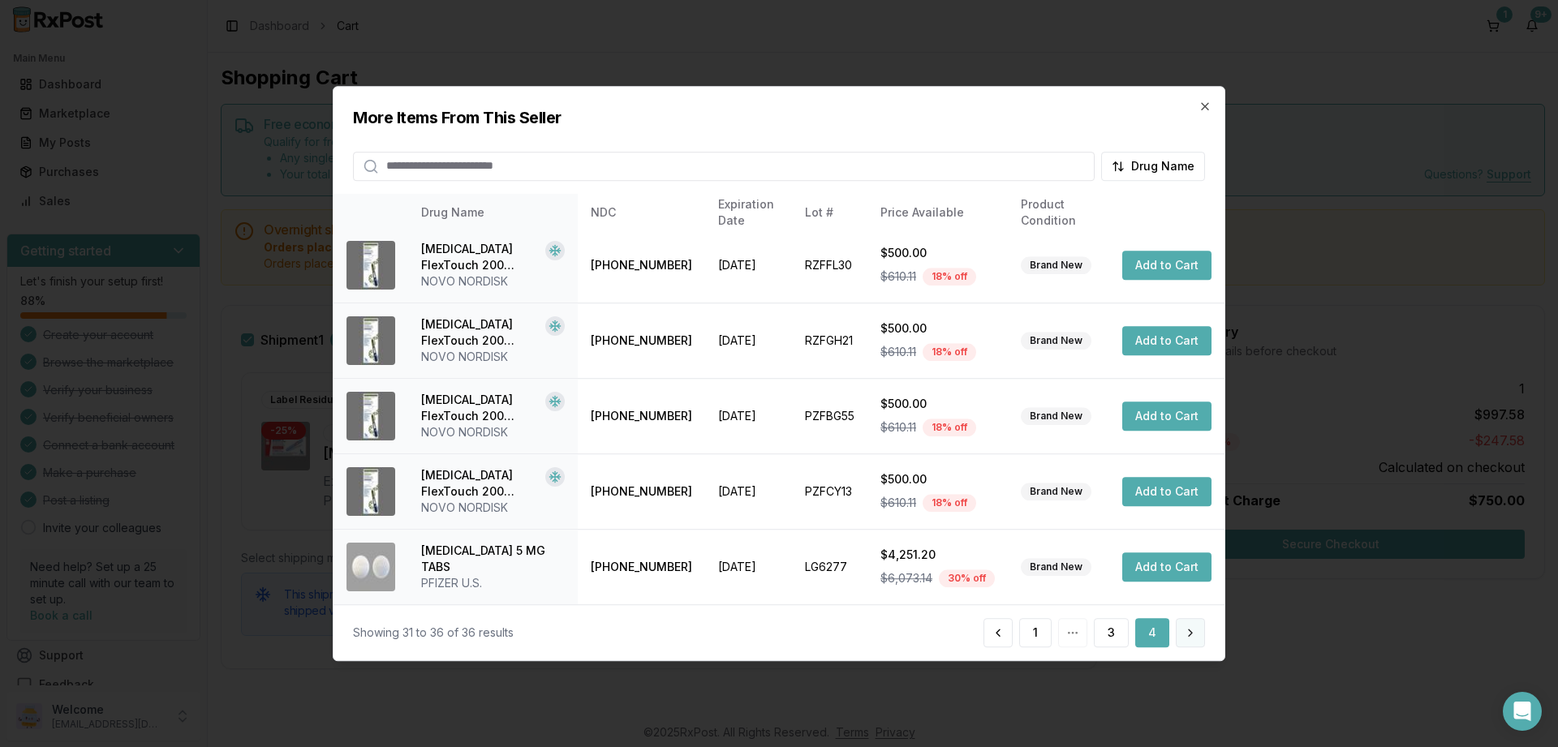
click at [1194, 627] on button at bounding box center [1190, 632] width 29 height 29
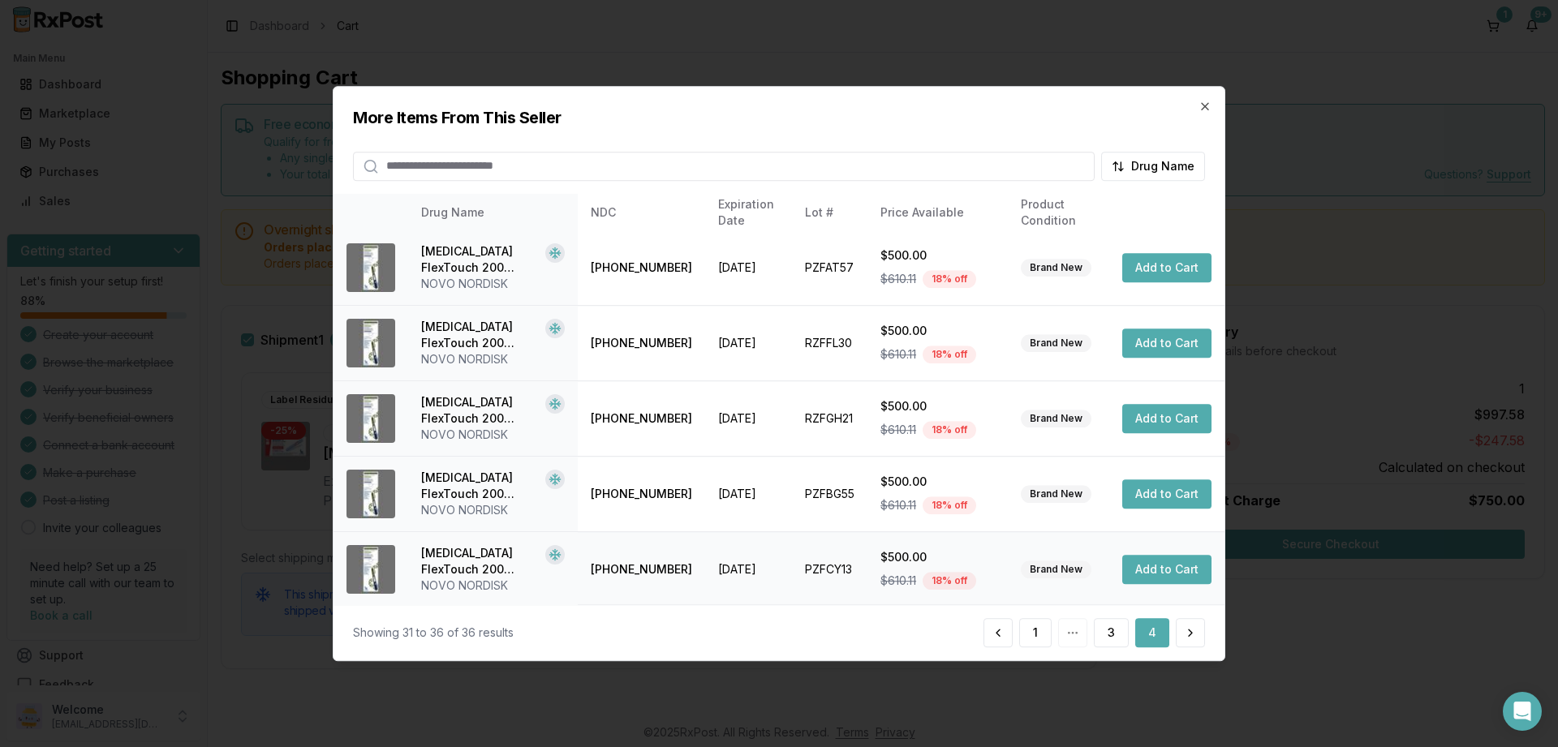
scroll to position [0, 0]
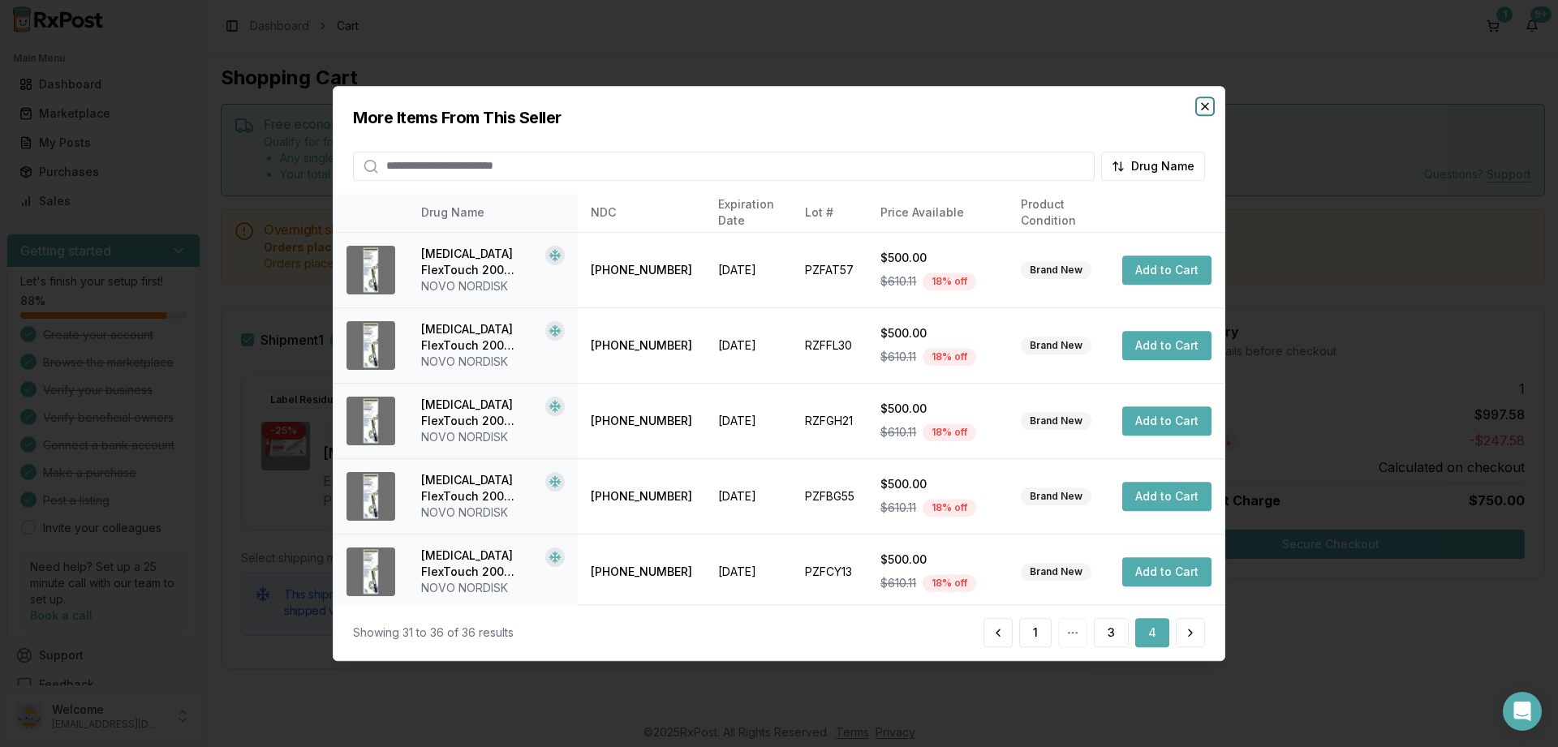
click at [1203, 108] on icon "button" at bounding box center [1205, 106] width 6 height 6
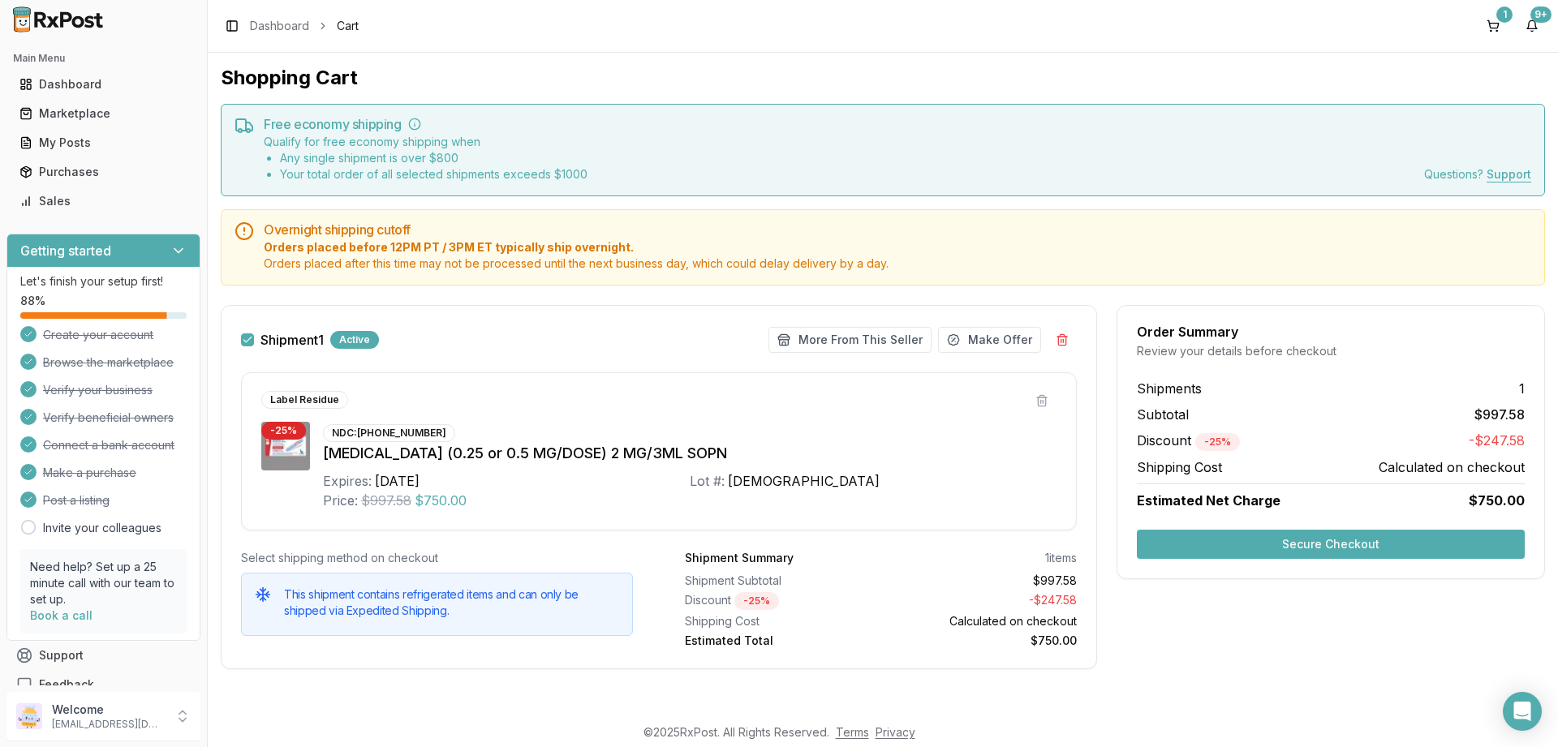
scroll to position [2, 0]
click at [1332, 542] on button "Secure Checkout" at bounding box center [1331, 544] width 388 height 29
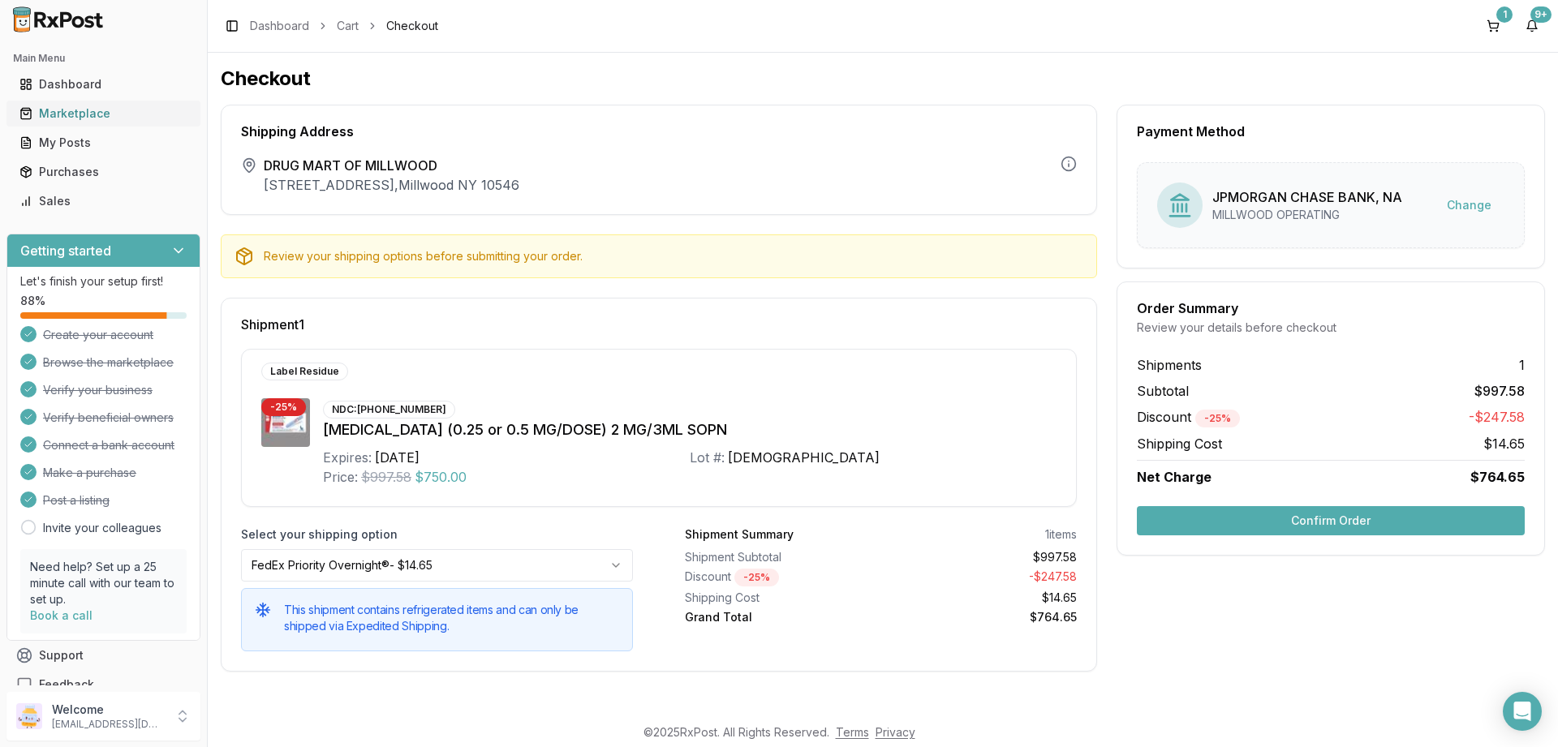
click at [58, 114] on div "Marketplace" at bounding box center [103, 113] width 168 height 16
